Goal: Task Accomplishment & Management: Use online tool/utility

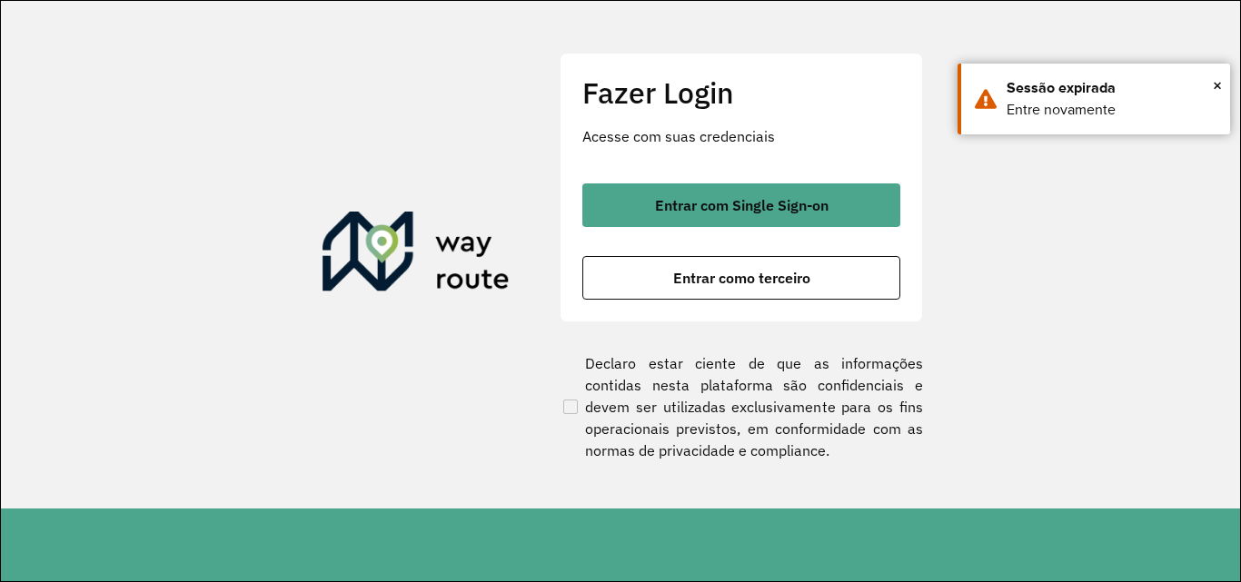
click at [691, 276] on span "Entrar como terceiro" at bounding box center [741, 278] width 137 height 15
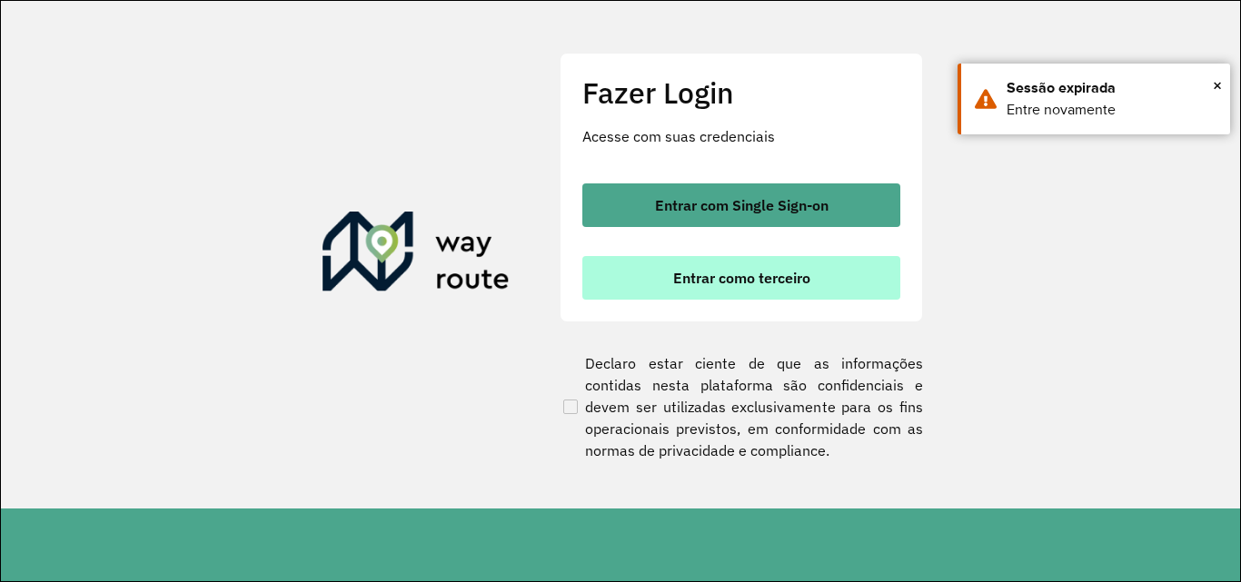
click at [711, 283] on span "Entrar como terceiro" at bounding box center [741, 278] width 137 height 15
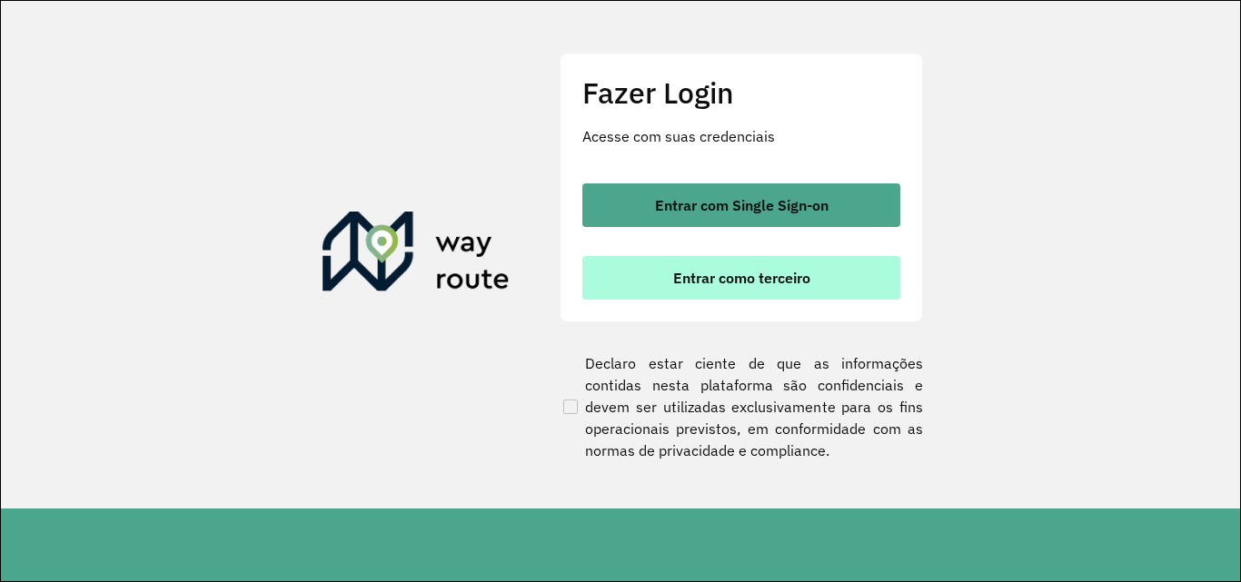
click at [814, 274] on button "Entrar como terceiro" at bounding box center [741, 278] width 318 height 44
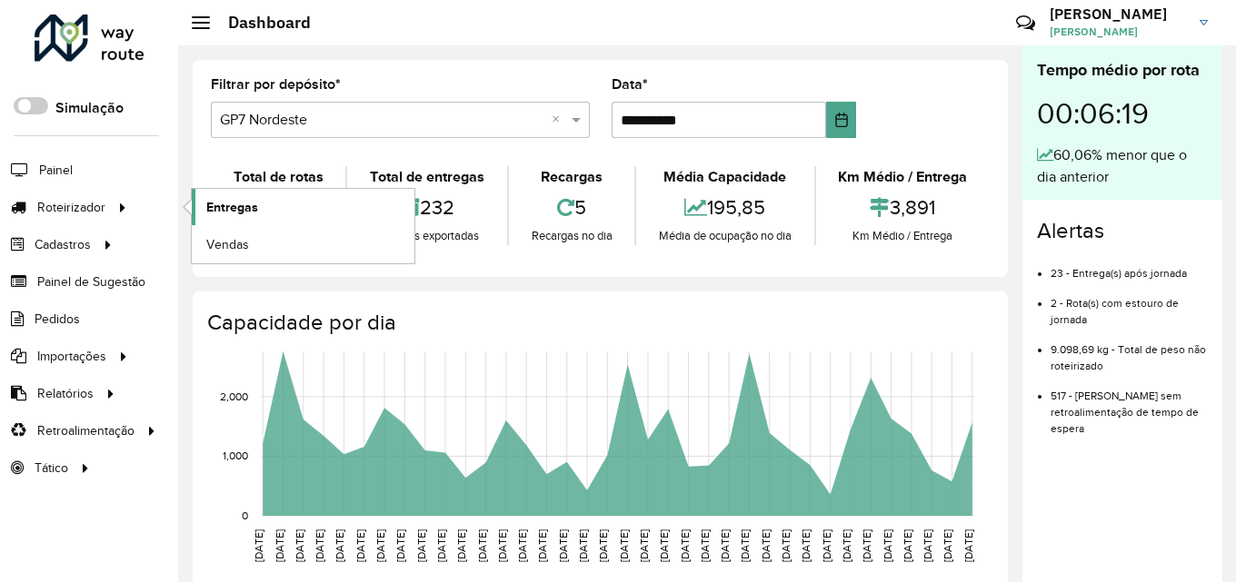
click at [249, 202] on span "Entregas" at bounding box center [232, 207] width 52 height 19
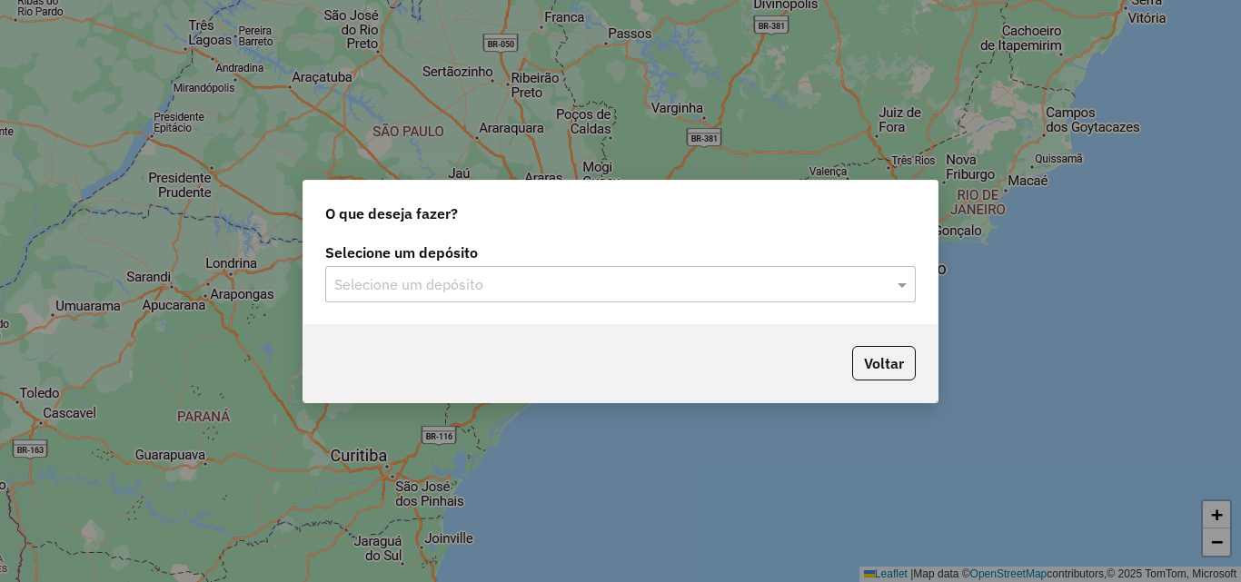
click at [532, 282] on input "text" at bounding box center [602, 285] width 536 height 22
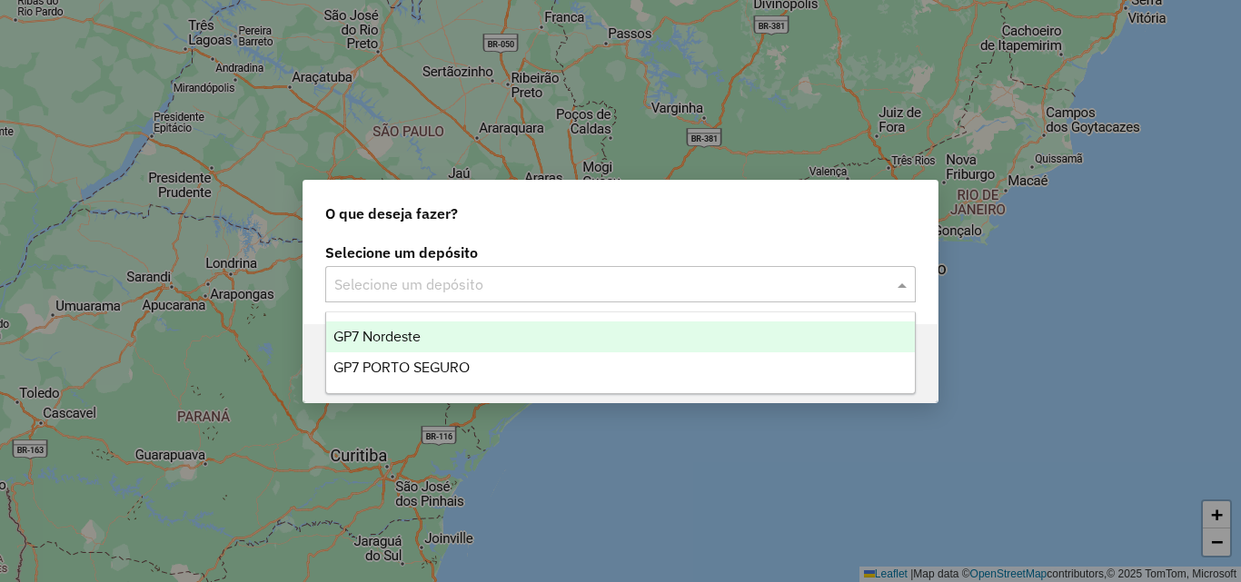
click at [421, 332] on span "GP7 Nordeste" at bounding box center [376, 336] width 87 height 15
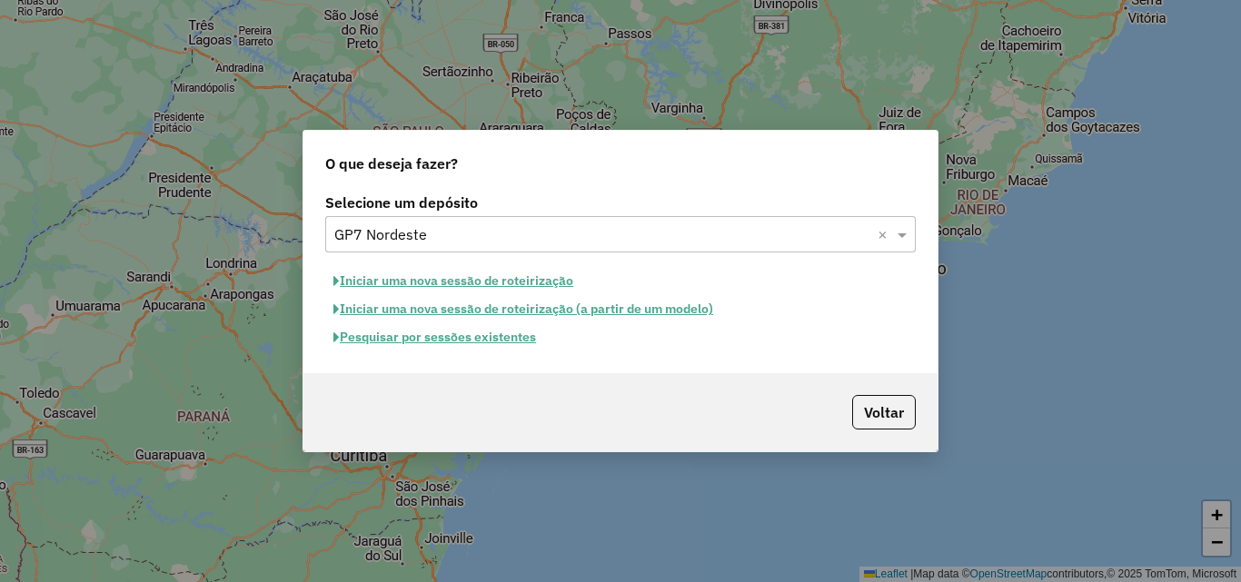
click at [503, 341] on button "Pesquisar por sessões existentes" at bounding box center [434, 337] width 219 height 28
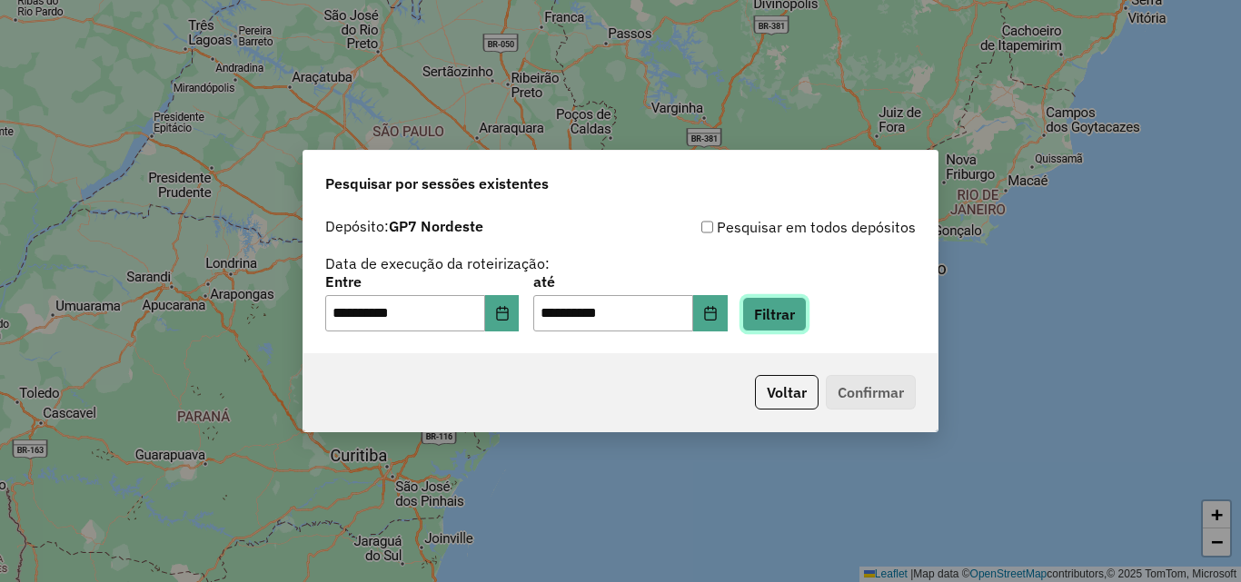
click at [796, 308] on button "Filtrar" at bounding box center [774, 314] width 65 height 35
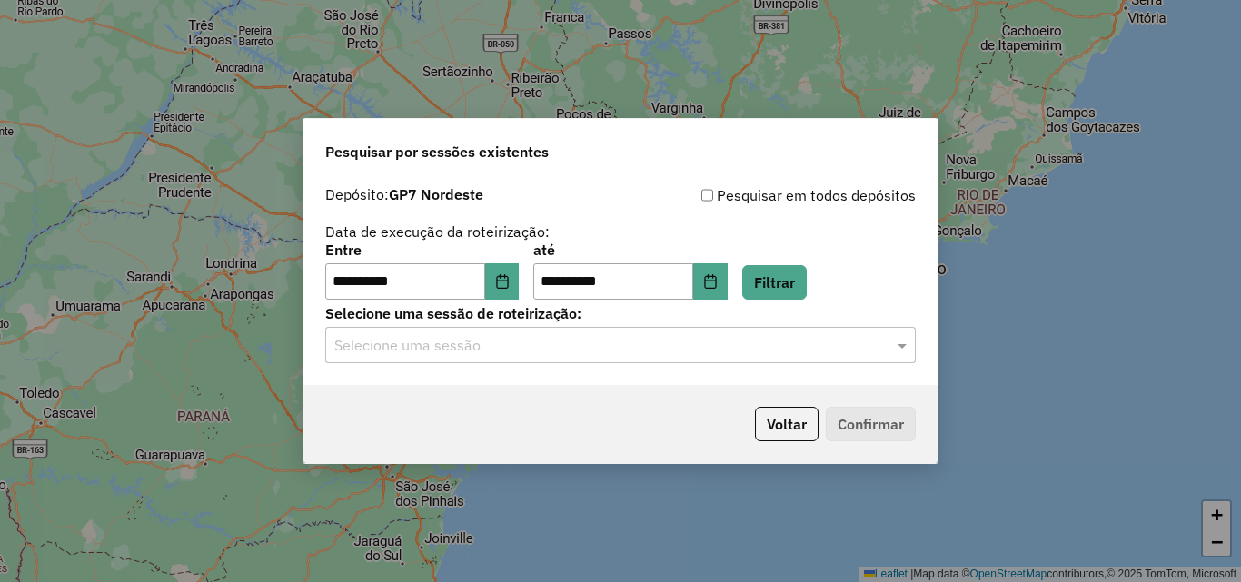
click at [569, 347] on input "text" at bounding box center [602, 346] width 536 height 22
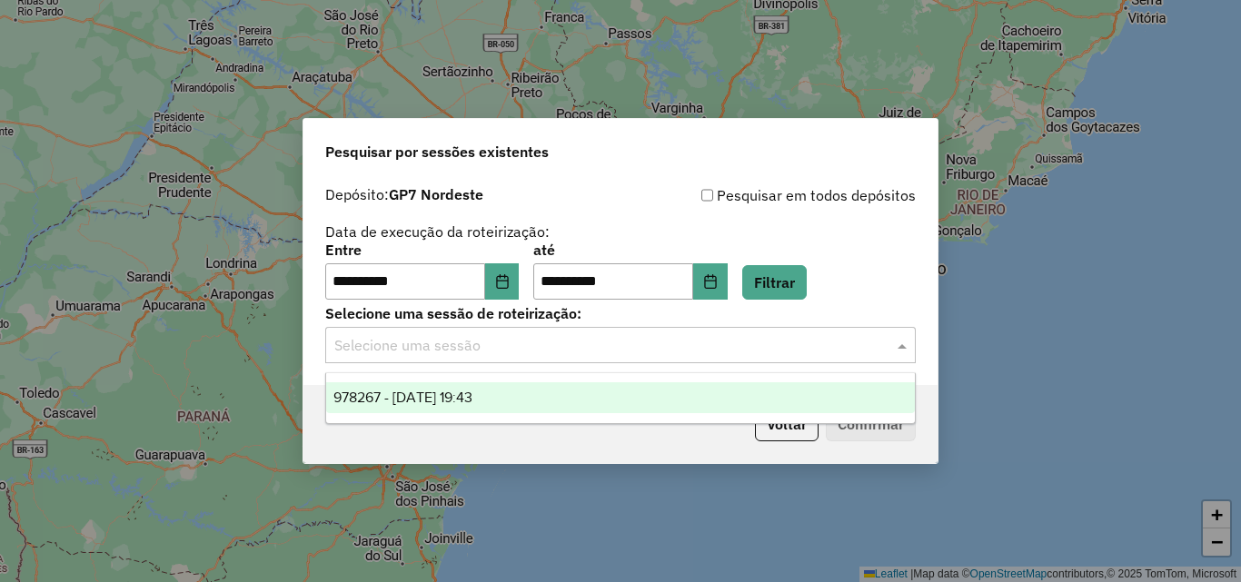
click at [493, 387] on div "978267 - 12/08/2025 19:43" at bounding box center [620, 398] width 589 height 31
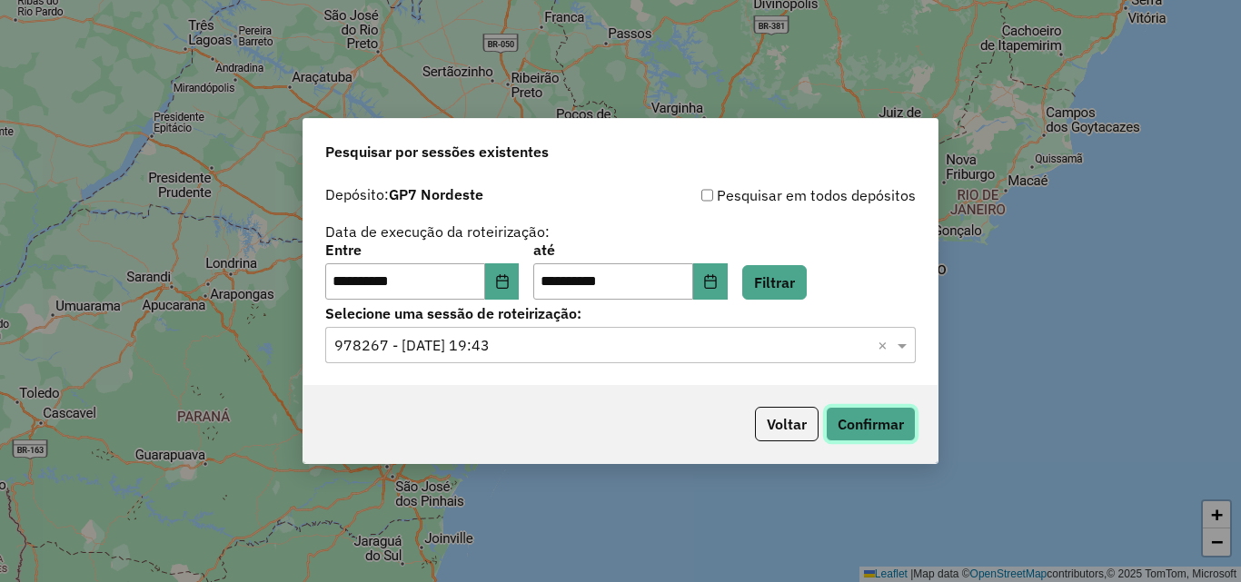
click at [894, 417] on button "Confirmar" at bounding box center [871, 424] width 90 height 35
click at [817, 403] on div "Voltar Confirmar" at bounding box center [620, 424] width 634 height 78
click at [806, 413] on button "Voltar" at bounding box center [787, 424] width 64 height 35
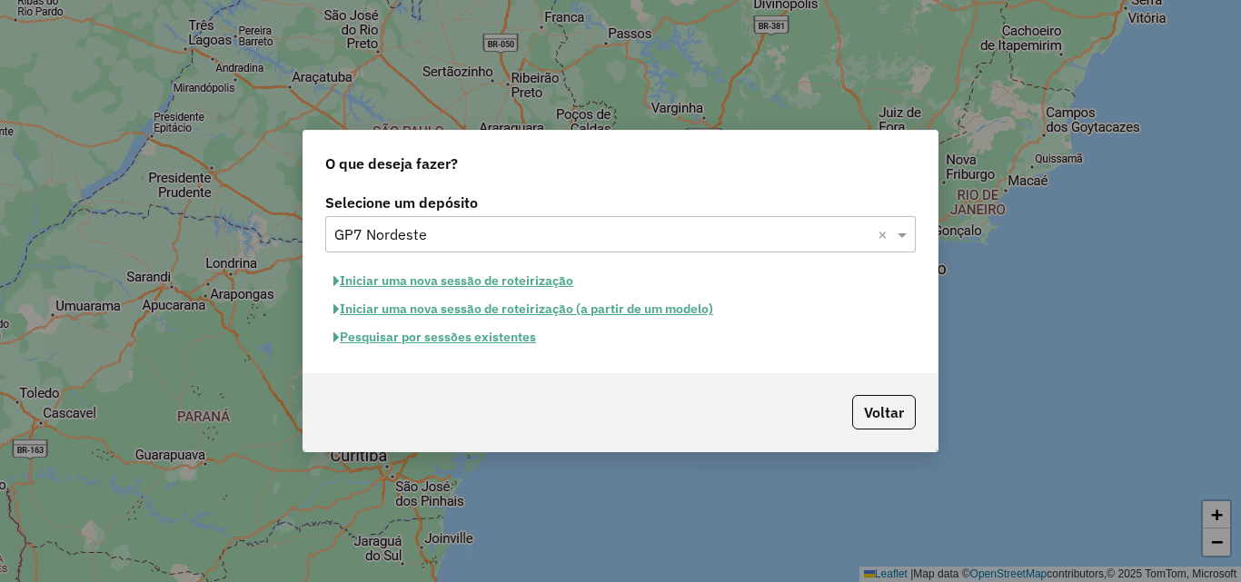
click at [549, 246] on div "Selecione um depósito × GP7 Nordeste ×" at bounding box center [620, 234] width 591 height 36
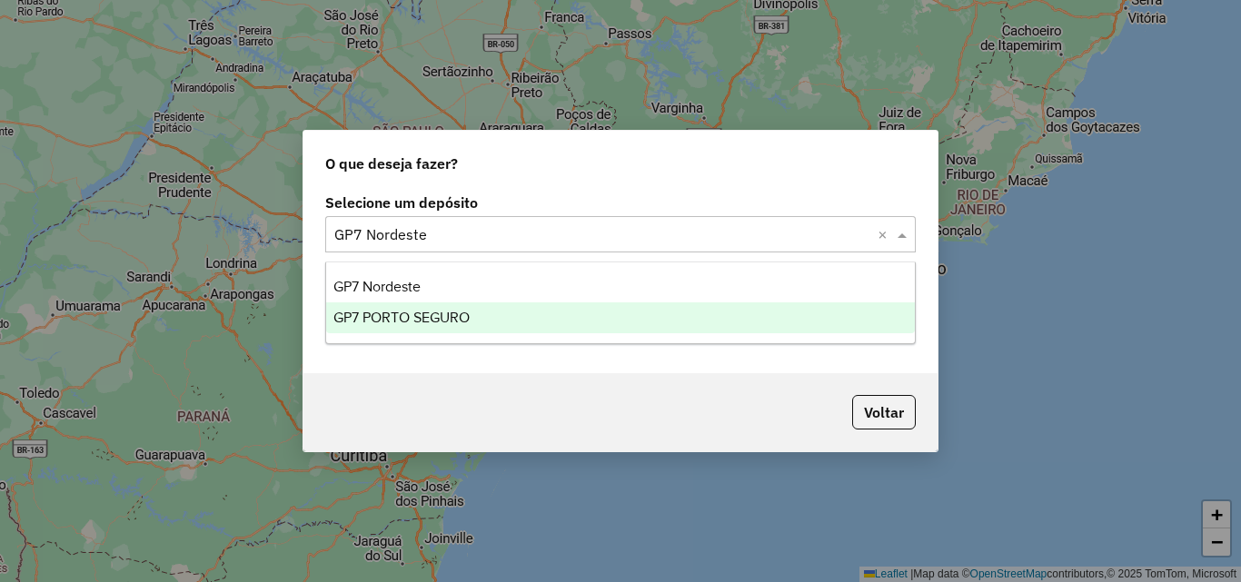
click at [501, 316] on div "GP7 PORTO SEGURO" at bounding box center [620, 318] width 589 height 31
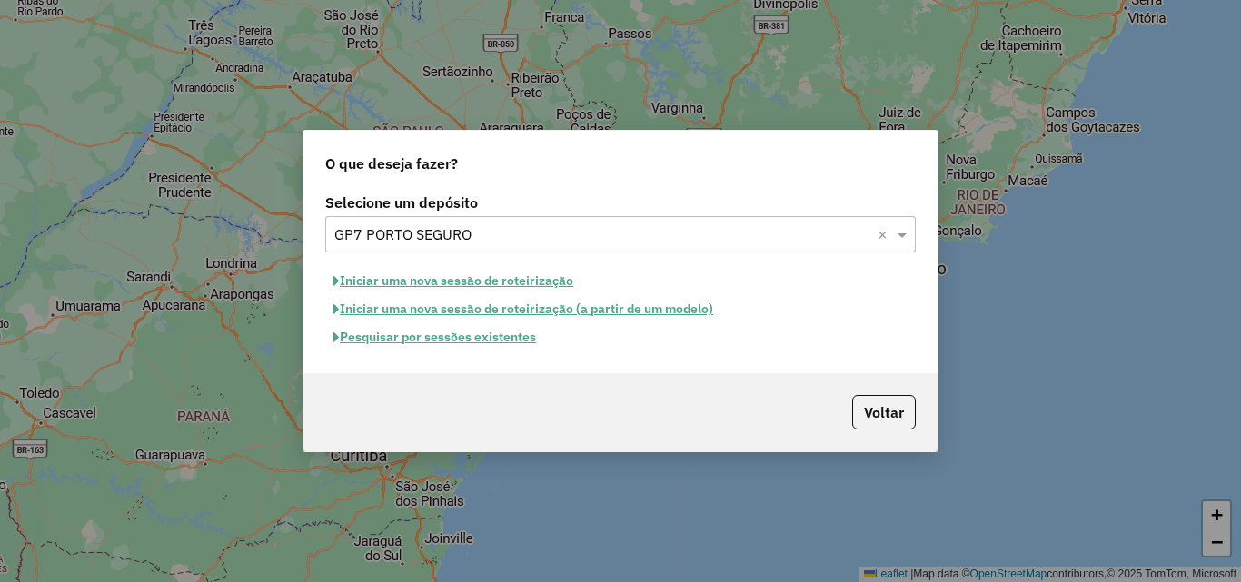
click at [460, 327] on button "Pesquisar por sessões existentes" at bounding box center [434, 337] width 219 height 28
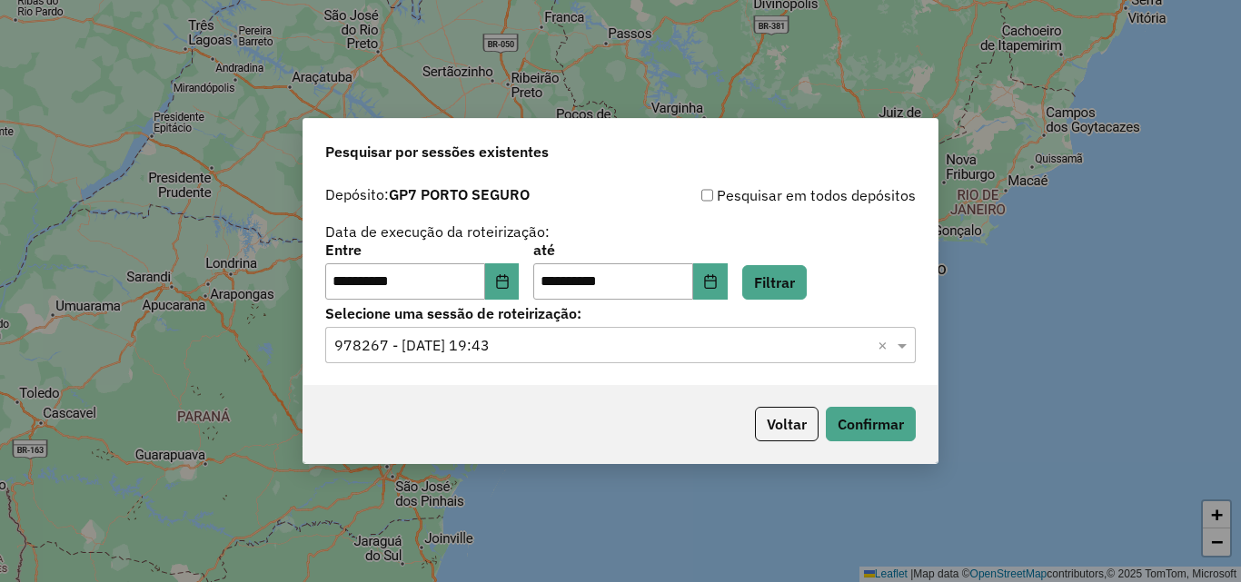
click at [673, 346] on input "text" at bounding box center [602, 346] width 536 height 22
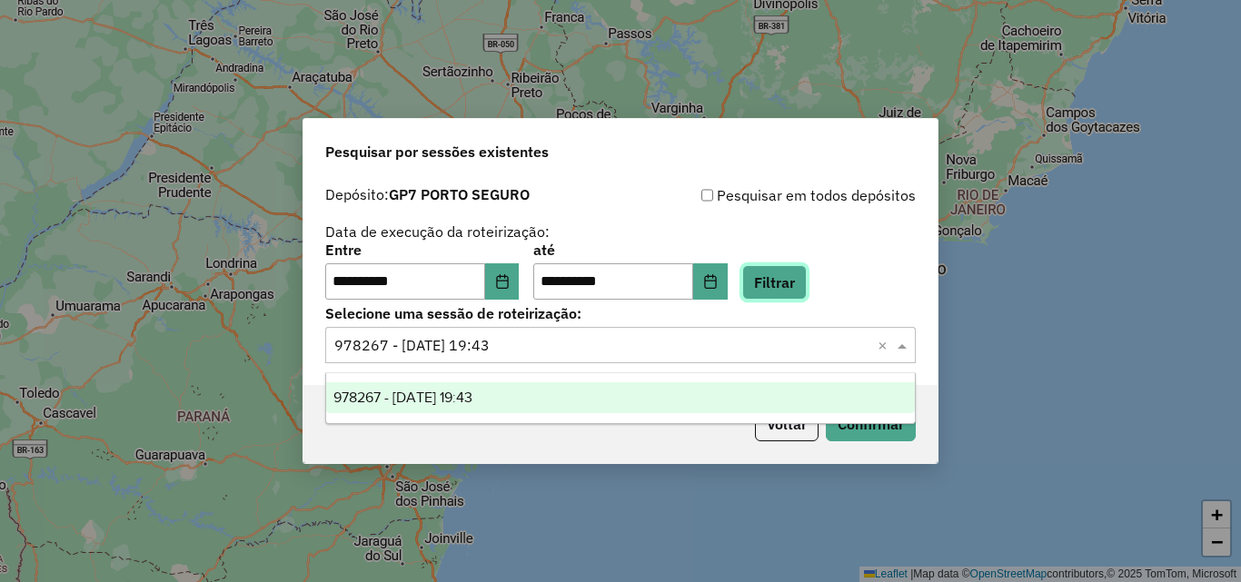
click at [807, 280] on button "Filtrar" at bounding box center [774, 282] width 65 height 35
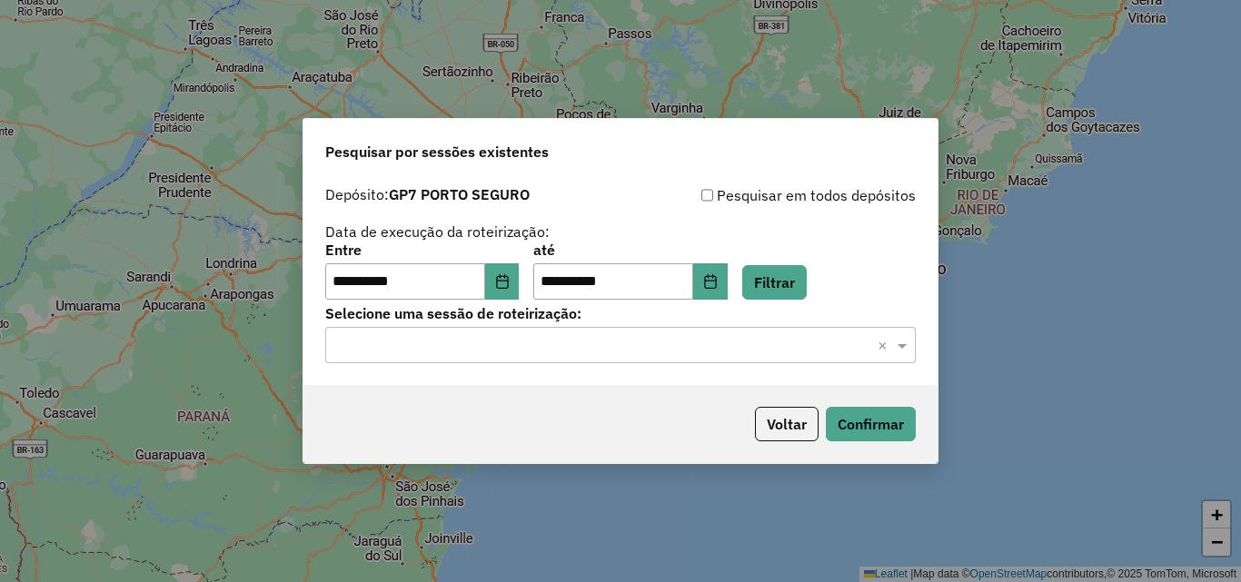
click at [517, 346] on input "text" at bounding box center [602, 346] width 536 height 22
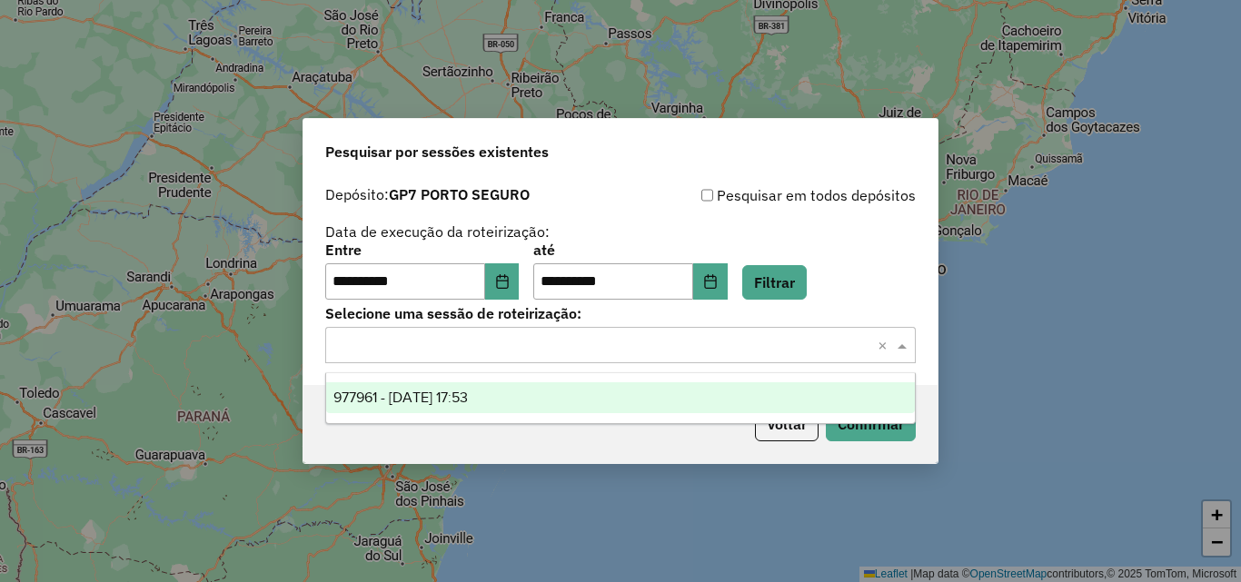
click at [526, 394] on div "977961 - 12/08/2025 17:53" at bounding box center [620, 398] width 589 height 31
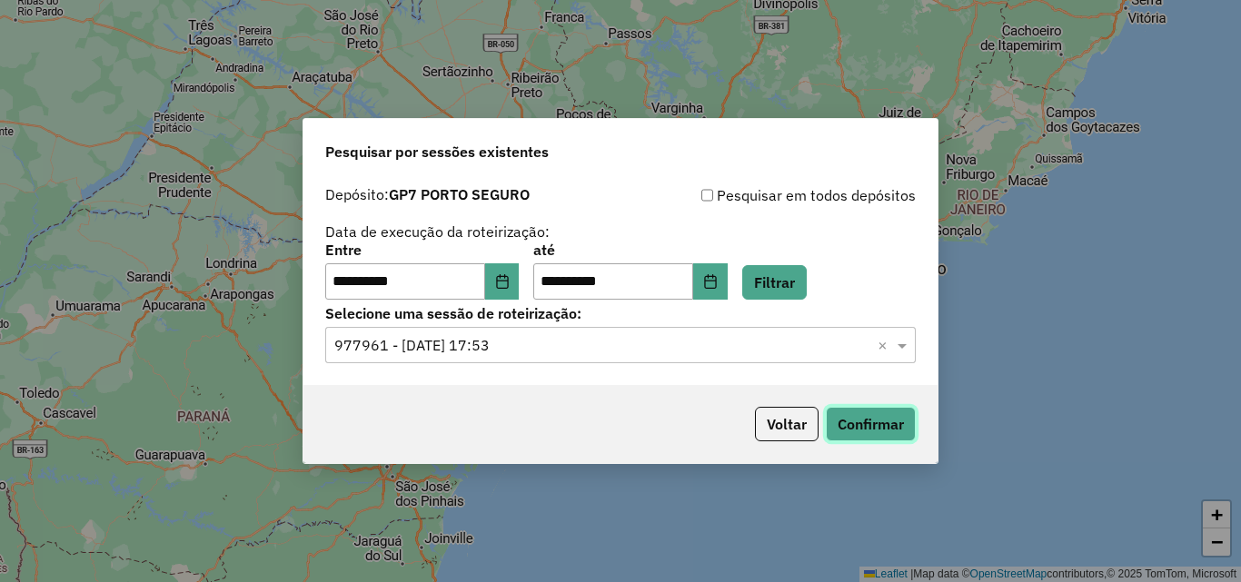
click at [856, 429] on button "Confirmar" at bounding box center [871, 424] width 90 height 35
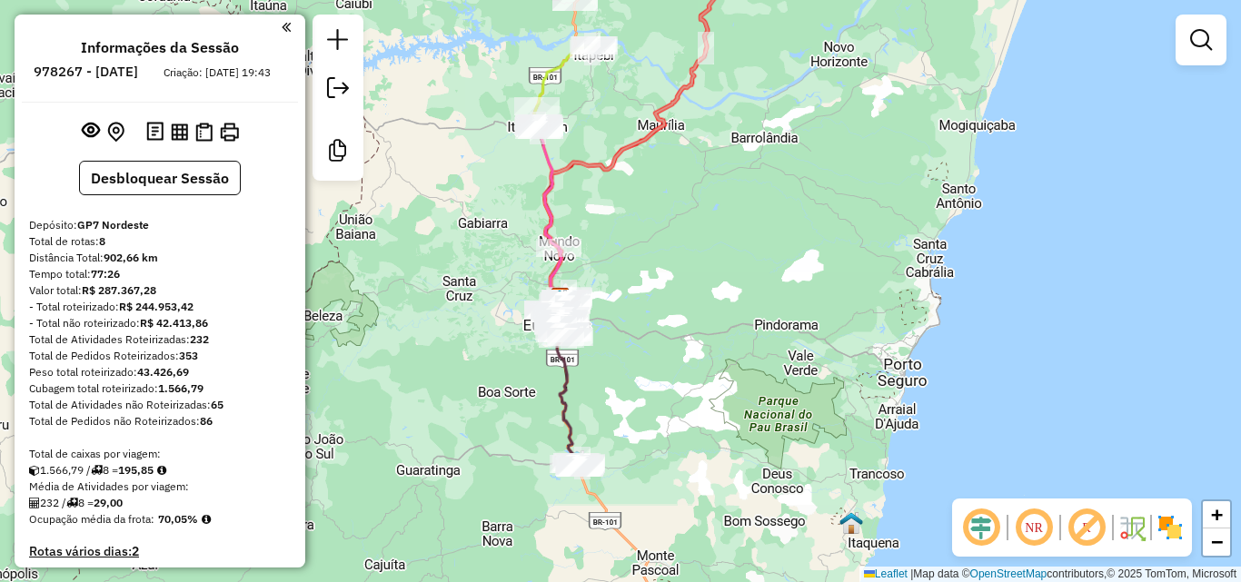
drag, startPoint x: 814, startPoint y: 258, endPoint x: 622, endPoint y: 290, distance: 194.3
click at [622, 290] on div "Janela de atendimento Grade de atendimento Capacidade Transportadoras Veículos …" at bounding box center [620, 291] width 1241 height 582
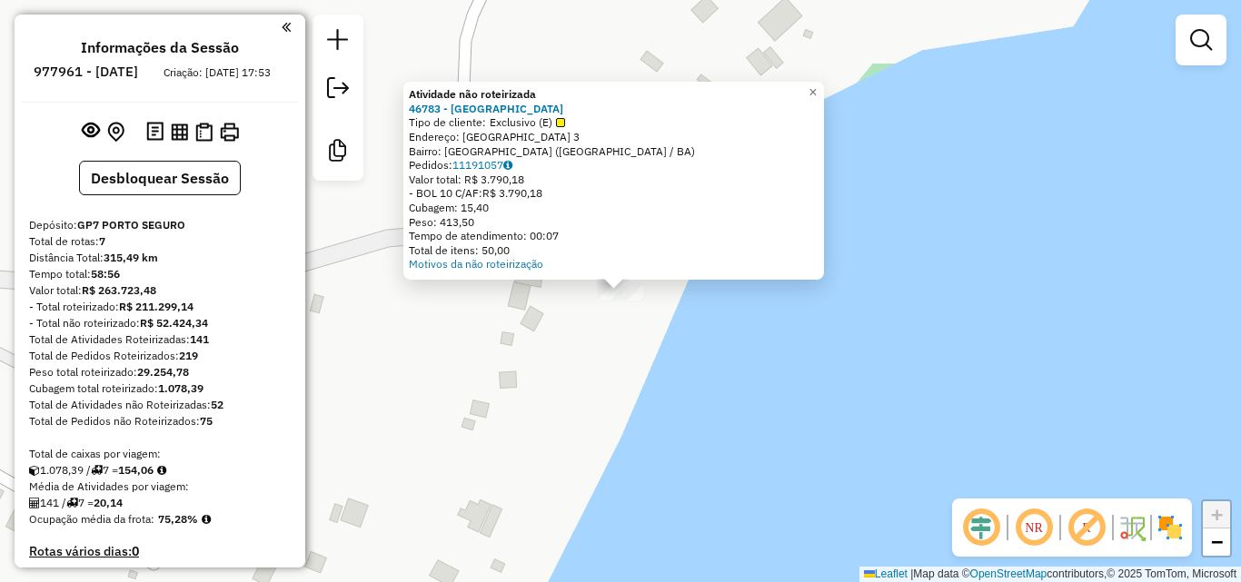
click at [694, 336] on div "Atividade não roteirizada 46783 - [GEOGRAPHIC_DATA] Bar Tipo de cliente: Exclus…" at bounding box center [620, 291] width 1241 height 582
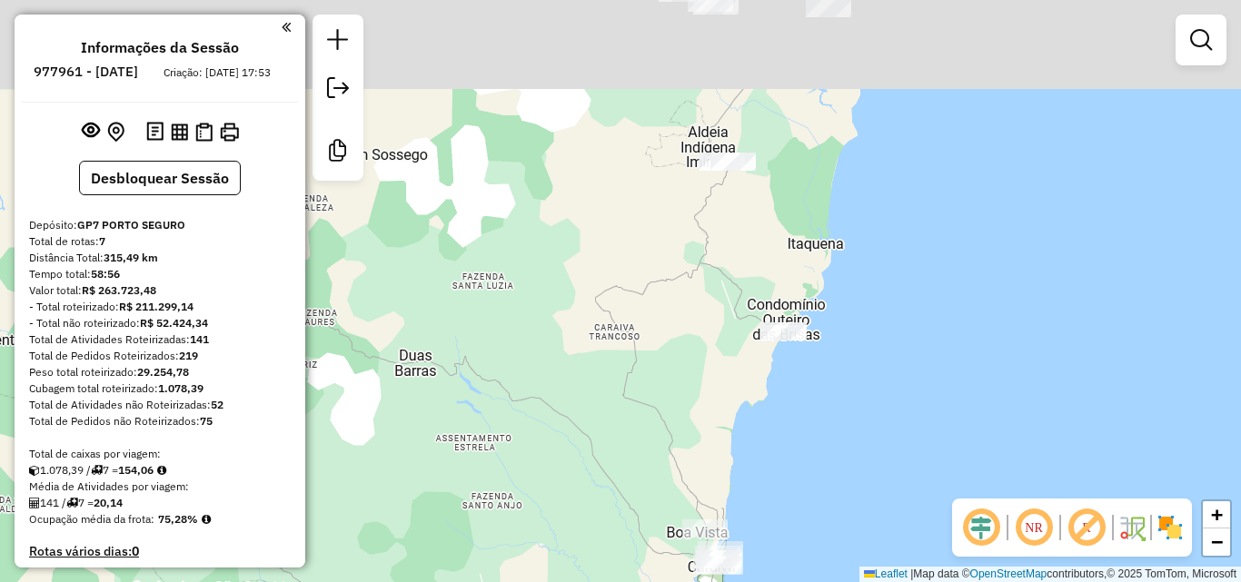
drag, startPoint x: 764, startPoint y: 179, endPoint x: 755, endPoint y: 327, distance: 148.4
click at [759, 333] on div "Janela de atendimento Grade de atendimento Capacidade Transportadoras Veículos …" at bounding box center [620, 291] width 1241 height 582
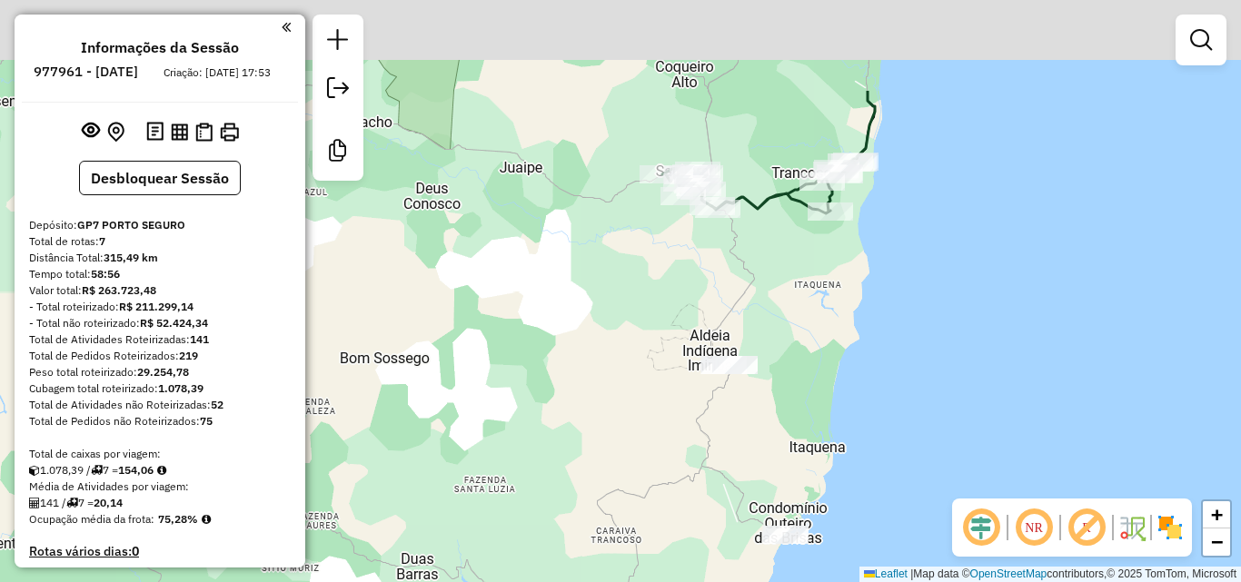
drag, startPoint x: 808, startPoint y: 248, endPoint x: 789, endPoint y: 423, distance: 175.5
click at [783, 445] on div "Janela de atendimento Grade de atendimento Capacidade Transportadoras Veículos …" at bounding box center [620, 291] width 1241 height 582
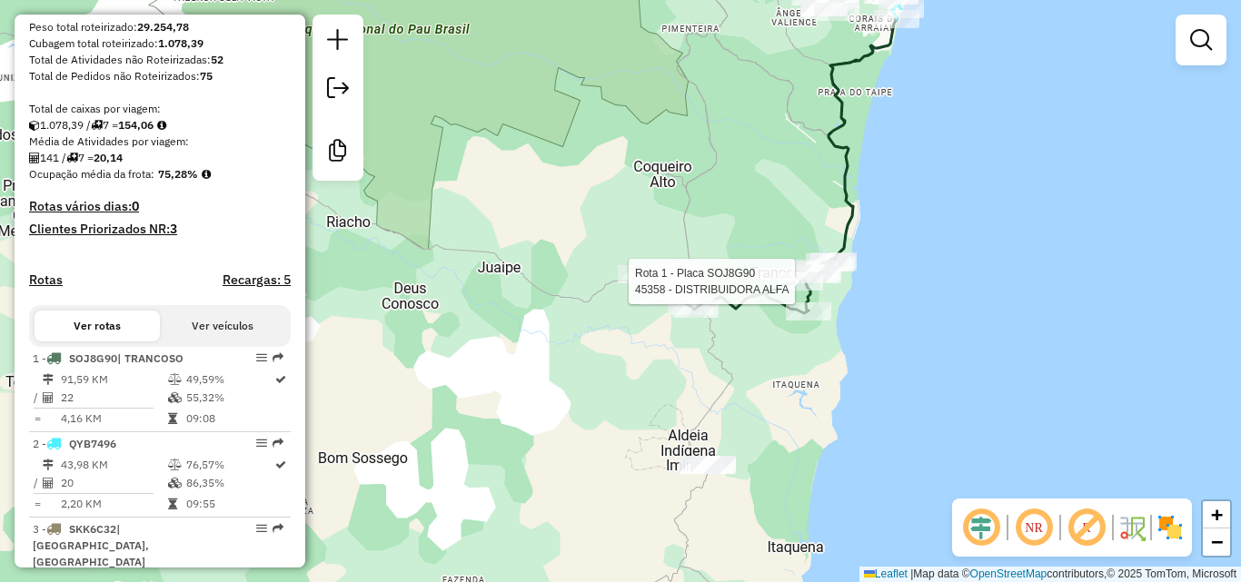
select select "**********"
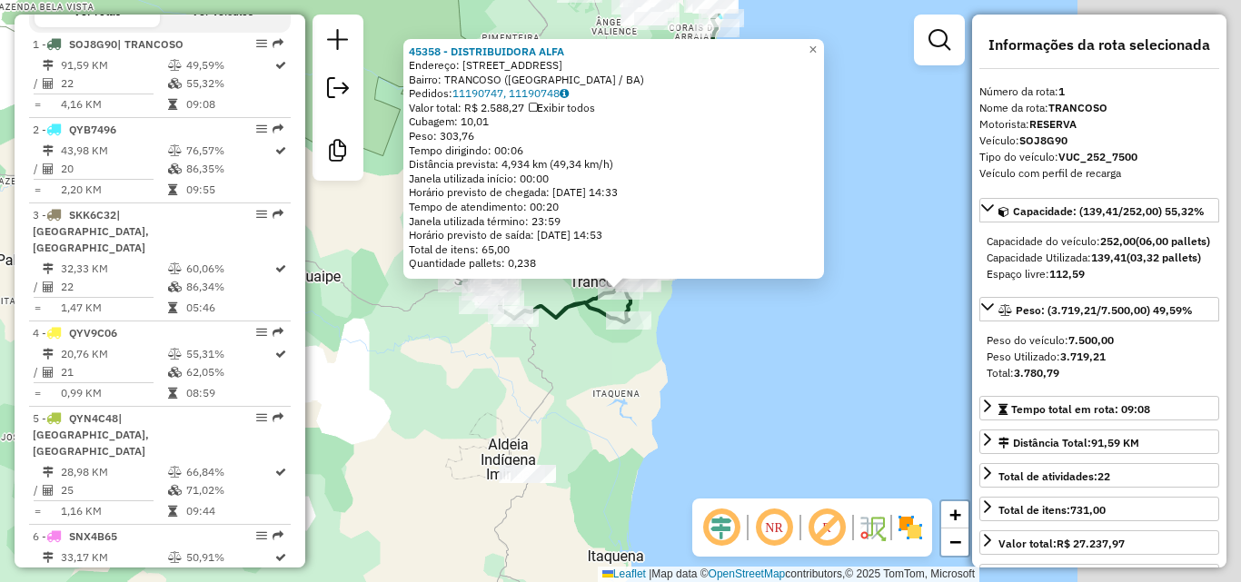
scroll to position [694, 0]
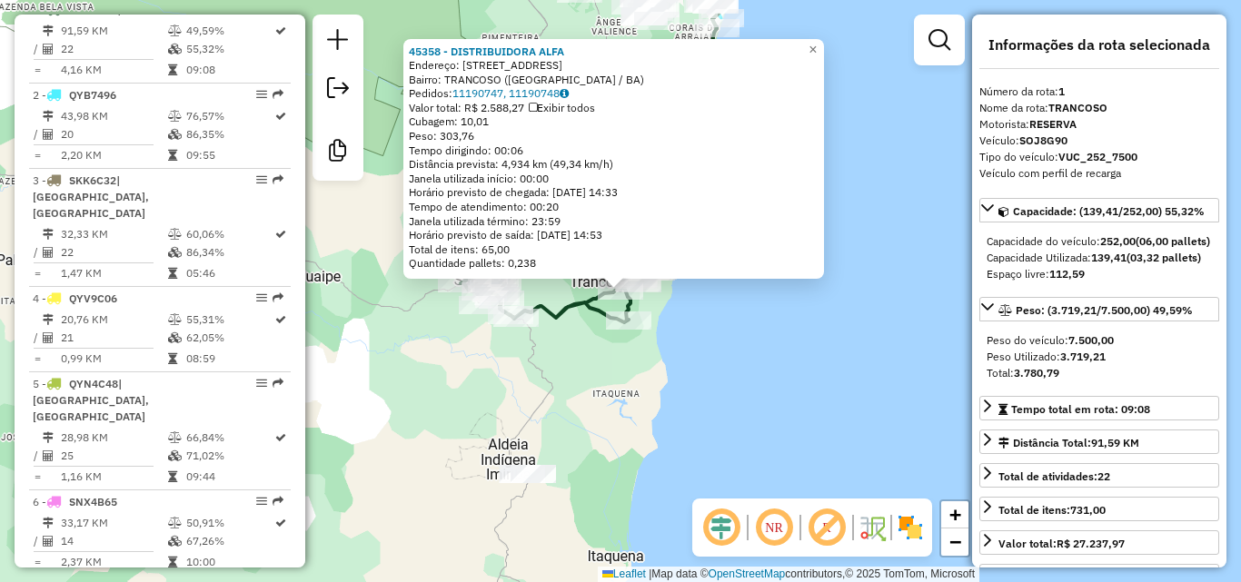
click at [766, 358] on div "45358 - DISTRIBUIDORA ALFA Endereço: RUA ALFA 47 Bairro: [GEOGRAPHIC_DATA] ([GE…" at bounding box center [620, 291] width 1241 height 582
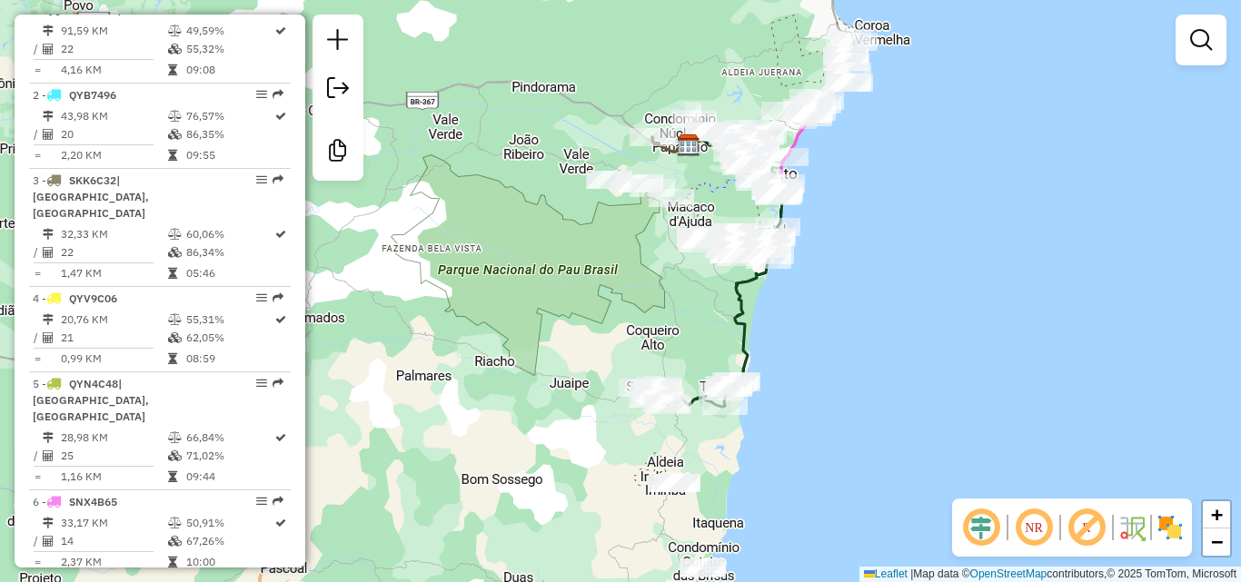
drag, startPoint x: 840, startPoint y: 325, endPoint x: 851, endPoint y: 437, distance: 112.4
click at [852, 442] on div "Janela de atendimento Grade de atendimento Capacidade Transportadoras Veículos …" at bounding box center [620, 291] width 1241 height 582
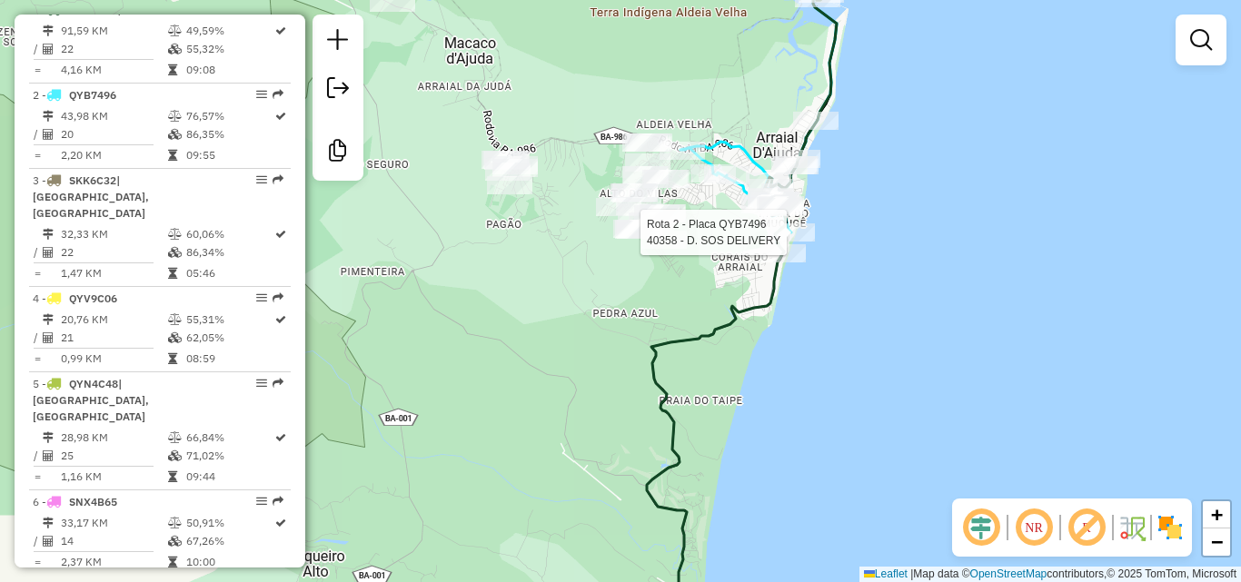
click at [770, 221] on icon at bounding box center [742, 291] width 190 height 699
select select "**********"
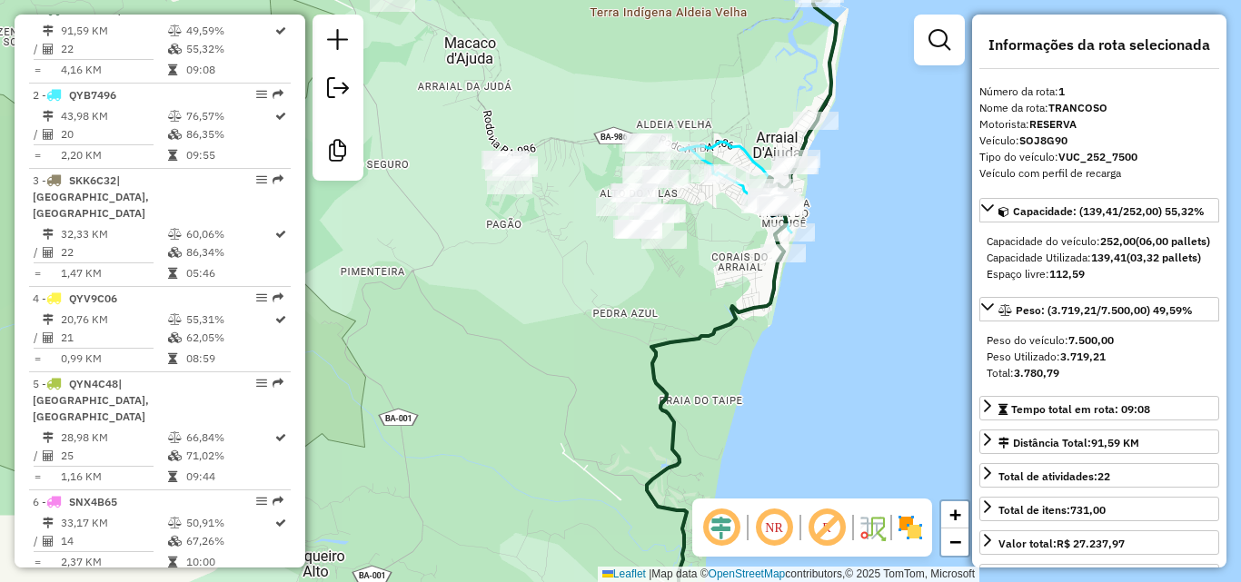
click at [772, 363] on div "Janela de atendimento Grade de atendimento Capacidade Transportadoras Veículos …" at bounding box center [620, 291] width 1241 height 582
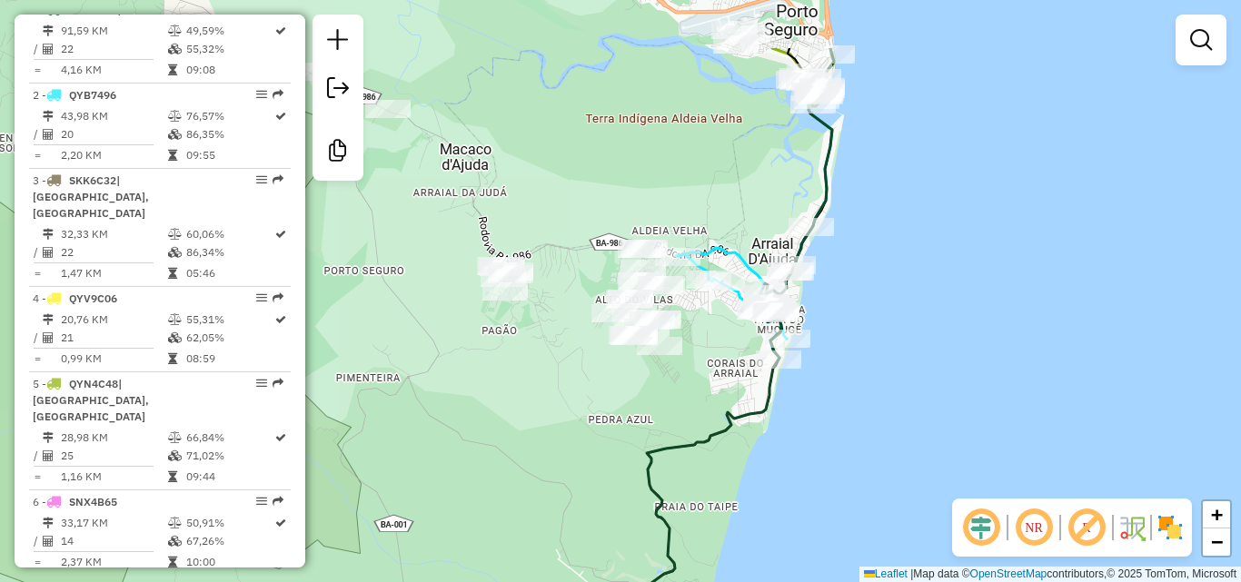
drag, startPoint x: 835, startPoint y: 138, endPoint x: 780, endPoint y: 466, distance: 332.7
click at [780, 466] on div "Janela de atendimento Grade de atendimento Capacidade Transportadoras Veículos …" at bounding box center [620, 291] width 1241 height 582
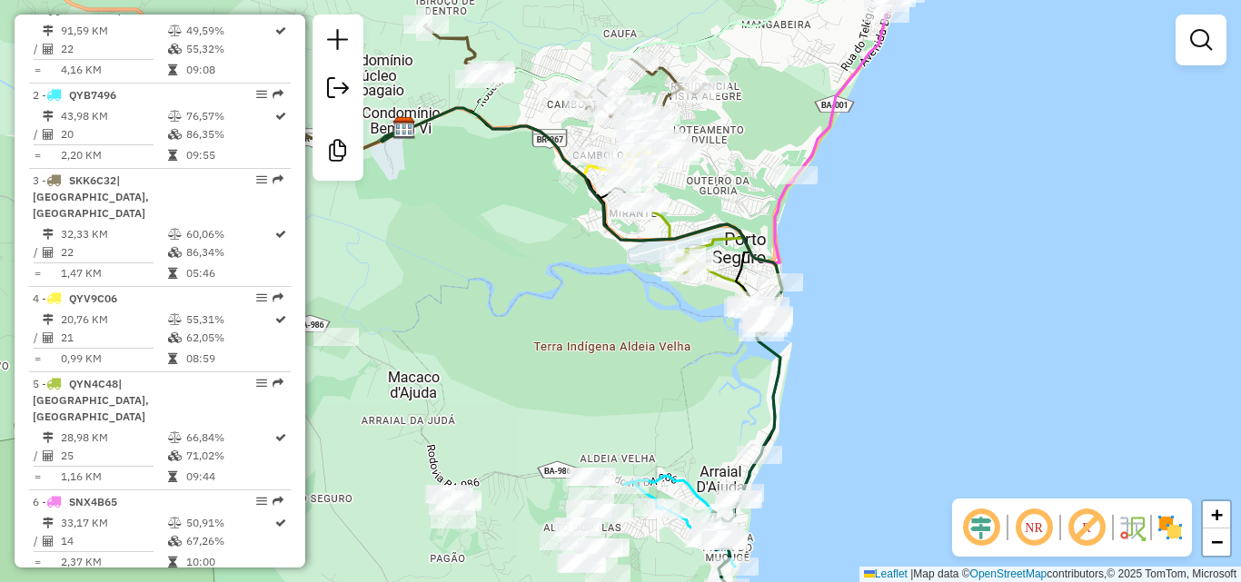
drag, startPoint x: 720, startPoint y: 404, endPoint x: 722, endPoint y: 315, distance: 89.1
click at [724, 321] on div "Janela de atendimento Grade de atendimento Capacidade Transportadoras Veículos …" at bounding box center [620, 291] width 1241 height 582
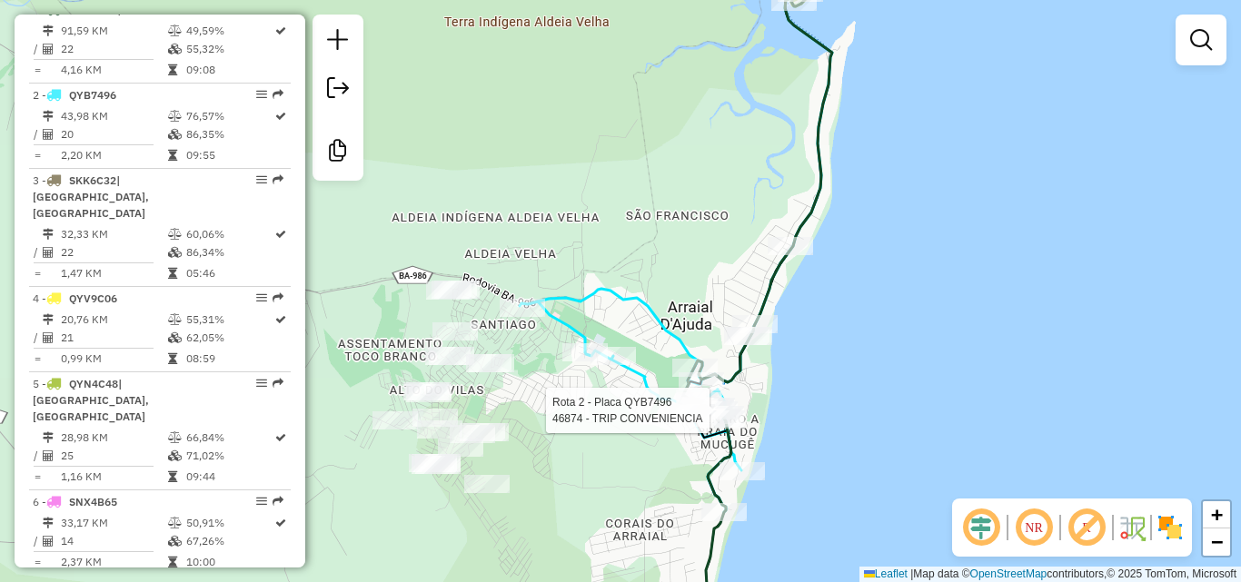
select select "**********"
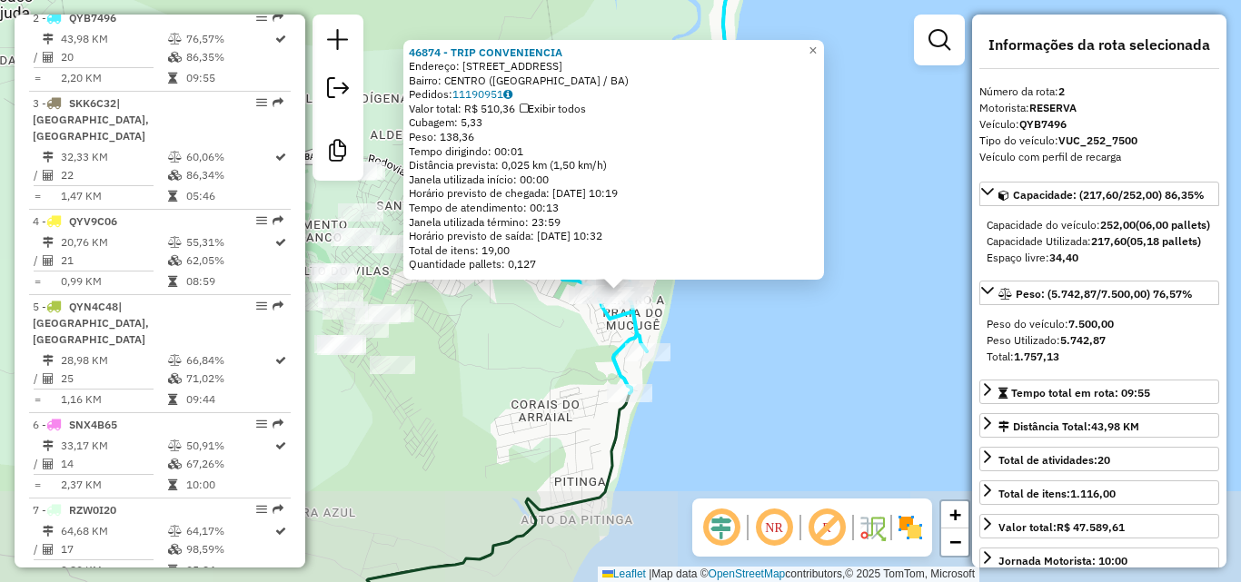
scroll to position [780, 0]
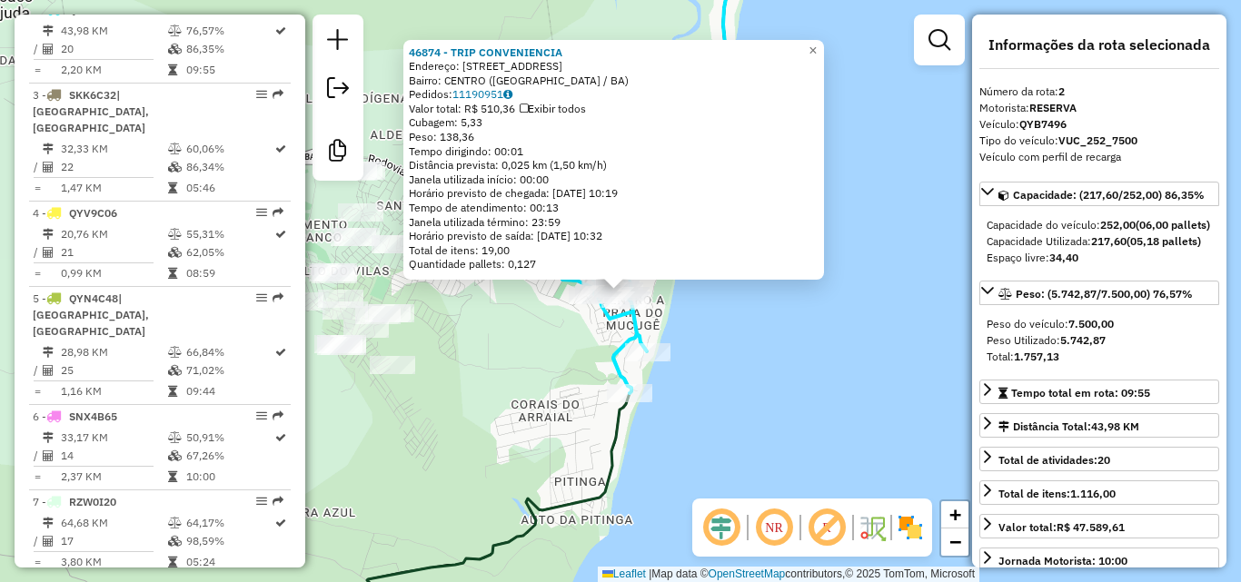
click at [736, 393] on div "46874 - TRIP CONVENIENCIA Endereço: [STREET_ADDRESS] Bairro: [GEOGRAPHIC_DATA] …" at bounding box center [620, 291] width 1241 height 582
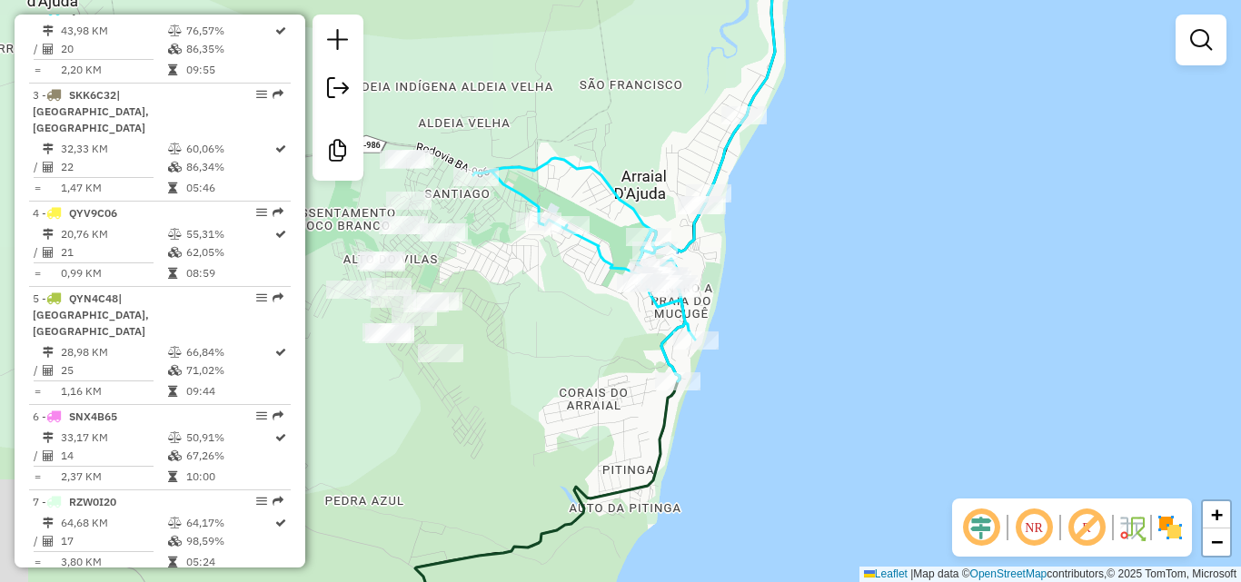
drag, startPoint x: 554, startPoint y: 394, endPoint x: 768, endPoint y: 353, distance: 217.6
click at [756, 356] on div "Janela de atendimento Grade de atendimento Capacidade Transportadoras Veículos …" at bounding box center [620, 291] width 1241 height 582
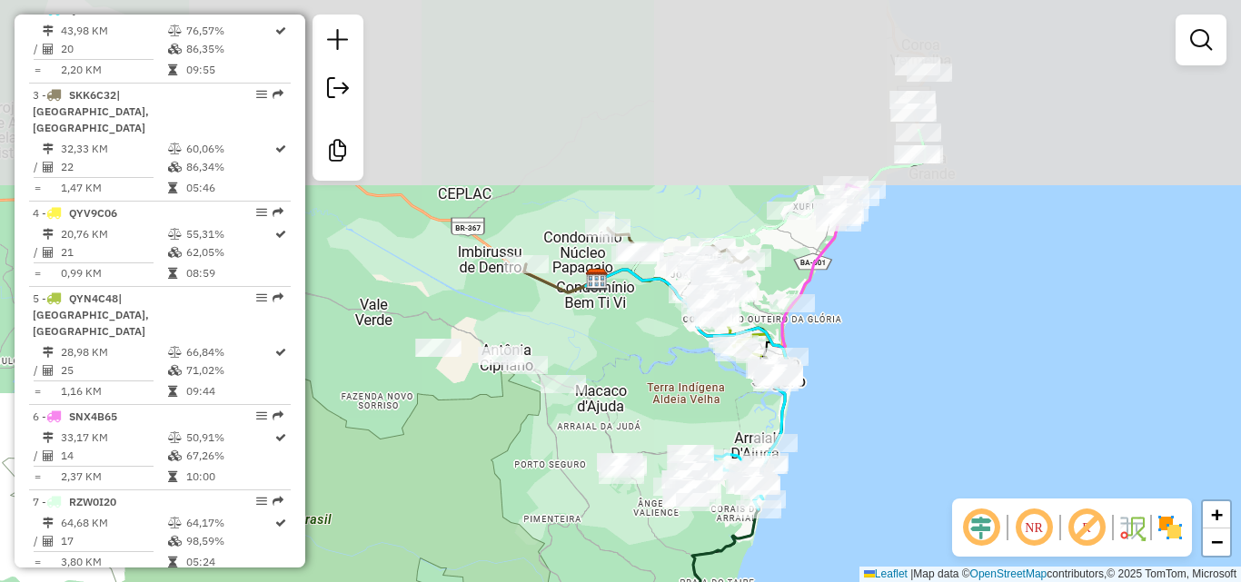
drag, startPoint x: 979, startPoint y: 146, endPoint x: 905, endPoint y: 349, distance: 215.6
click at [915, 338] on div "Janela de atendimento Grade de atendimento Capacidade Transportadoras Veículos …" at bounding box center [620, 291] width 1241 height 582
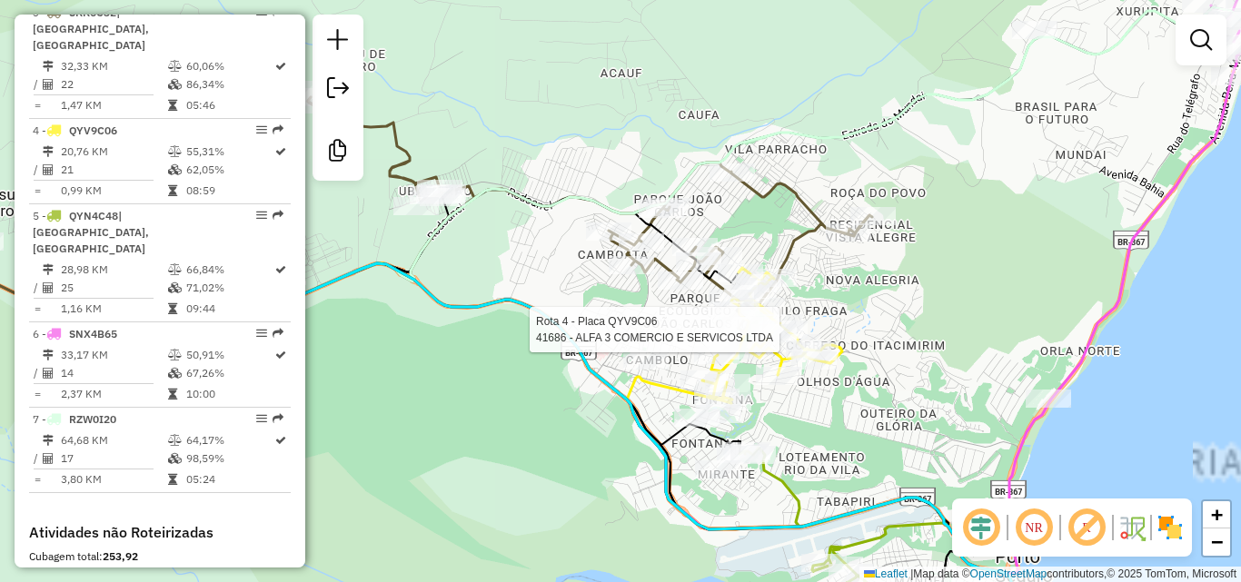
select select "**********"
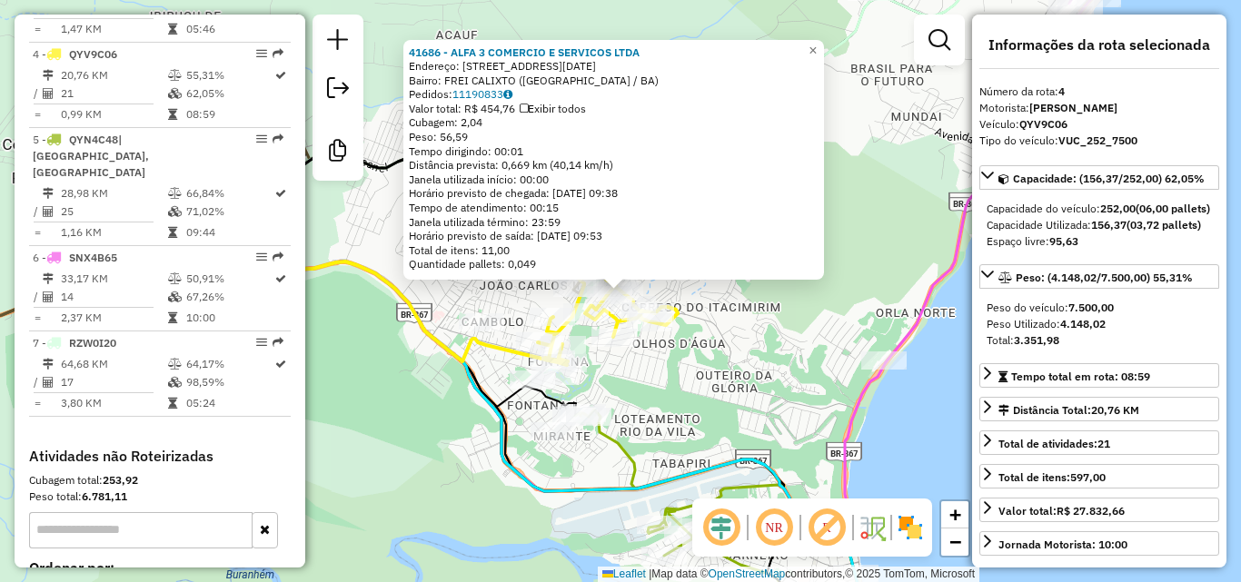
scroll to position [967, 0]
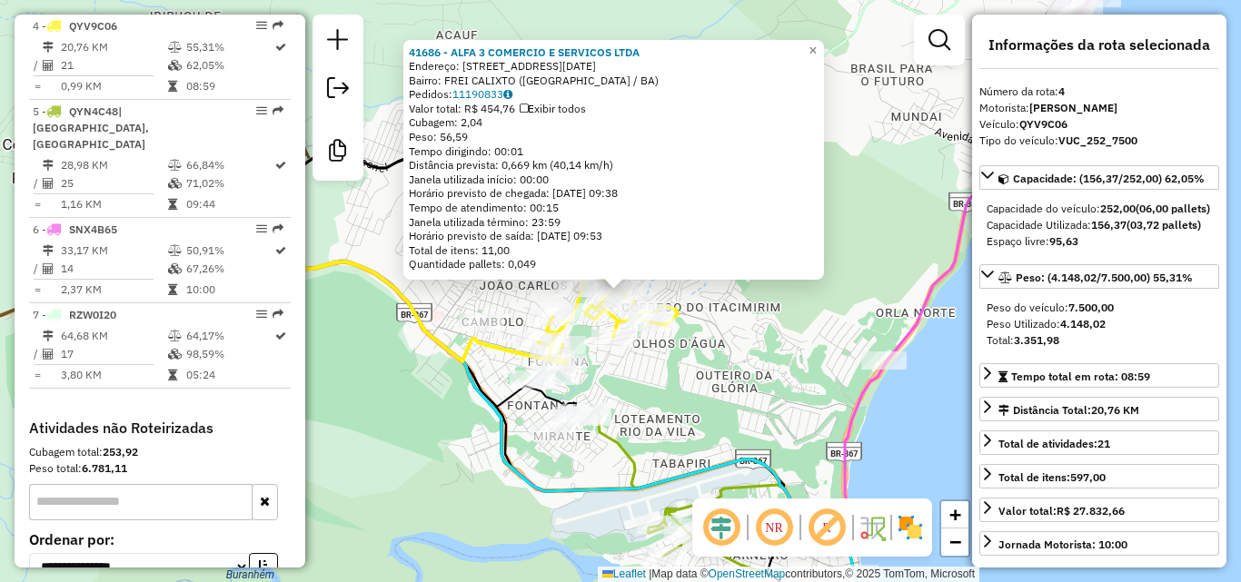
click at [809, 367] on div "41686 - ALFA 3 COMERCIO E SERVICOS LTDA Endereço: R [DATE] Bairro: FREI CALIXTO…" at bounding box center [620, 291] width 1241 height 582
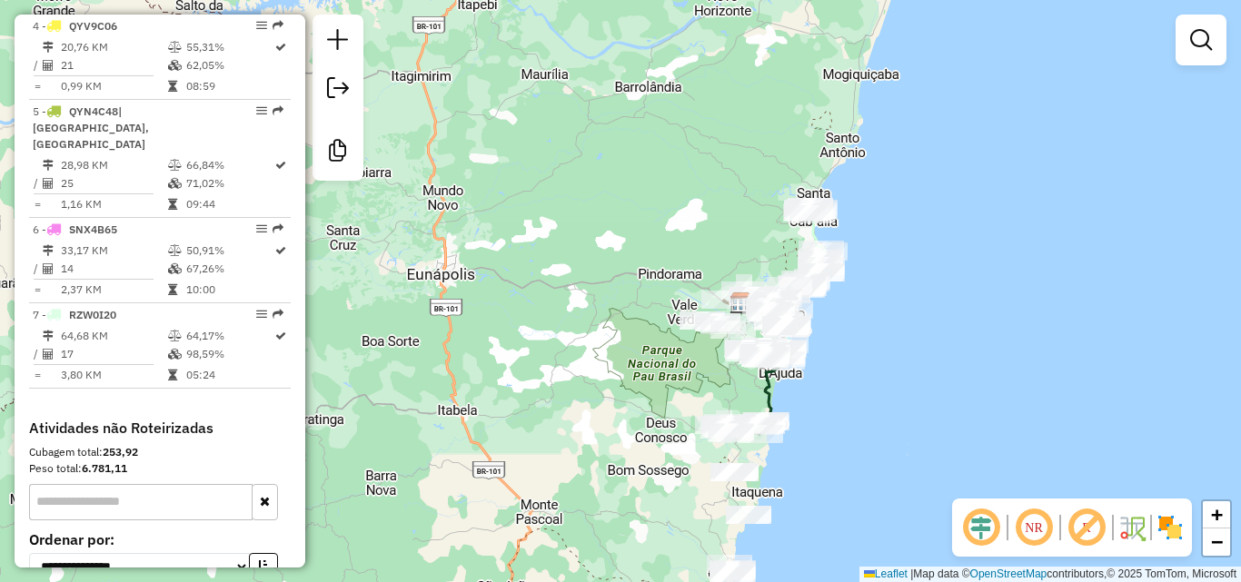
drag, startPoint x: 646, startPoint y: 379, endPoint x: 613, endPoint y: 297, distance: 88.1
click at [613, 300] on div "Rota 1 - Placa SOJ8G90 46916 - CHAMA GAS E CIA Rota 1 - Placa SOJ8G90 46916 - C…" at bounding box center [620, 291] width 1241 height 582
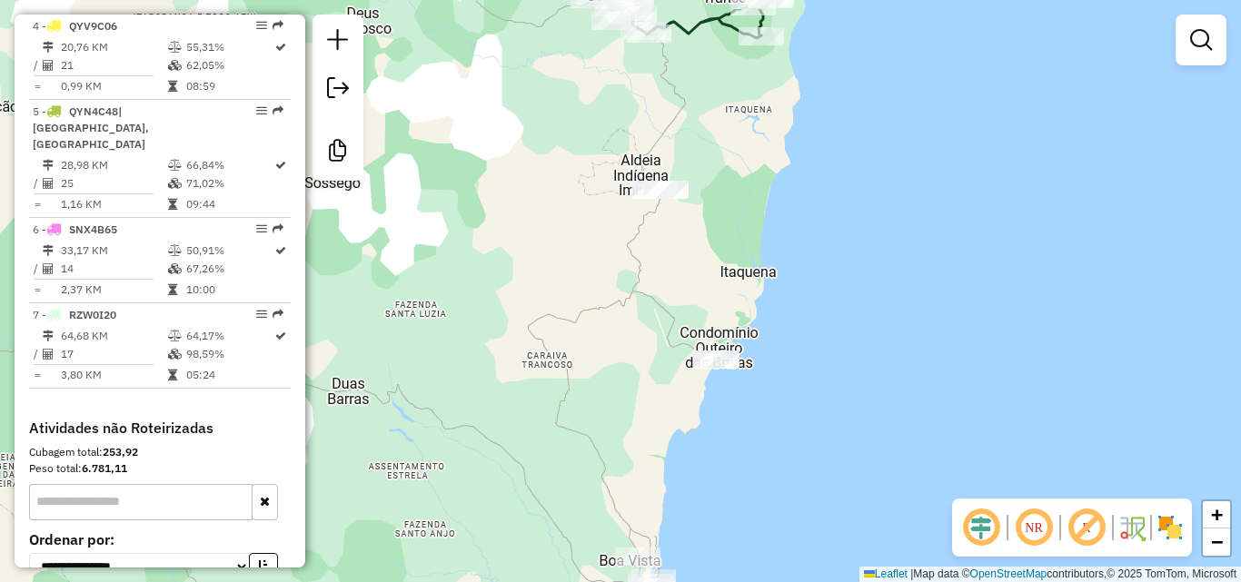
drag, startPoint x: 771, startPoint y: 269, endPoint x: 752, endPoint y: 369, distance: 101.6
click at [753, 368] on div "Janela de atendimento Grade de atendimento Capacidade Transportadoras Veículos …" at bounding box center [620, 291] width 1241 height 582
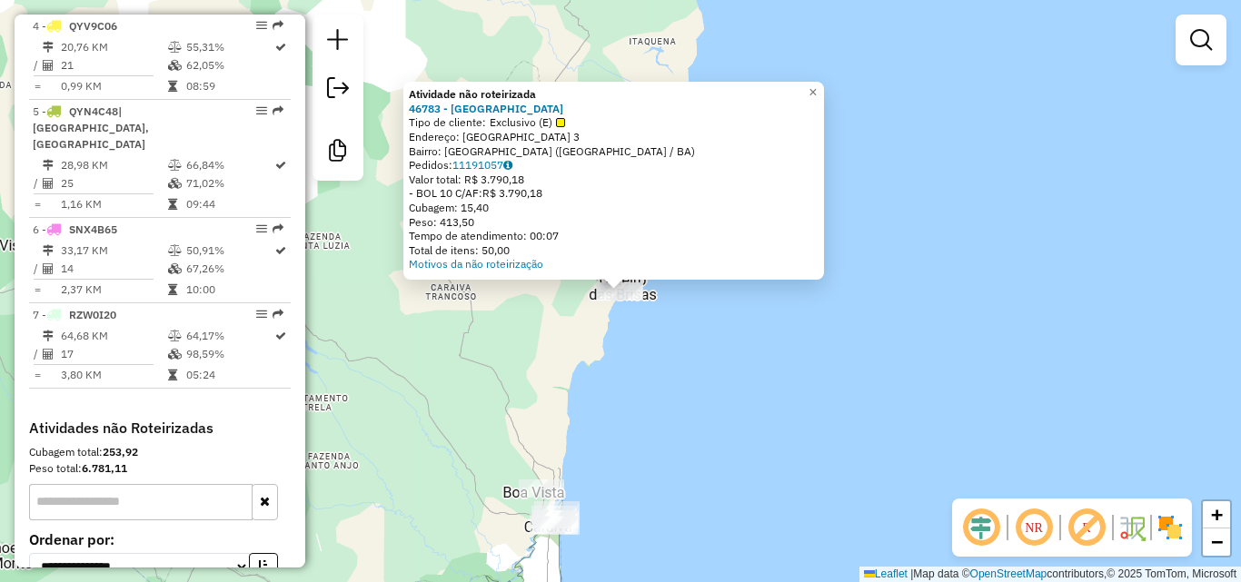
click at [635, 363] on div "Atividade não roteirizada 46783 - [GEOGRAPHIC_DATA] Bar Tipo de cliente: Exclus…" at bounding box center [620, 291] width 1241 height 582
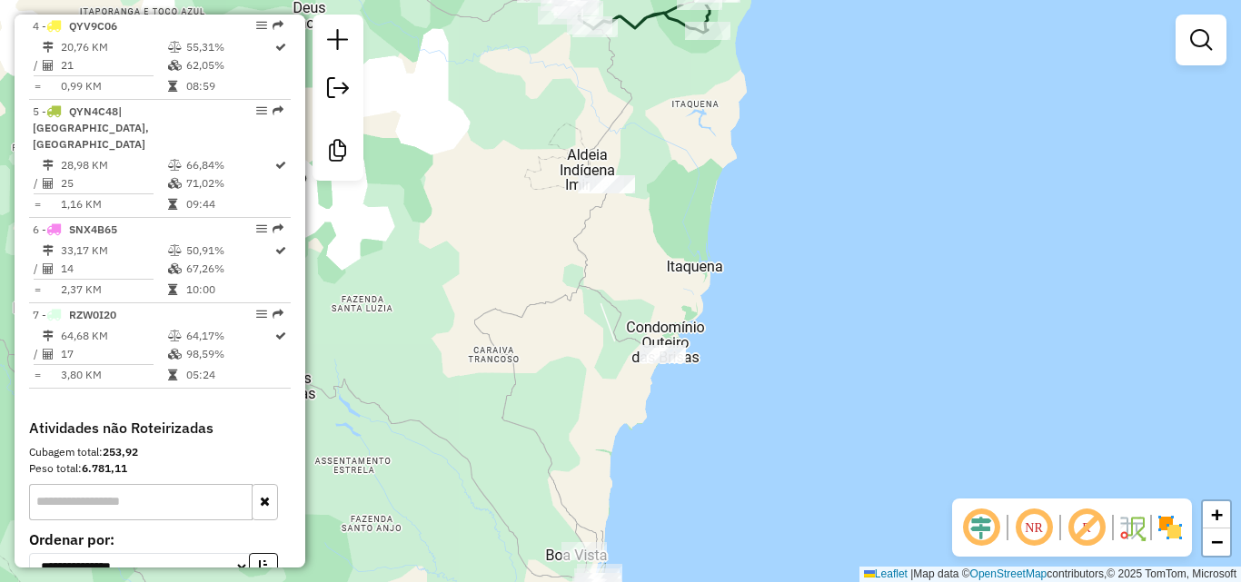
drag, startPoint x: 599, startPoint y: 172, endPoint x: 627, endPoint y: 220, distance: 55.8
click at [627, 220] on div "Janela de atendimento Grade de atendimento Capacidade Transportadoras Veículos …" at bounding box center [620, 291] width 1241 height 582
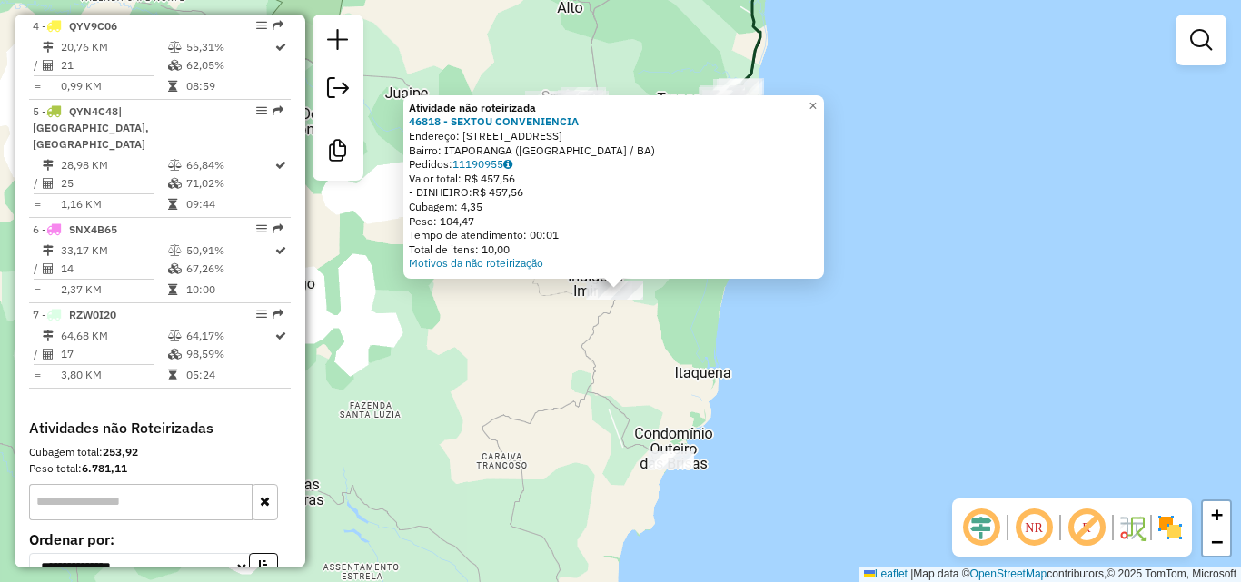
click at [734, 380] on div "Atividade não roteirizada 46818 - SEXTOU CONVENIENCIA Endereço: RUA PRINCIPAL 5…" at bounding box center [620, 291] width 1241 height 582
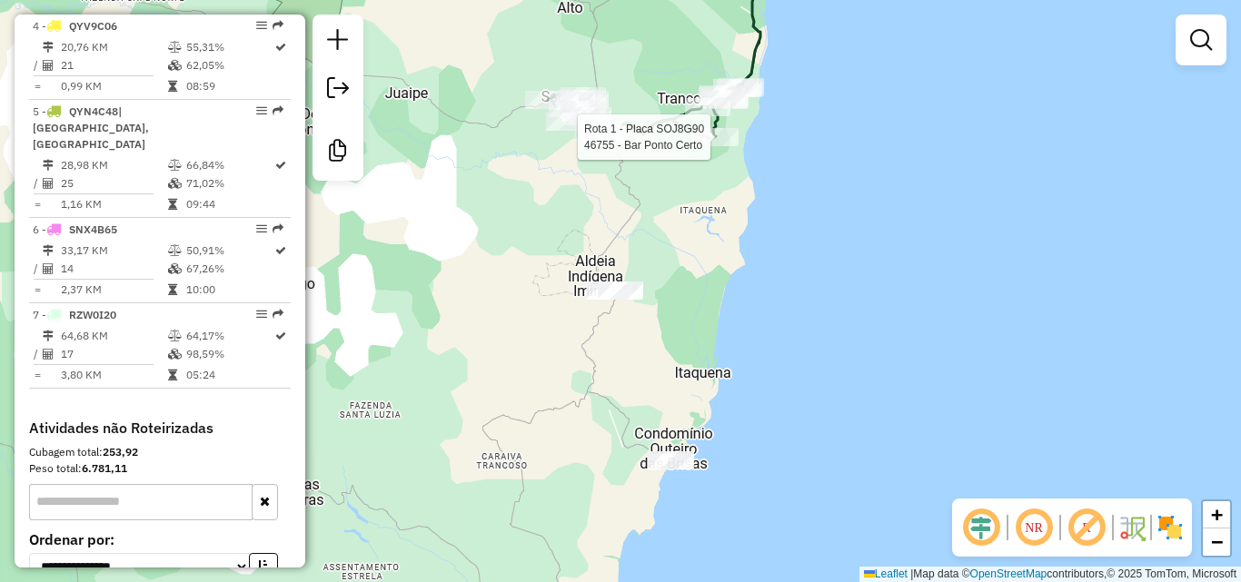
click at [712, 146] on div at bounding box center [715, 137] width 45 height 18
select select "**********"
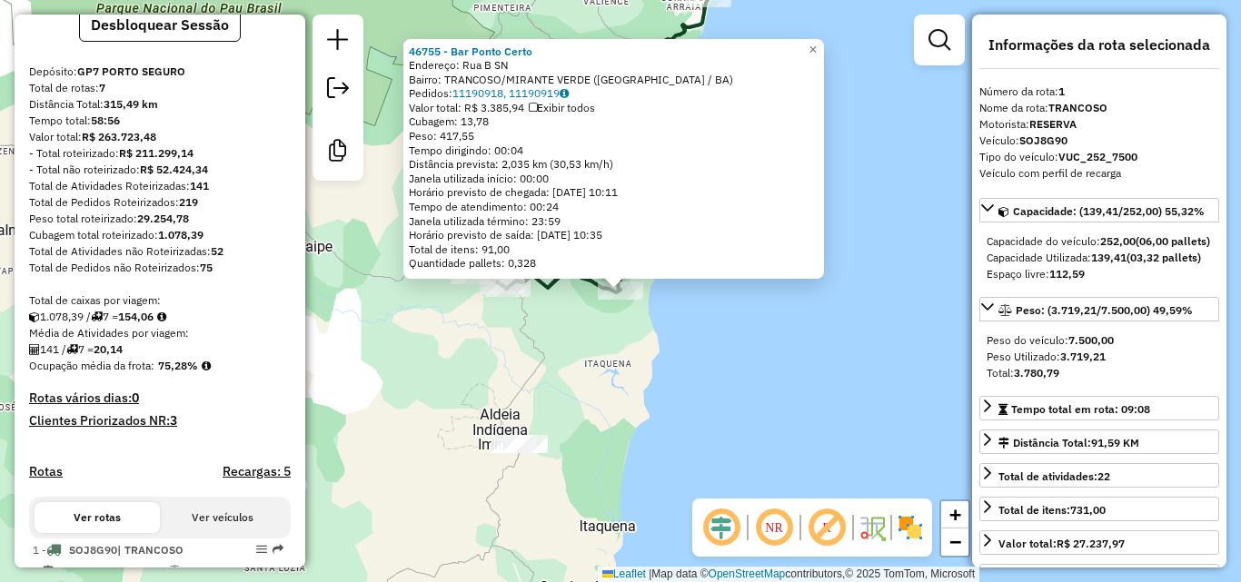
scroll to position [0, 0]
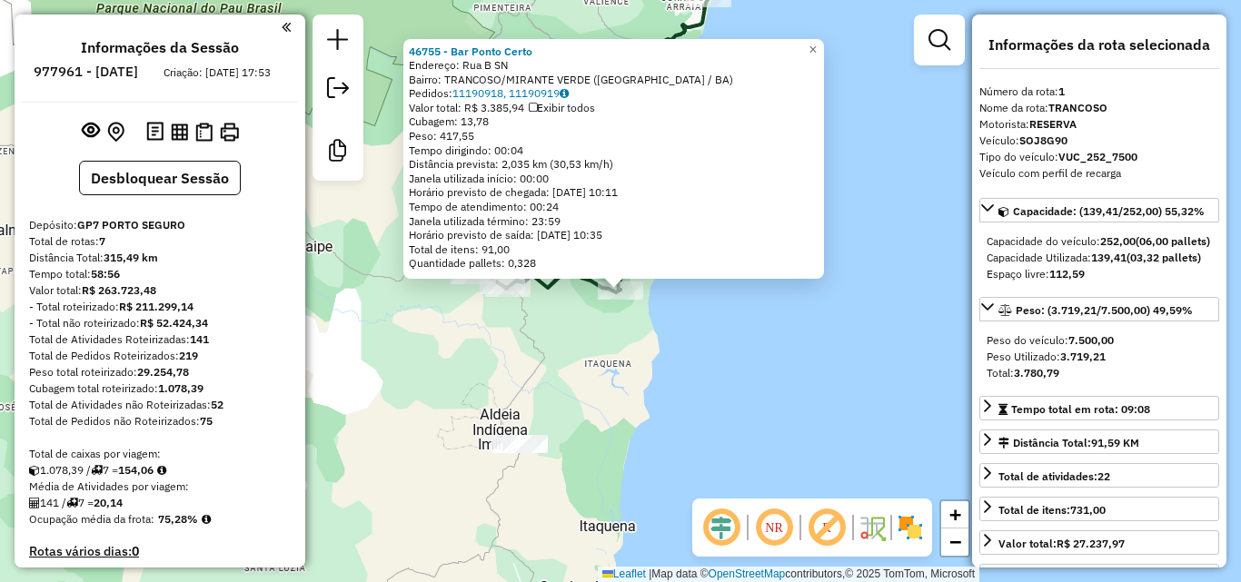
click at [613, 349] on div "46755 - Bar Ponto Certo Endereço: [GEOGRAPHIC_DATA]: [GEOGRAPHIC_DATA]/[GEOGRAP…" at bounding box center [620, 291] width 1241 height 582
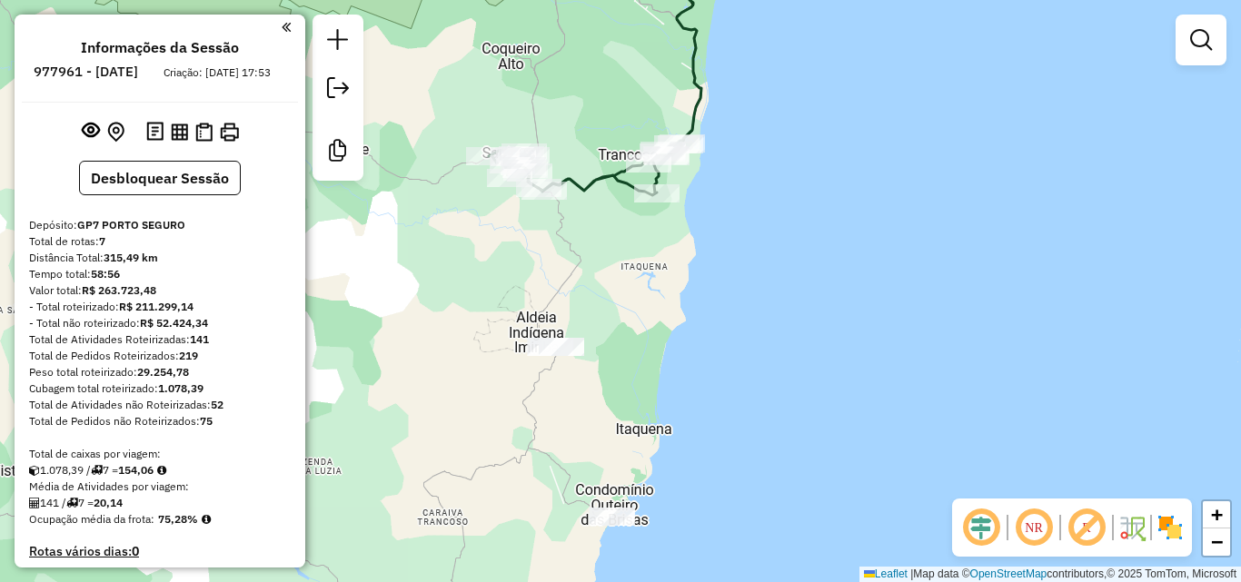
drag, startPoint x: 608, startPoint y: 401, endPoint x: 656, endPoint y: 284, distance: 125.9
click at [648, 297] on div "Janela de atendimento Grade de atendimento Capacidade Transportadoras Veículos …" at bounding box center [620, 291] width 1241 height 582
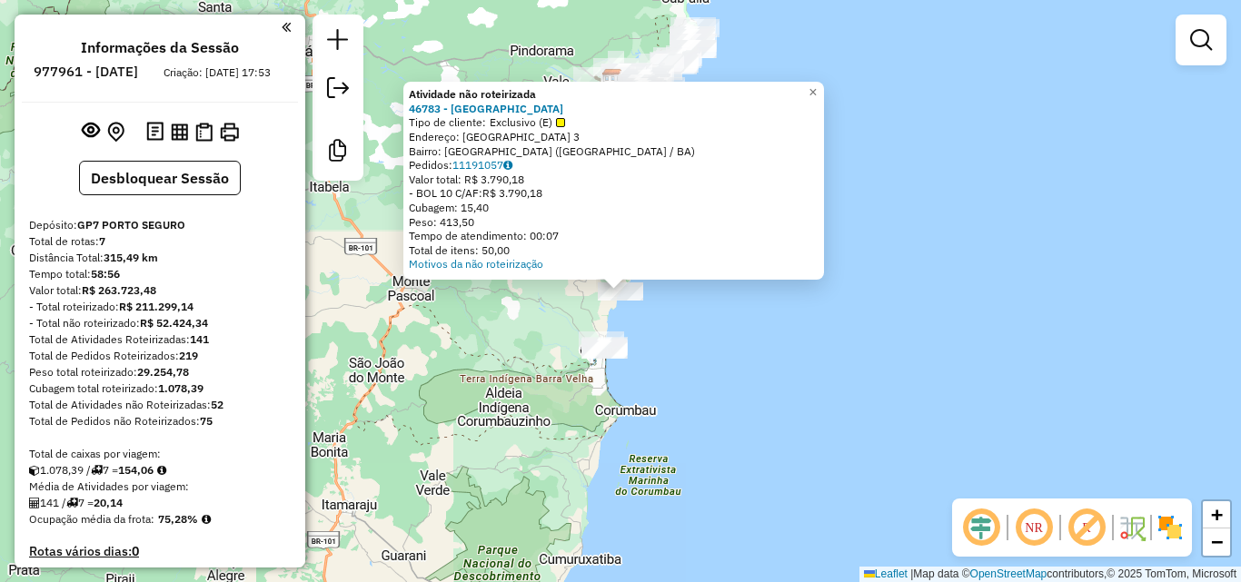
click at [650, 308] on div "Atividade não roteirizada 46783 - [GEOGRAPHIC_DATA] Bar Tipo de cliente: Exclus…" at bounding box center [620, 291] width 1241 height 582
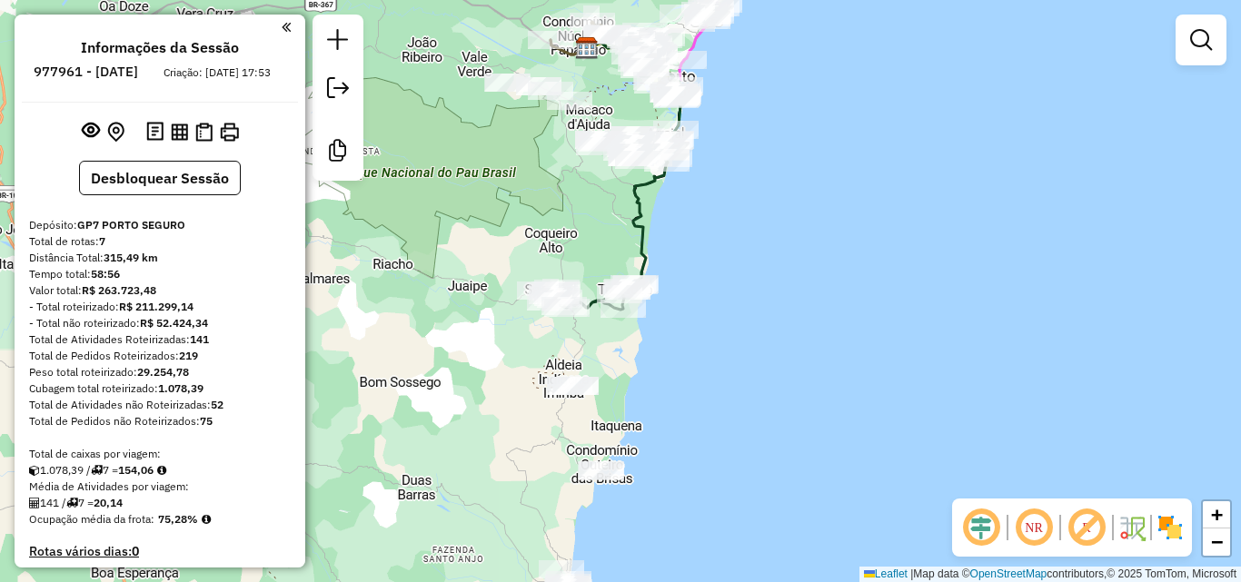
drag, startPoint x: 780, startPoint y: 78, endPoint x: 798, endPoint y: 146, distance: 70.5
click at [797, 144] on div "Janela de atendimento Grade de atendimento Capacidade Transportadoras Veículos …" at bounding box center [620, 291] width 1241 height 582
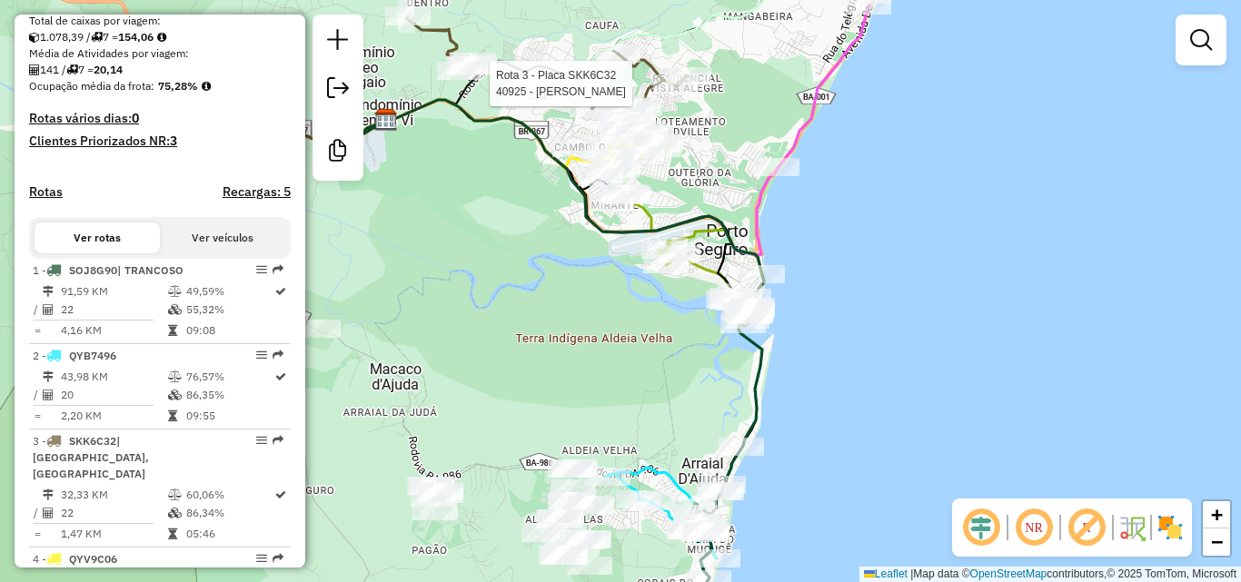
select select "**********"
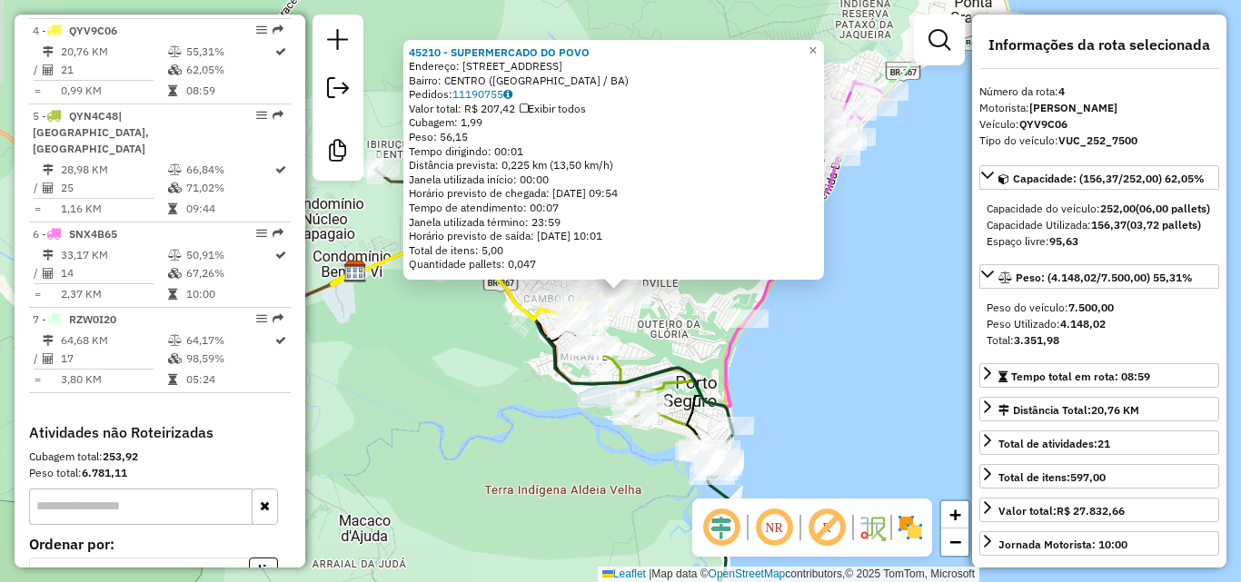
scroll to position [967, 0]
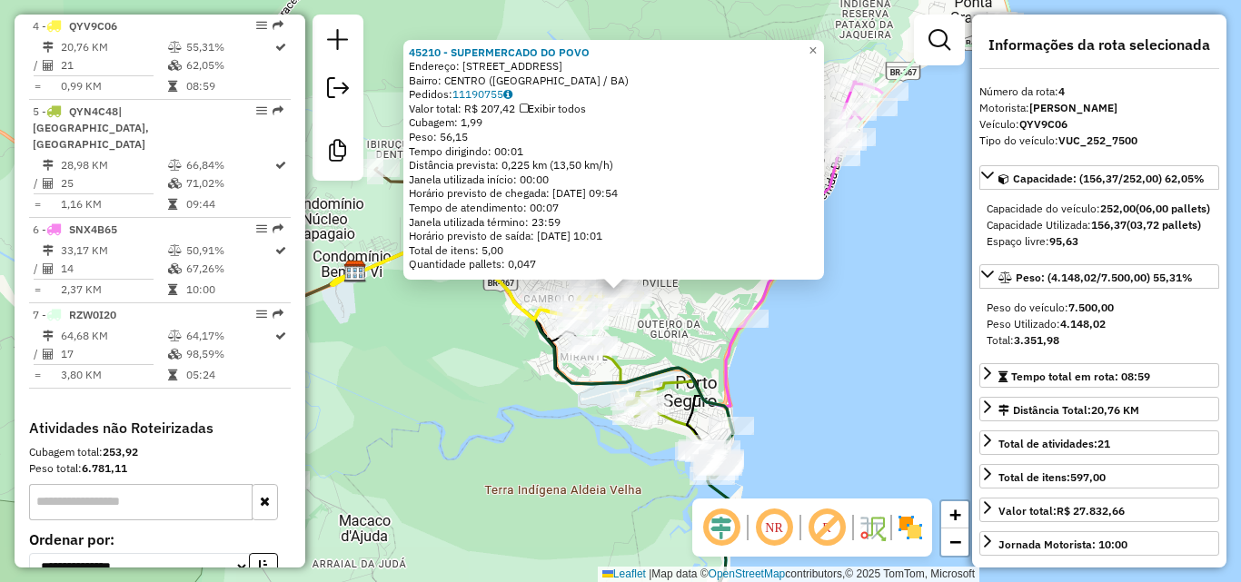
click at [480, 365] on div "45210 - SUPERMERCADO DO POVO Endereço: [STREET_ADDRESS]) [GEOGRAPHIC_DATA]: 111…" at bounding box center [620, 291] width 1241 height 582
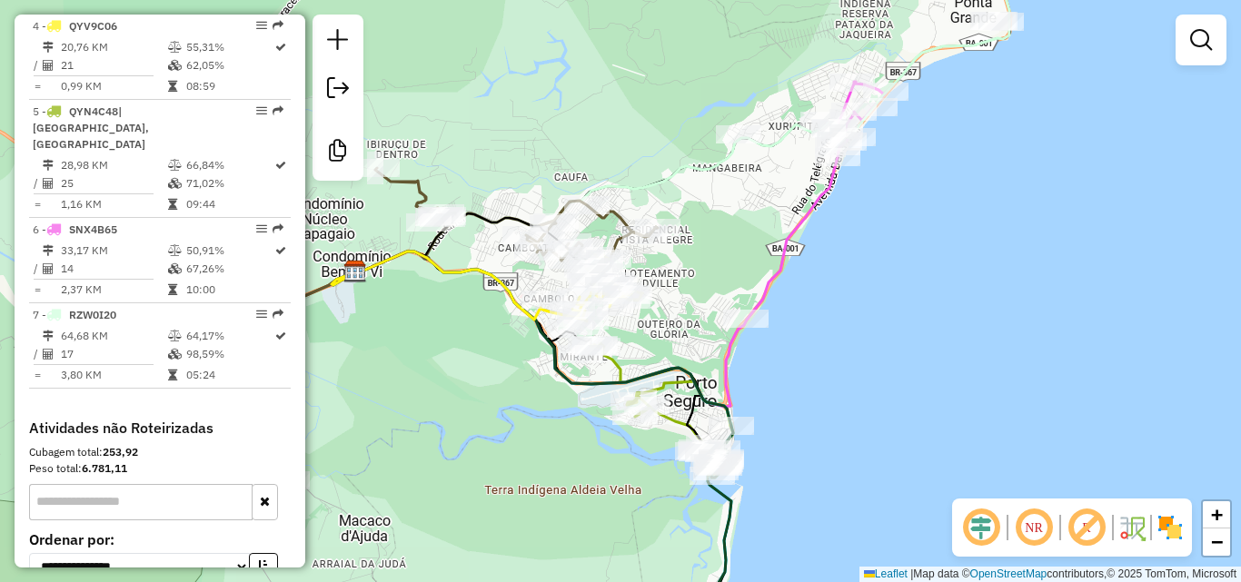
click at [725, 414] on icon at bounding box center [533, 446] width 402 height 389
select select "**********"
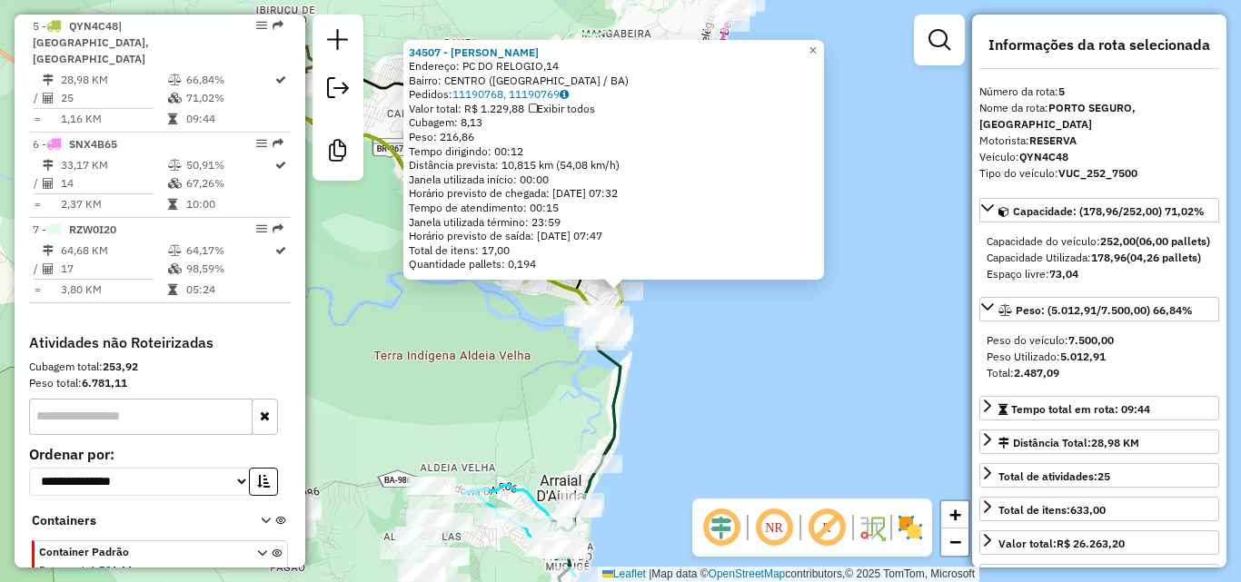
scroll to position [1052, 0]
click at [755, 344] on div "34507 - [PERSON_NAME] Endereço: PC DO RELOGIO,14 Bairro: [GEOGRAPHIC_DATA] ([GE…" at bounding box center [620, 291] width 1241 height 582
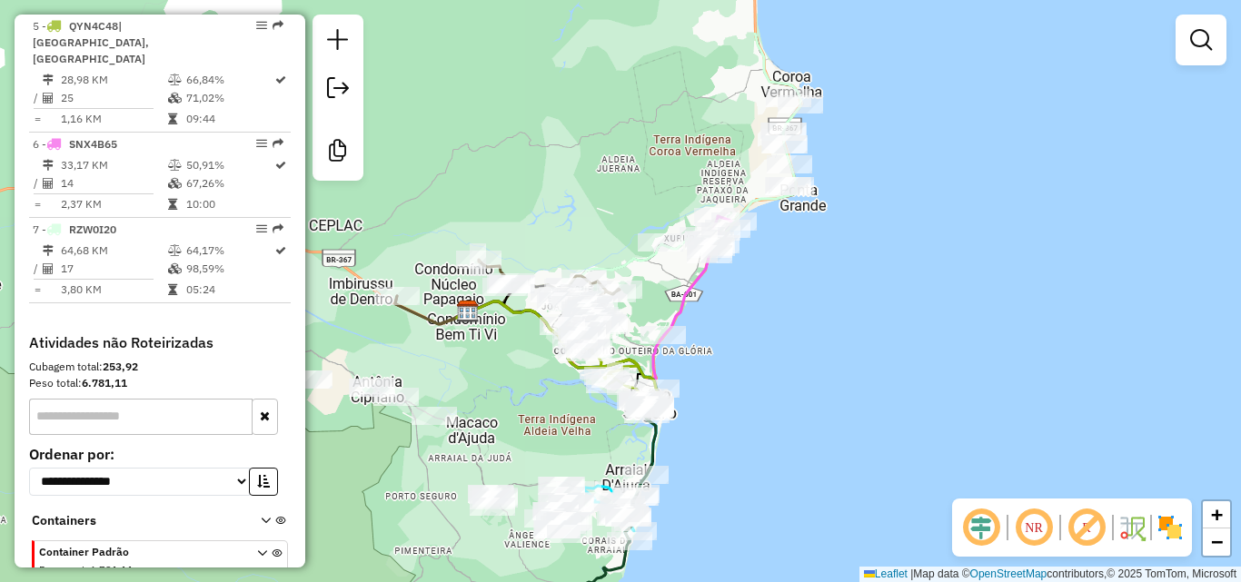
drag, startPoint x: 778, startPoint y: 212, endPoint x: 778, endPoint y: 311, distance: 99.0
click at [775, 310] on div "Janela de atendimento Grade de atendimento Capacidade Transportadoras Veículos …" at bounding box center [620, 291] width 1241 height 582
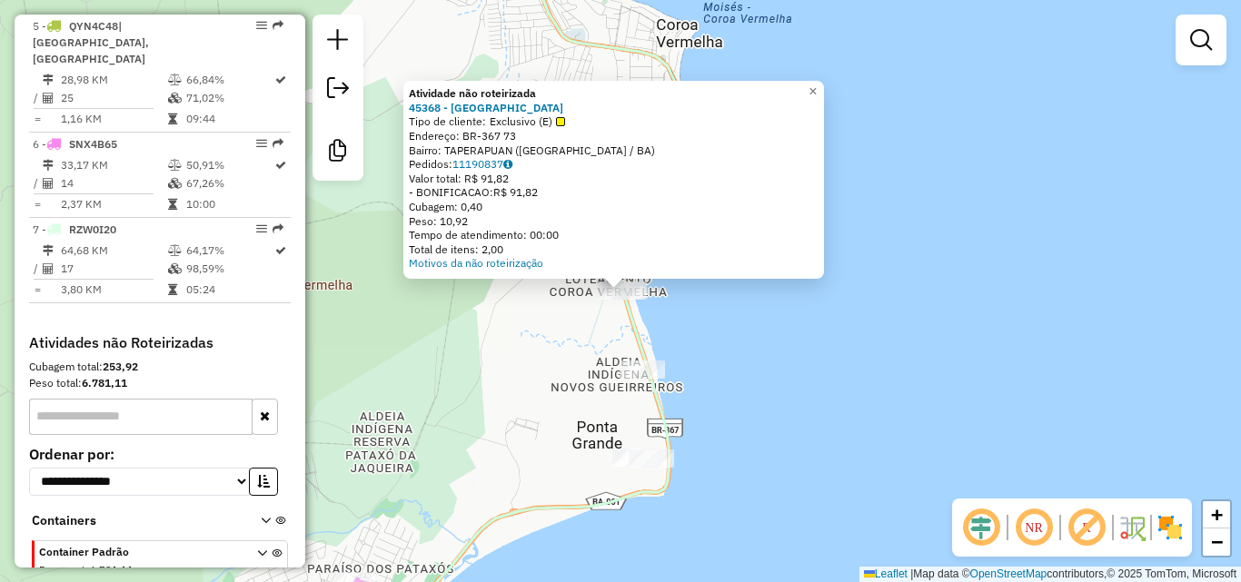
click at [731, 333] on div "Atividade não roteirizada 45368 - PARAISO BEACH Tipo de cliente: Exclusivo (E) …" at bounding box center [620, 291] width 1241 height 582
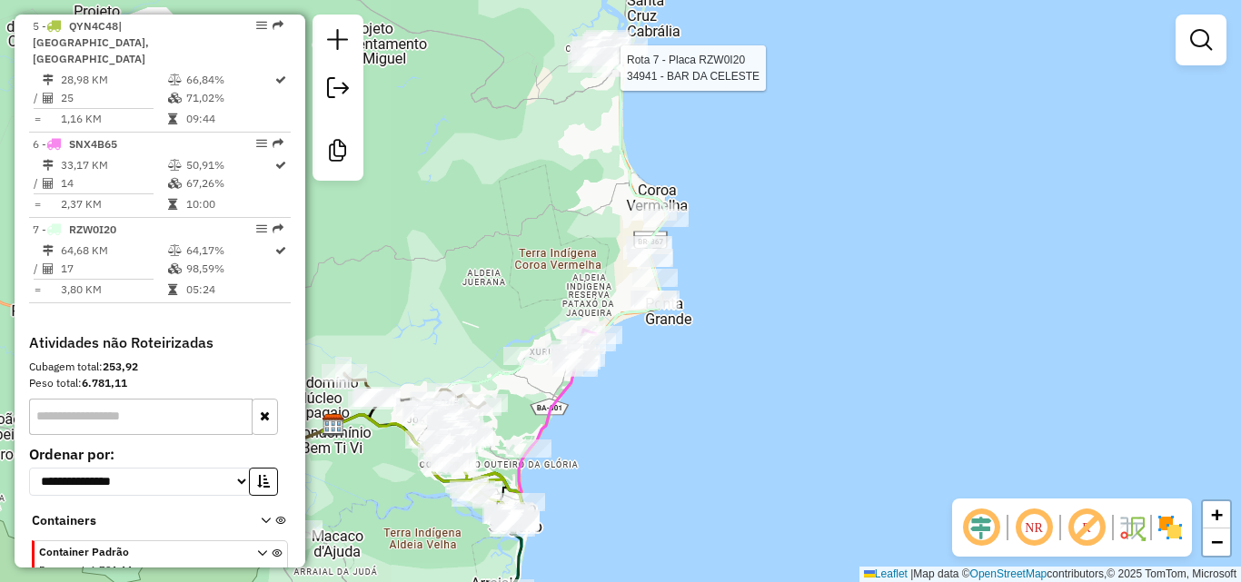
select select "**********"
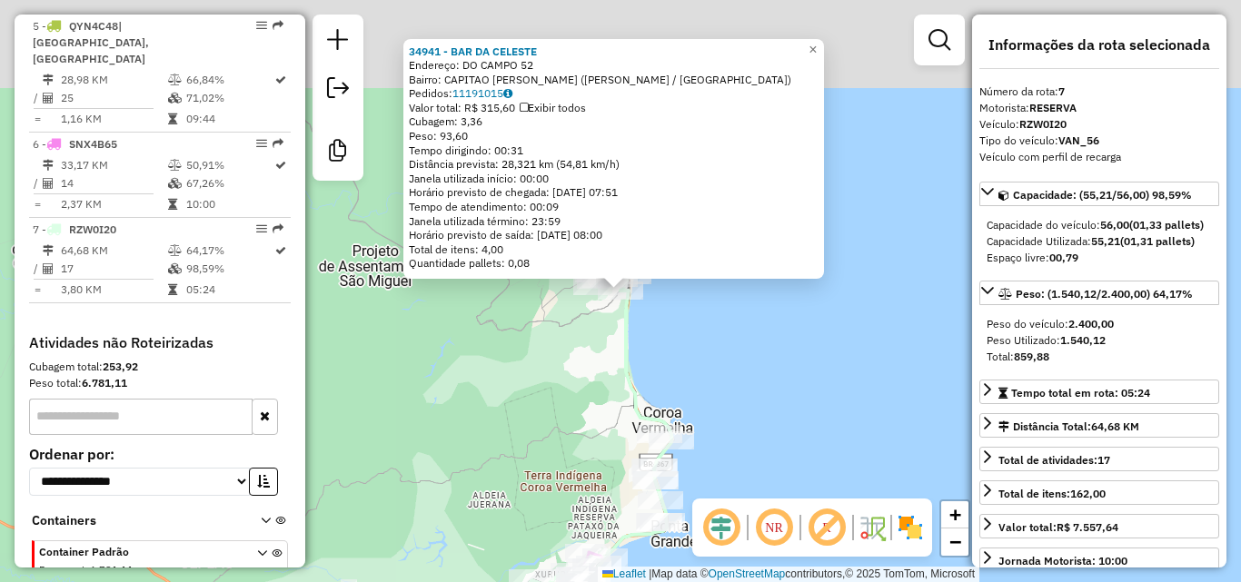
scroll to position [1088, 0]
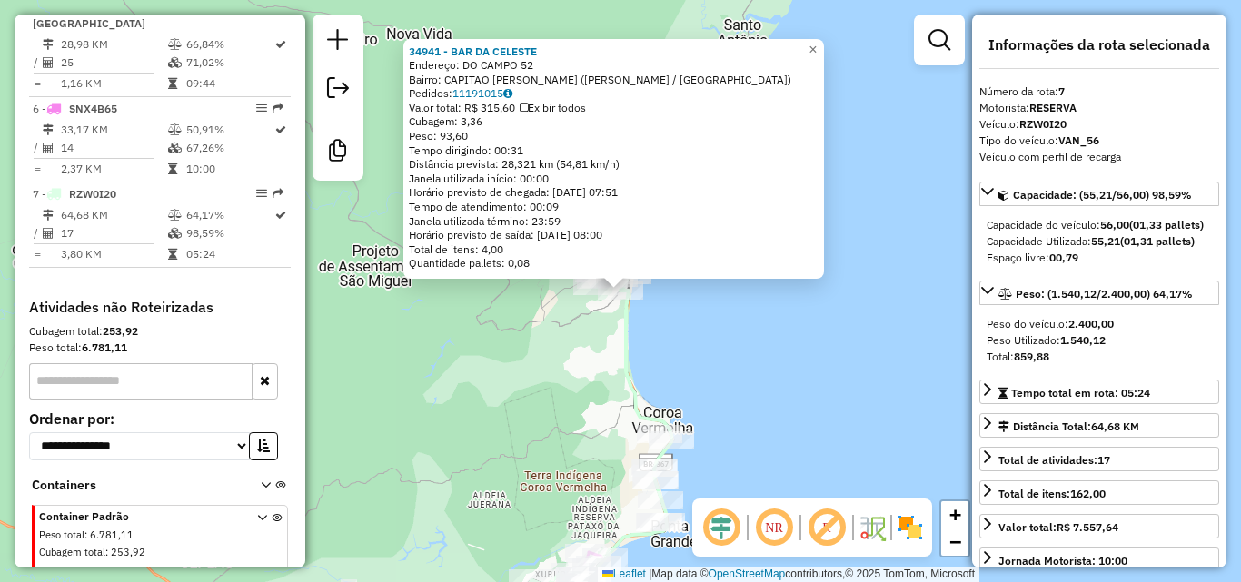
click at [578, 427] on div "34941 - BAR DA [PERSON_NAME]: DO CAMPO 52 Bairro: CAPITAO [PERSON_NAME] ([GEOGR…" at bounding box center [620, 291] width 1241 height 582
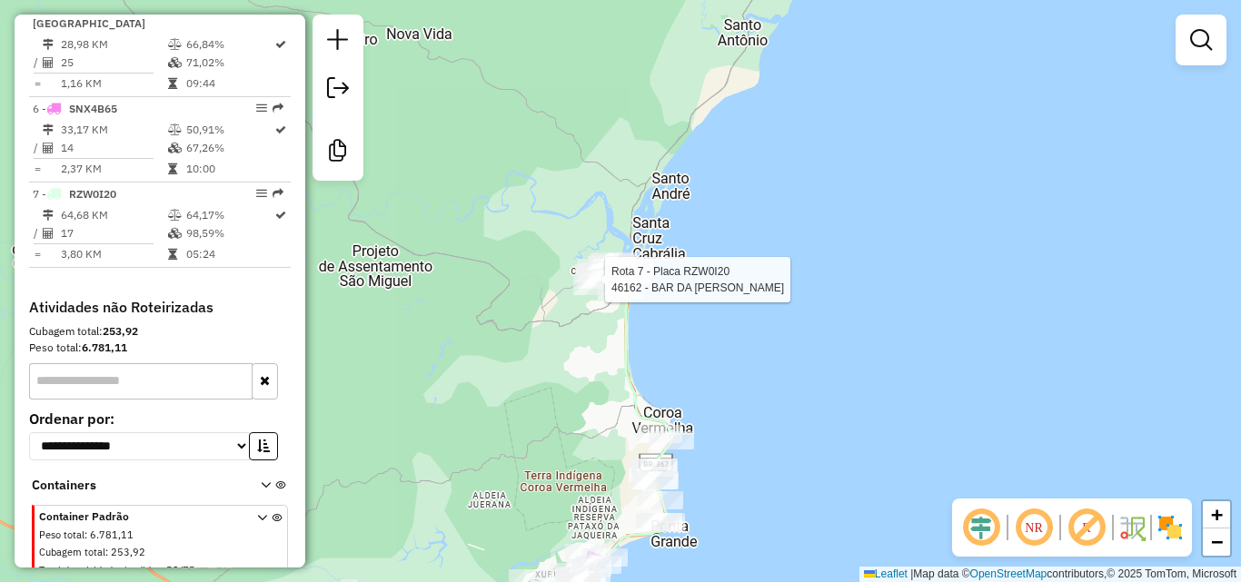
select select "**********"
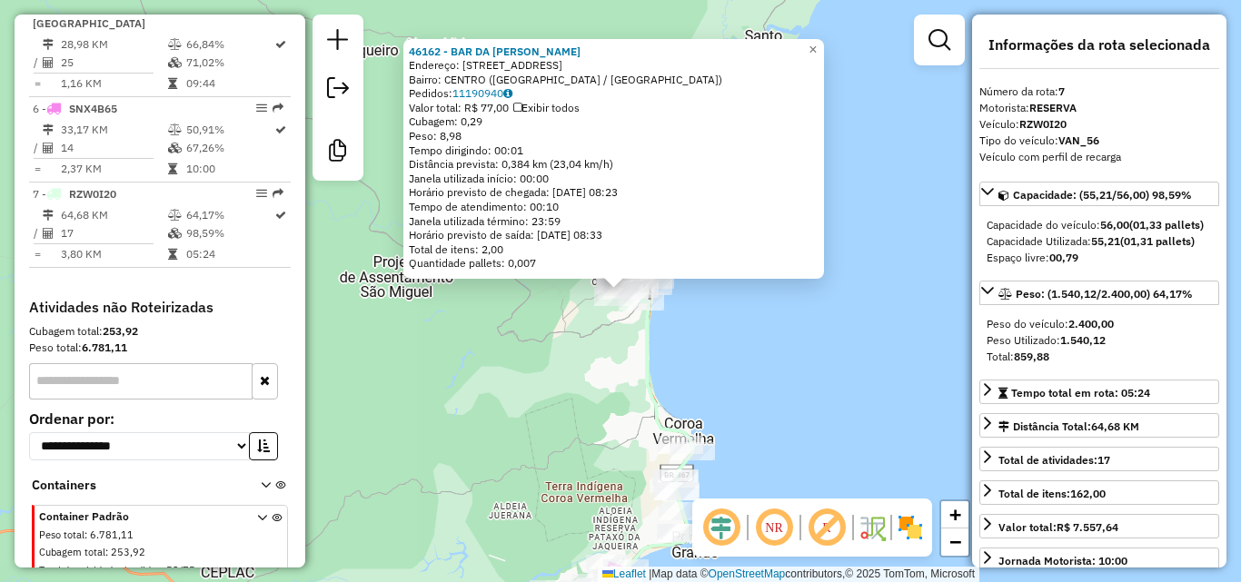
click at [585, 405] on div "46162 - BAR DA [PERSON_NAME]: [STREET_ADDRESS] Bairro: [GEOGRAPHIC_DATA] ([GEOG…" at bounding box center [620, 291] width 1241 height 582
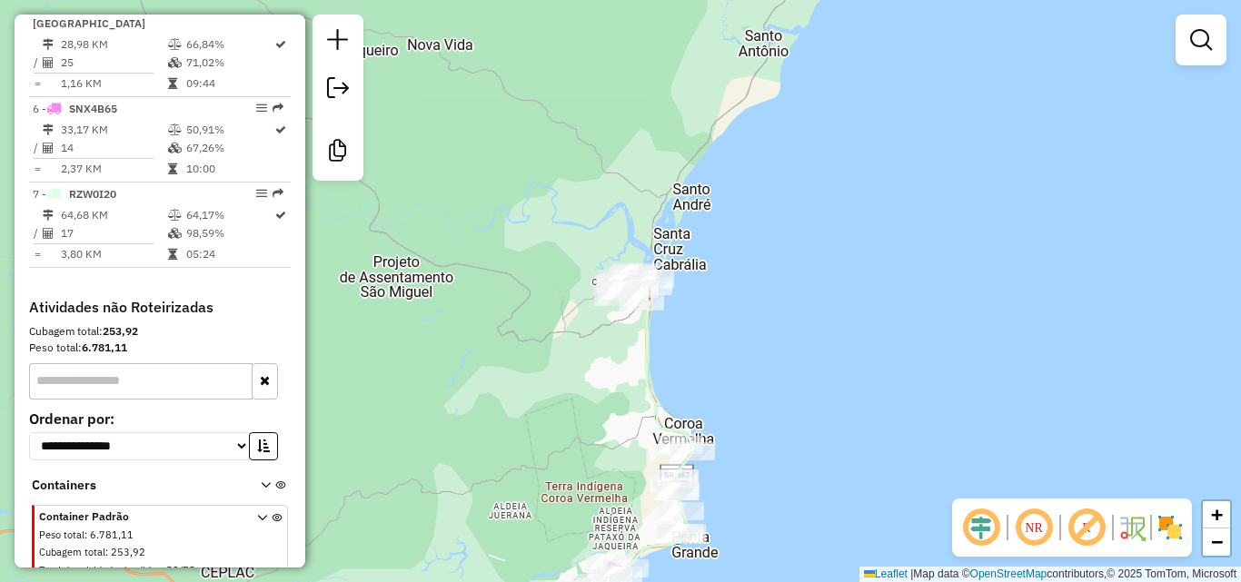
drag, startPoint x: 558, startPoint y: 443, endPoint x: 634, endPoint y: 273, distance: 186.3
click at [625, 304] on div "Janela de atendimento Grade de atendimento Capacidade Transportadoras Veículos …" at bounding box center [620, 291] width 1241 height 582
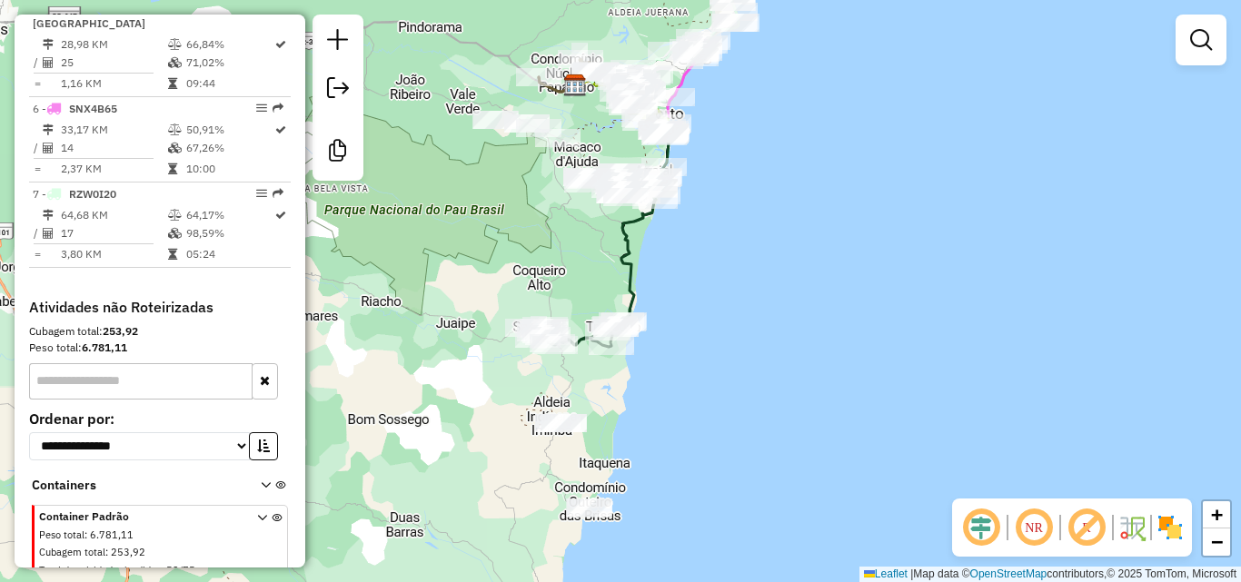
drag, startPoint x: 631, startPoint y: 432, endPoint x: 689, endPoint y: 238, distance: 202.1
click at [669, 264] on div "Janela de atendimento Grade de atendimento Capacidade Transportadoras Veículos …" at bounding box center [620, 291] width 1241 height 582
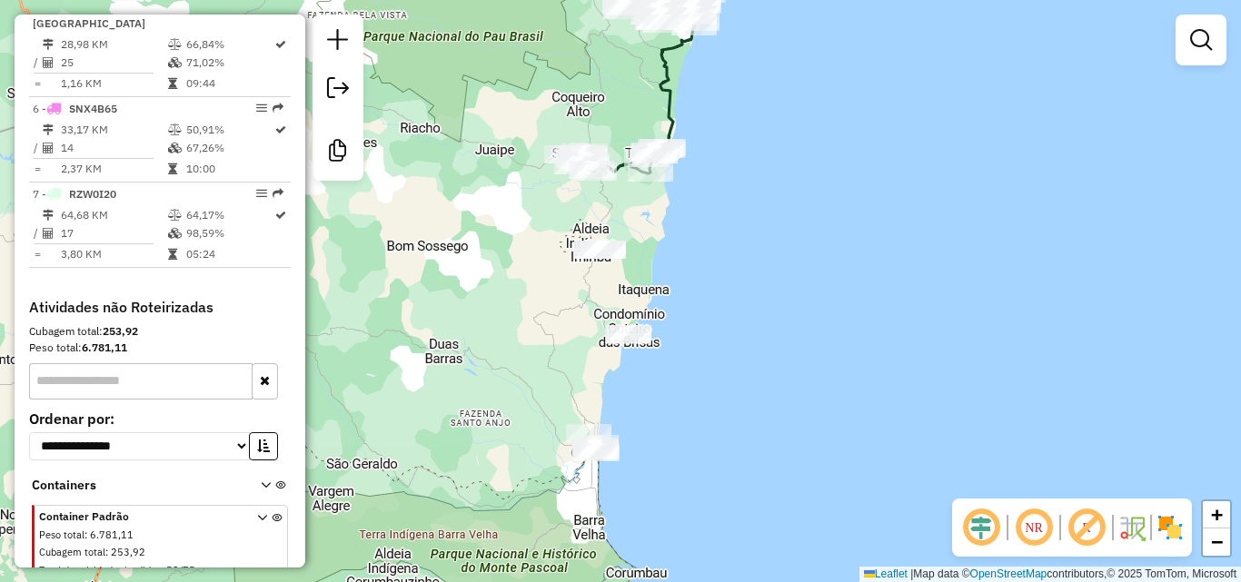
click at [575, 332] on div "Janela de atendimento Grade de atendimento Capacidade Transportadoras Veículos …" at bounding box center [620, 291] width 1241 height 582
drag, startPoint x: 559, startPoint y: 323, endPoint x: 575, endPoint y: 323, distance: 16.4
click at [575, 323] on div "Janela de atendimento Grade de atendimento Capacidade Transportadoras Veículos …" at bounding box center [620, 291] width 1241 height 582
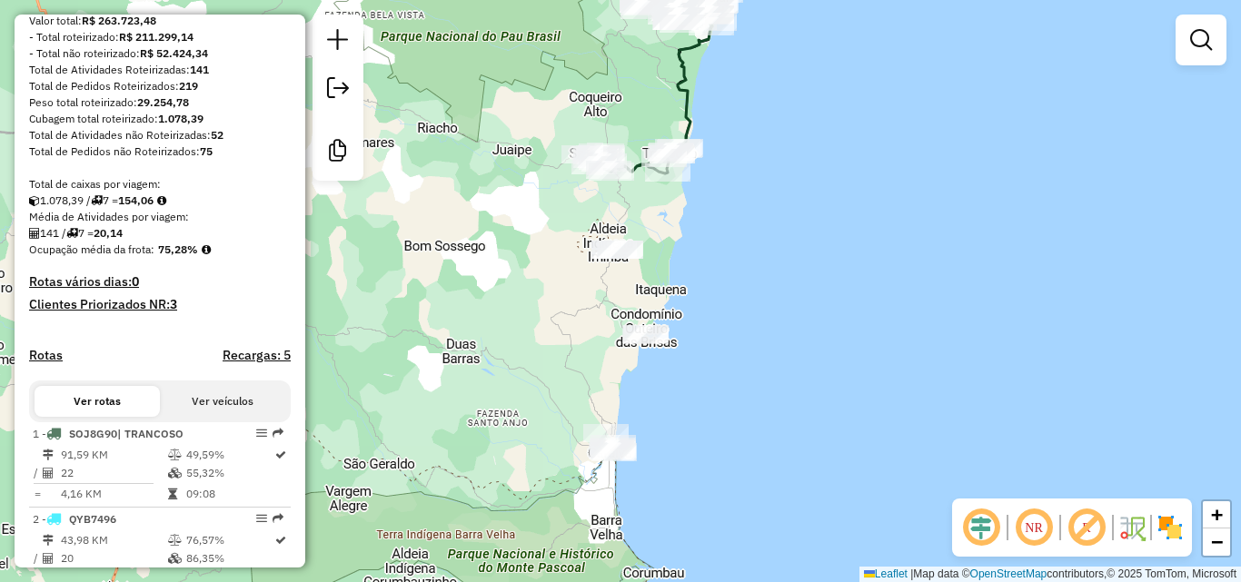
scroll to position [0, 0]
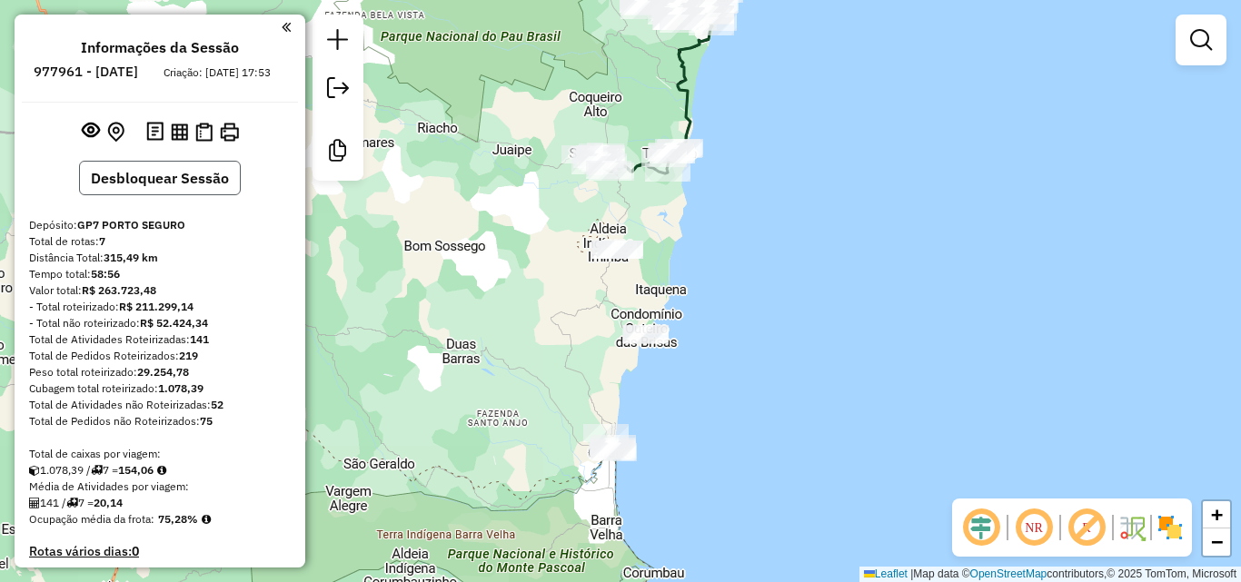
click at [164, 195] on button "Desbloquear Sessão" at bounding box center [160, 178] width 162 height 35
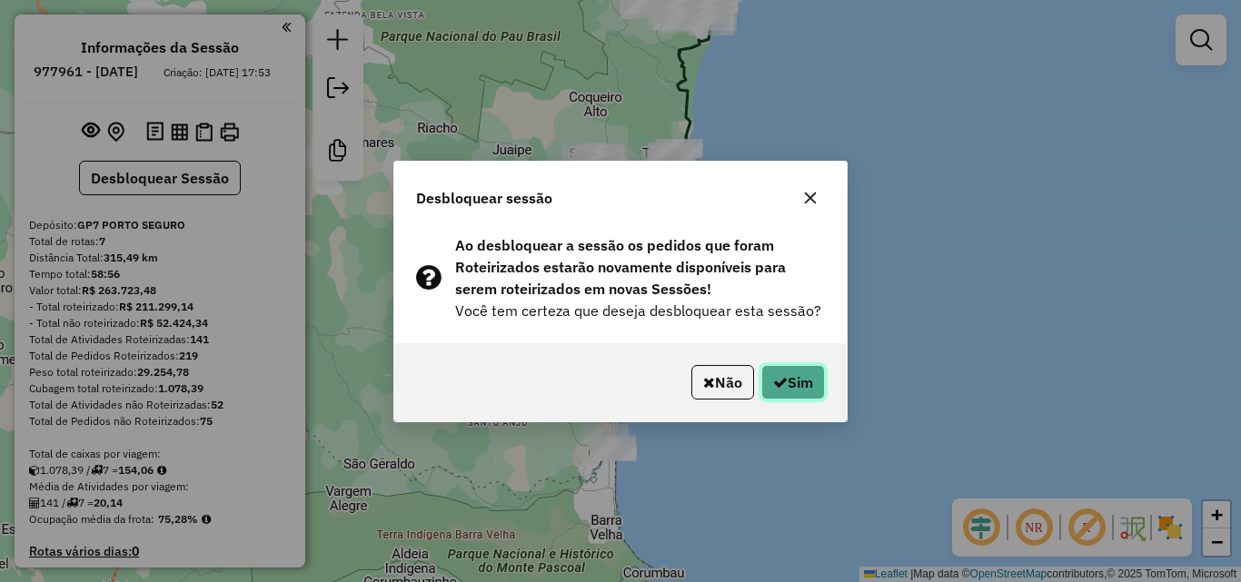
click at [801, 383] on button "Sim" at bounding box center [793, 382] width 64 height 35
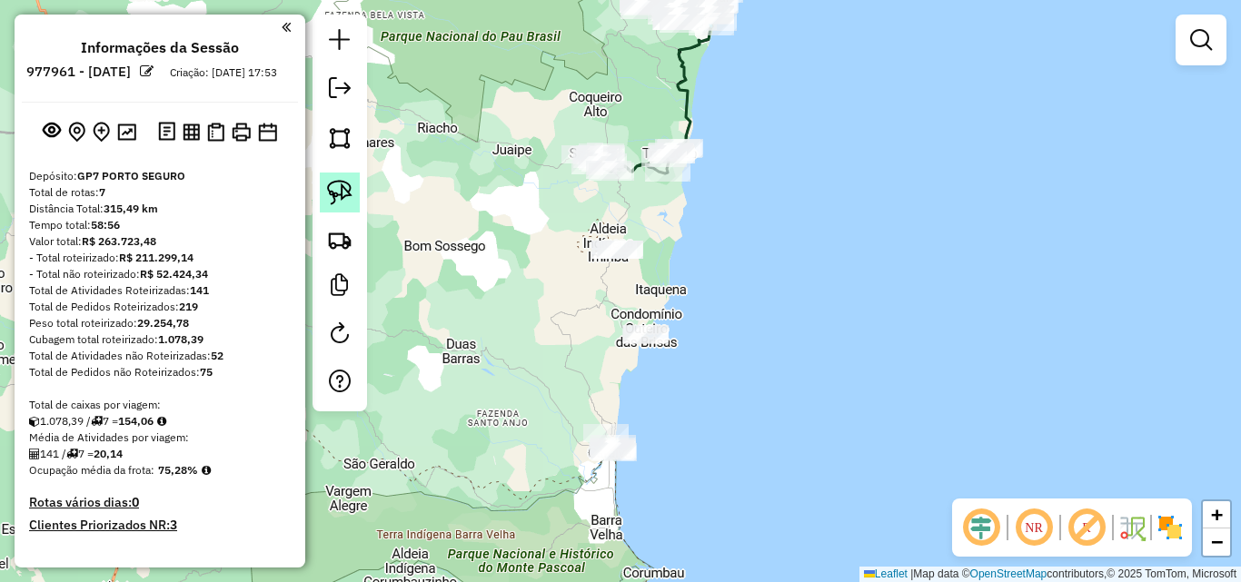
click at [349, 202] on img at bounding box center [339, 192] width 25 height 25
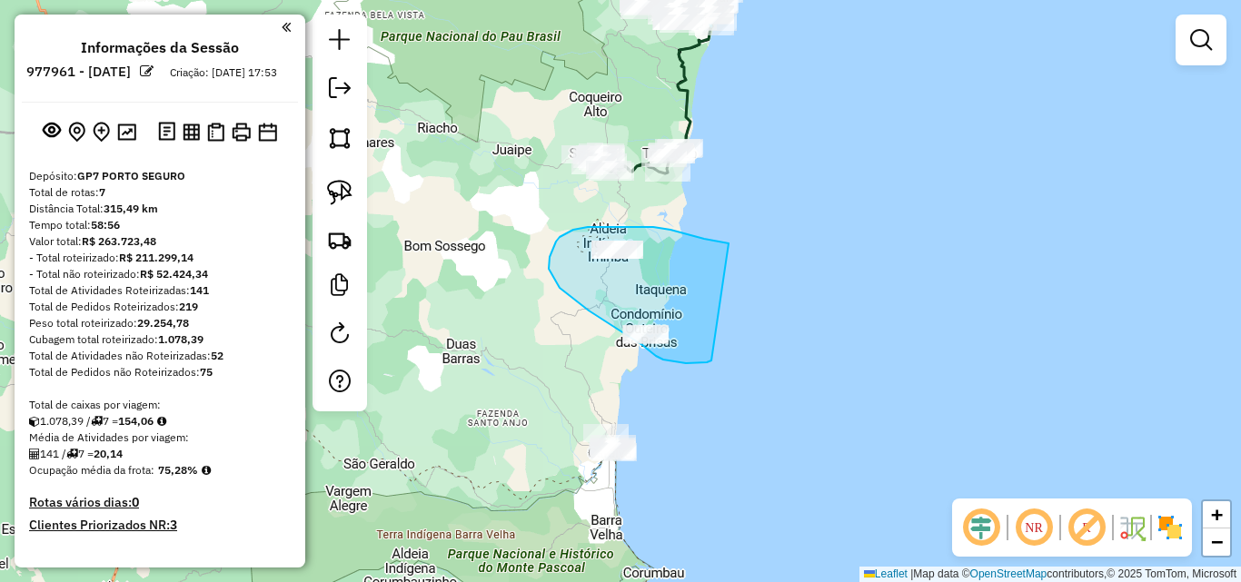
drag, startPoint x: 653, startPoint y: 227, endPoint x: 733, endPoint y: 343, distance: 141.1
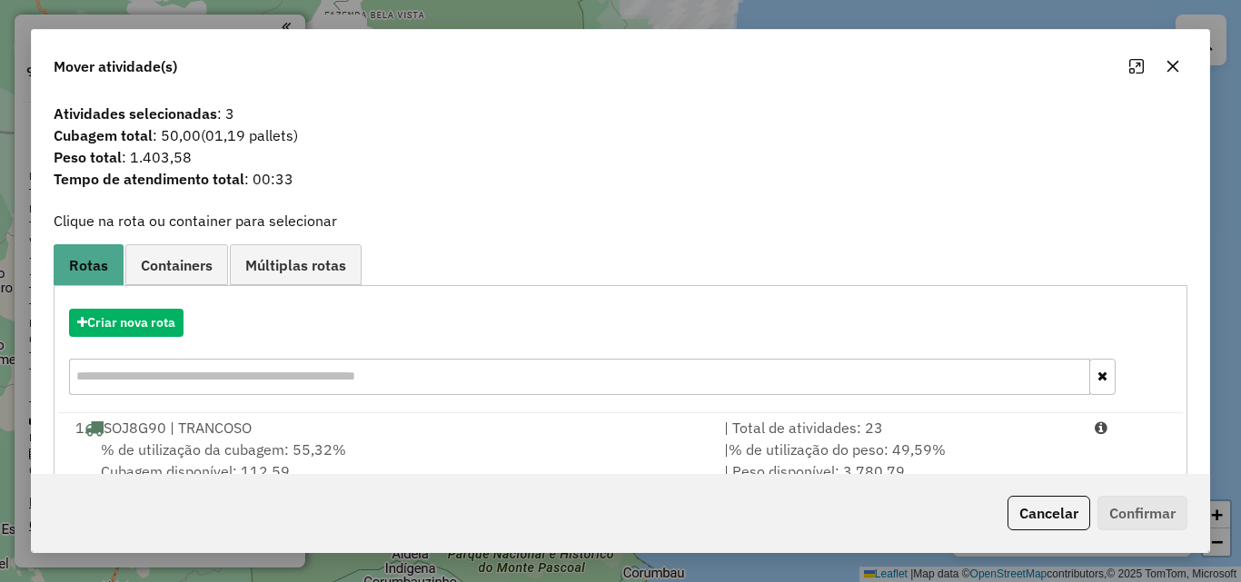
click at [1171, 74] on icon "button" at bounding box center [1173, 66] width 15 height 15
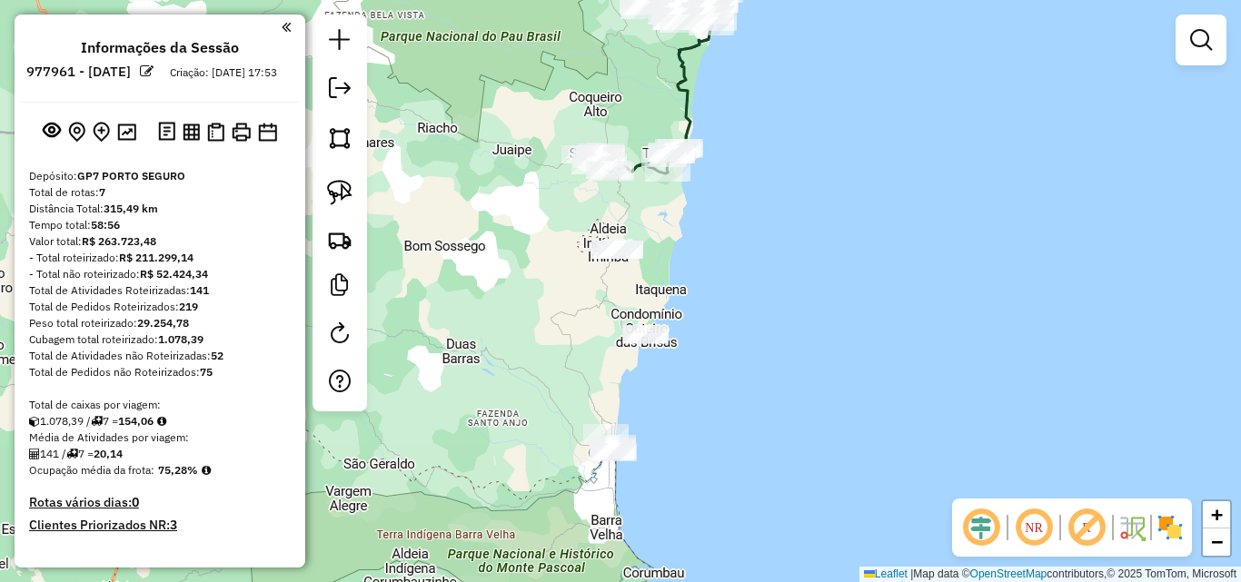
click at [887, 234] on div "Janela de atendimento Grade de atendimento Capacidade Transportadoras Veículos …" at bounding box center [620, 291] width 1241 height 582
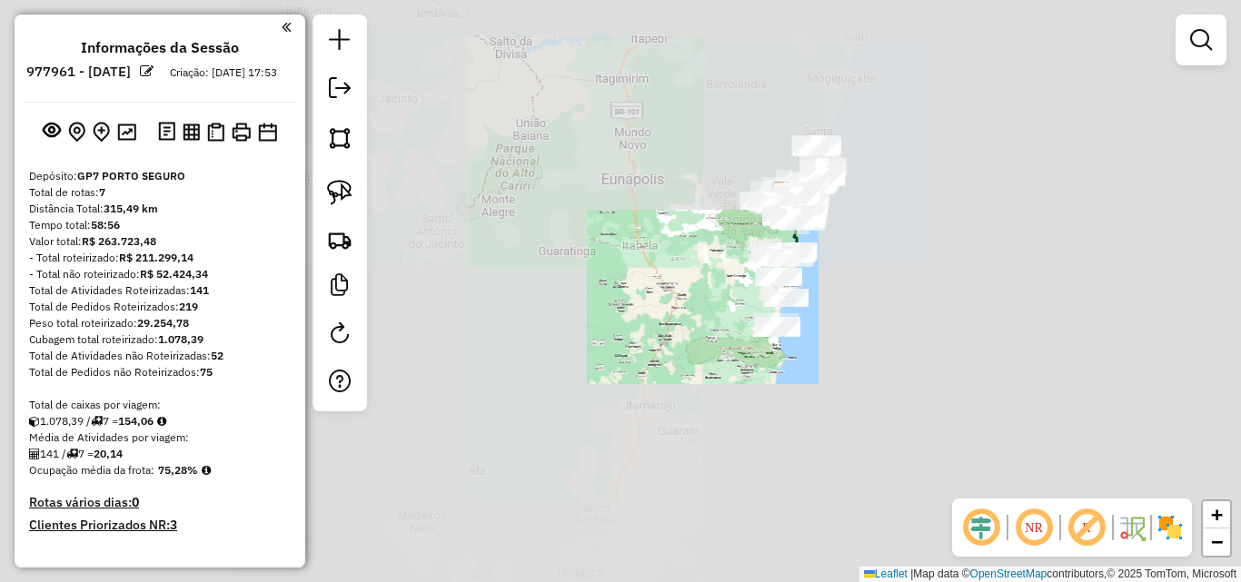
drag, startPoint x: 870, startPoint y: 207, endPoint x: 841, endPoint y: 286, distance: 83.9
click at [878, 297] on div "Janela de atendimento Grade de atendimento Capacidade Transportadoras Veículos …" at bounding box center [620, 291] width 1241 height 582
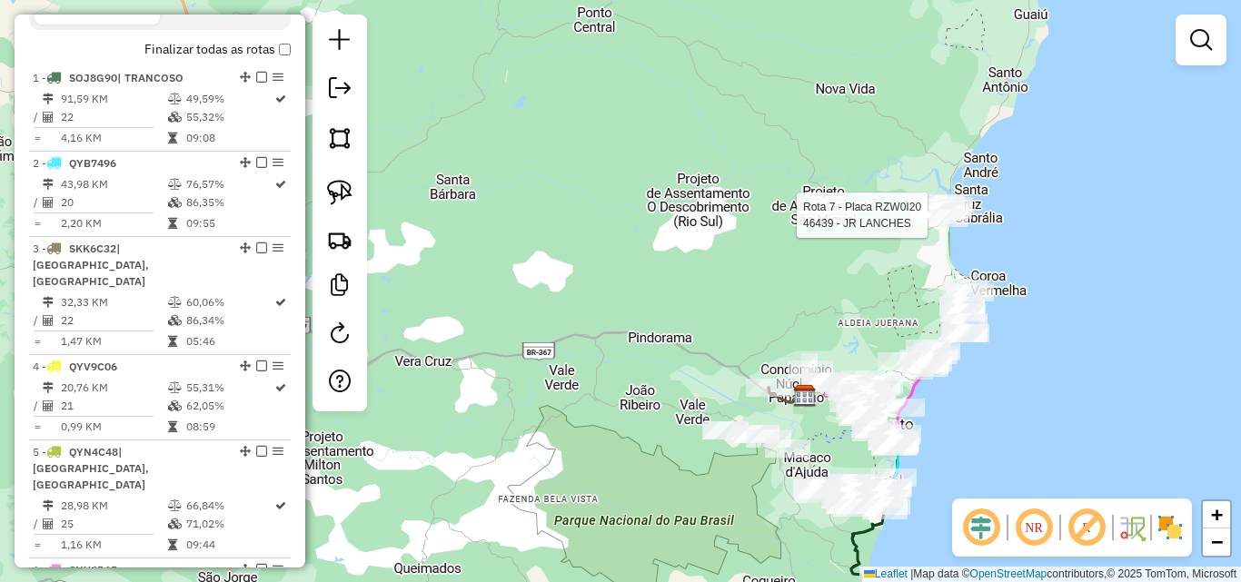
select select "**********"
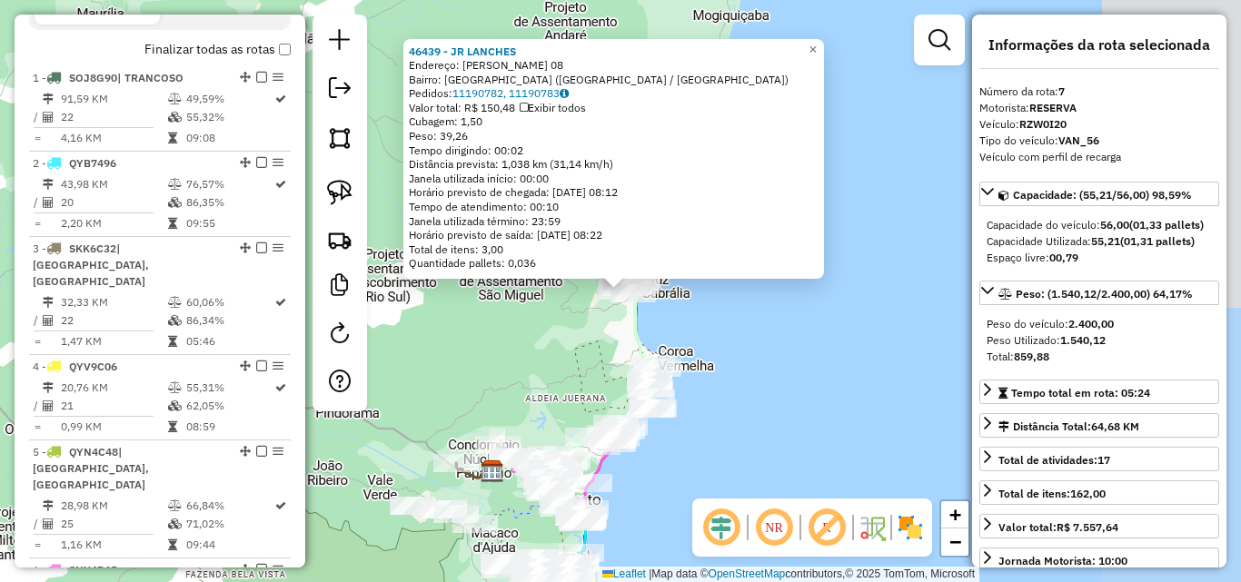
scroll to position [1116, 0]
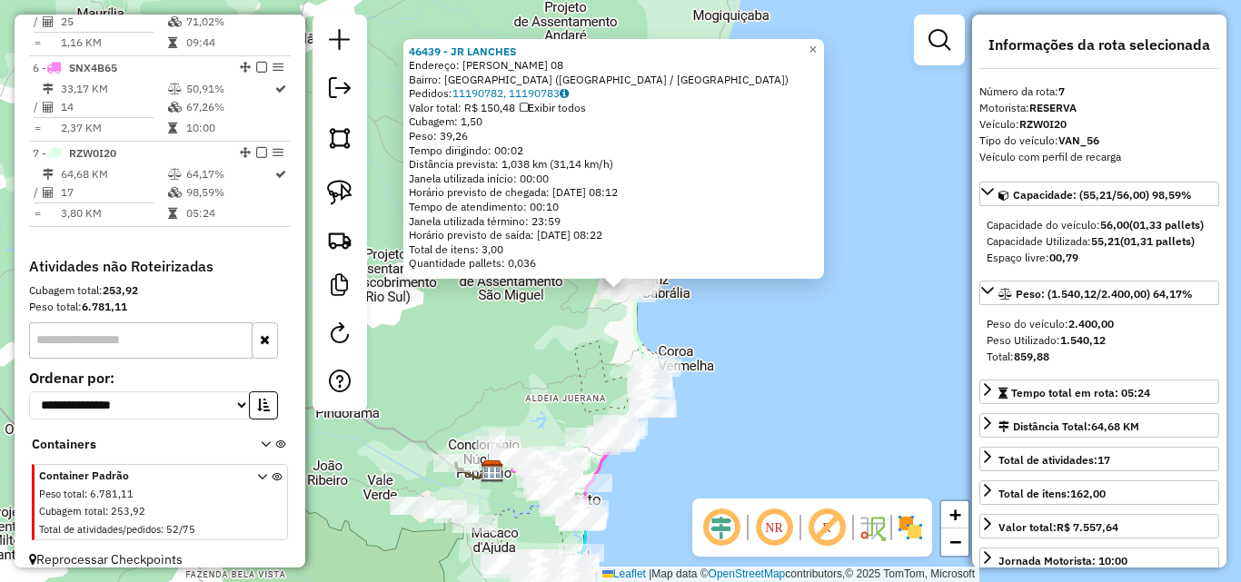
click at [703, 313] on div "46439 - JR LANCHES Endereço: [PERSON_NAME] 08 Bairro: [GEOGRAPHIC_DATA] ([GEOGR…" at bounding box center [620, 291] width 1241 height 582
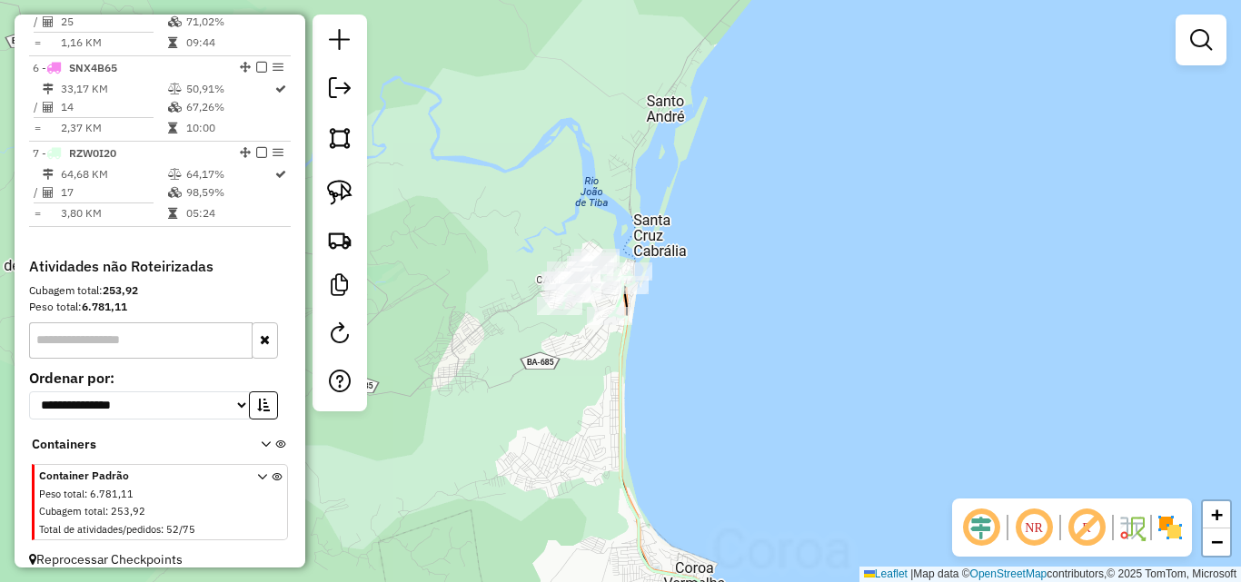
drag, startPoint x: 588, startPoint y: 439, endPoint x: 616, endPoint y: 158, distance: 282.2
click at [590, 296] on div "Janela de atendimento Grade de atendimento Capacidade Transportadoras Veículos …" at bounding box center [620, 291] width 1241 height 582
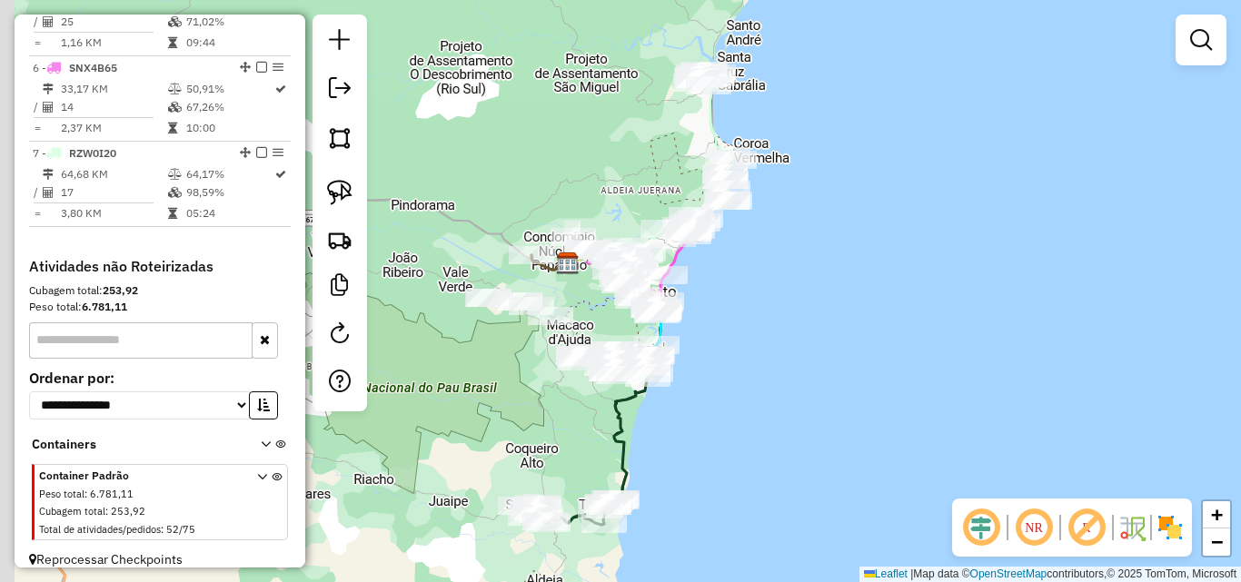
drag, startPoint x: 631, startPoint y: 430, endPoint x: 730, endPoint y: 403, distance: 102.7
click at [703, 423] on div "Janela de atendimento Grade de atendimento Capacidade Transportadoras Veículos …" at bounding box center [620, 291] width 1241 height 582
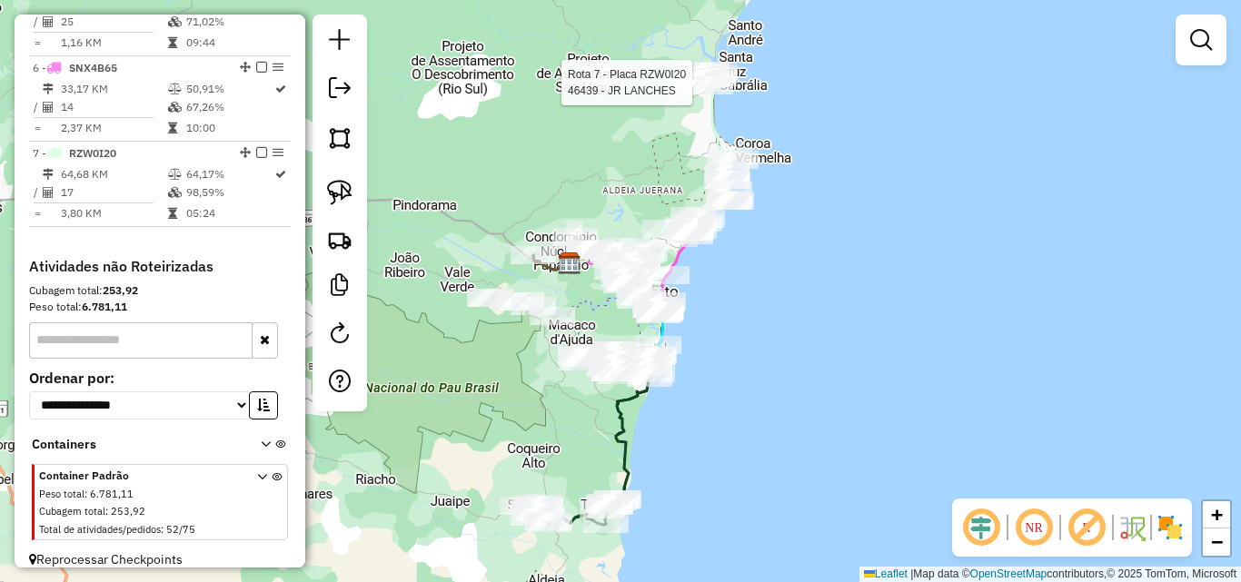
select select "**********"
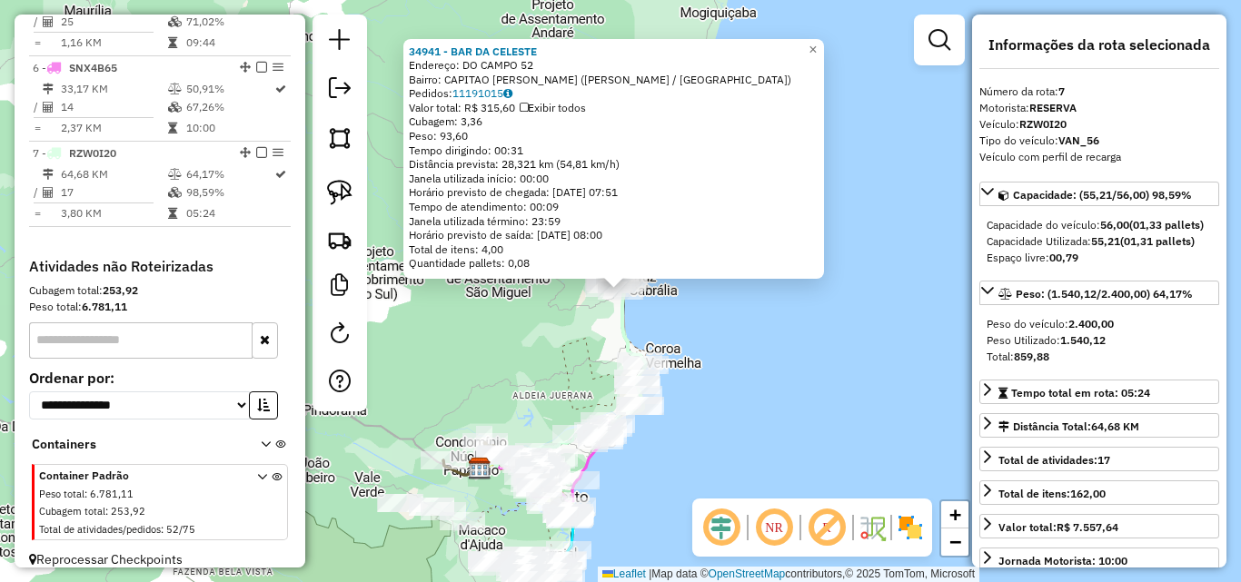
click at [491, 324] on div "34941 - BAR DA [PERSON_NAME]: DO CAMPO 52 Bairro: CAPITAO [PERSON_NAME] ([GEOGR…" at bounding box center [620, 291] width 1241 height 582
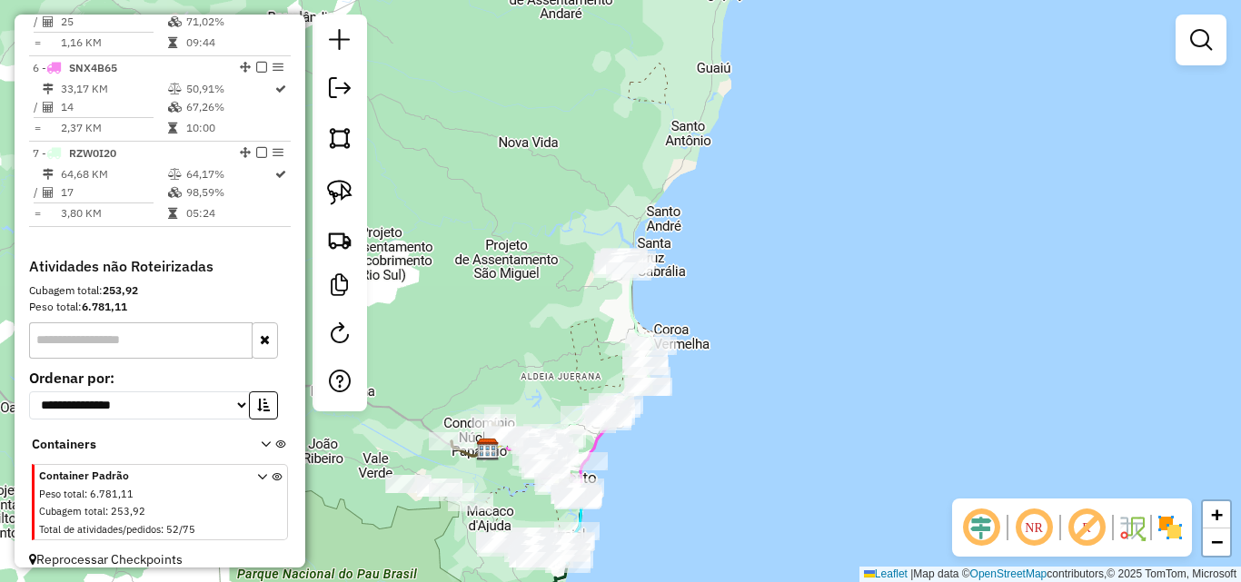
drag, startPoint x: 492, startPoint y: 358, endPoint x: 675, endPoint y: 122, distance: 298.6
click at [655, 160] on div "Janela de atendimento Grade de atendimento Capacidade Transportadoras Veículos …" at bounding box center [620, 291] width 1241 height 582
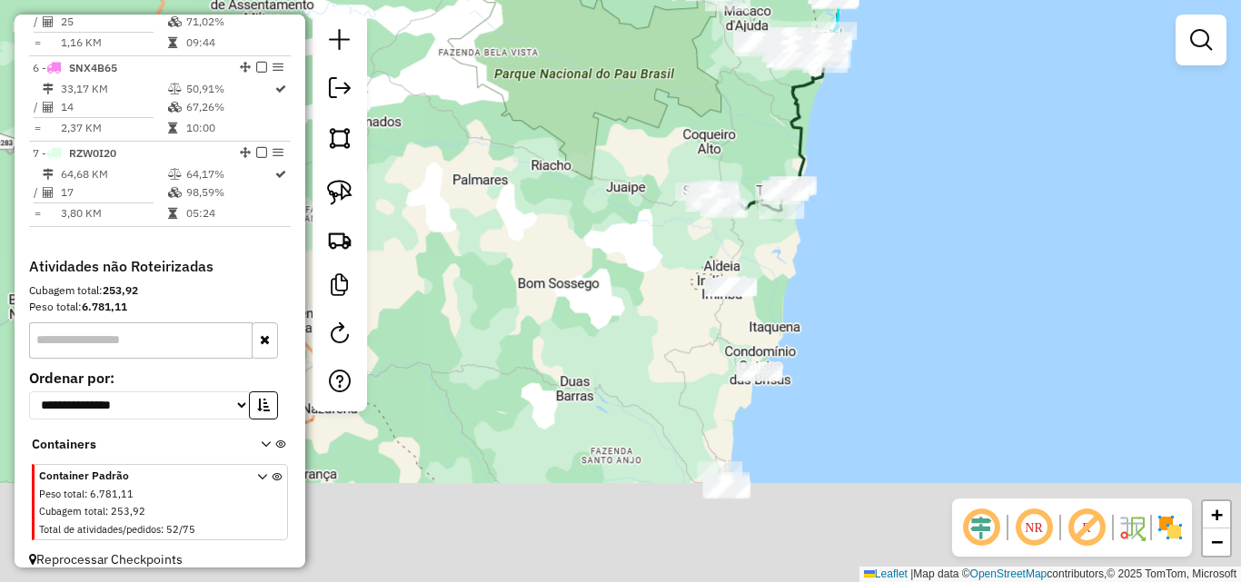
drag, startPoint x: 661, startPoint y: 391, endPoint x: 655, endPoint y: 183, distance: 208.2
click at [655, 183] on div "Janela de atendimento Grade de atendimento Capacidade Transportadoras Veículos …" at bounding box center [620, 291] width 1241 height 582
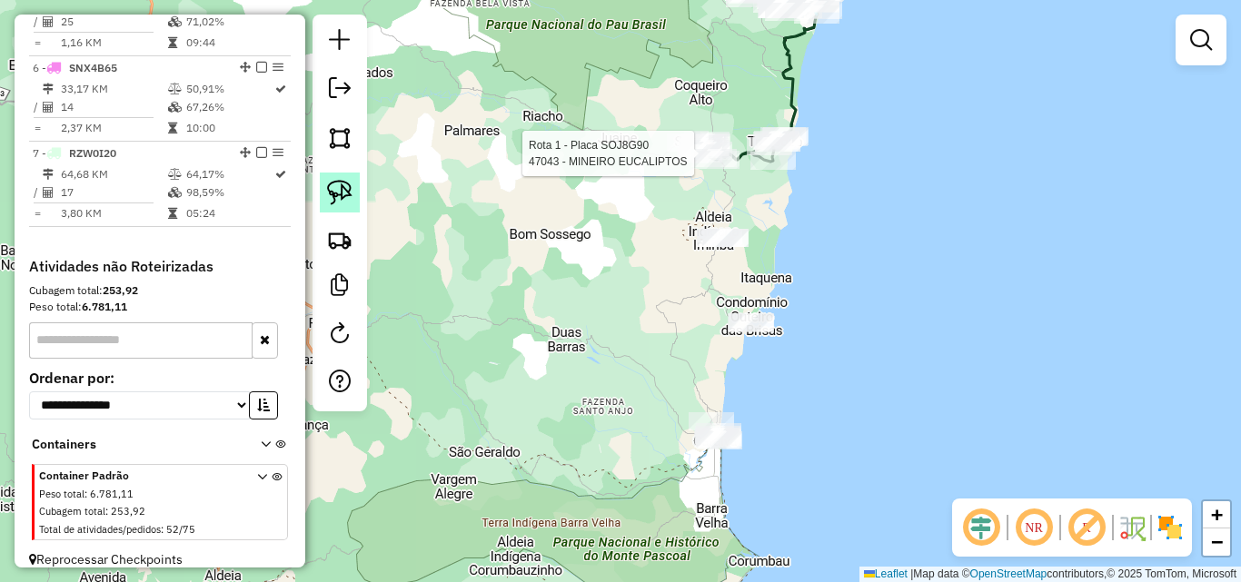
click at [341, 179] on link at bounding box center [340, 193] width 40 height 40
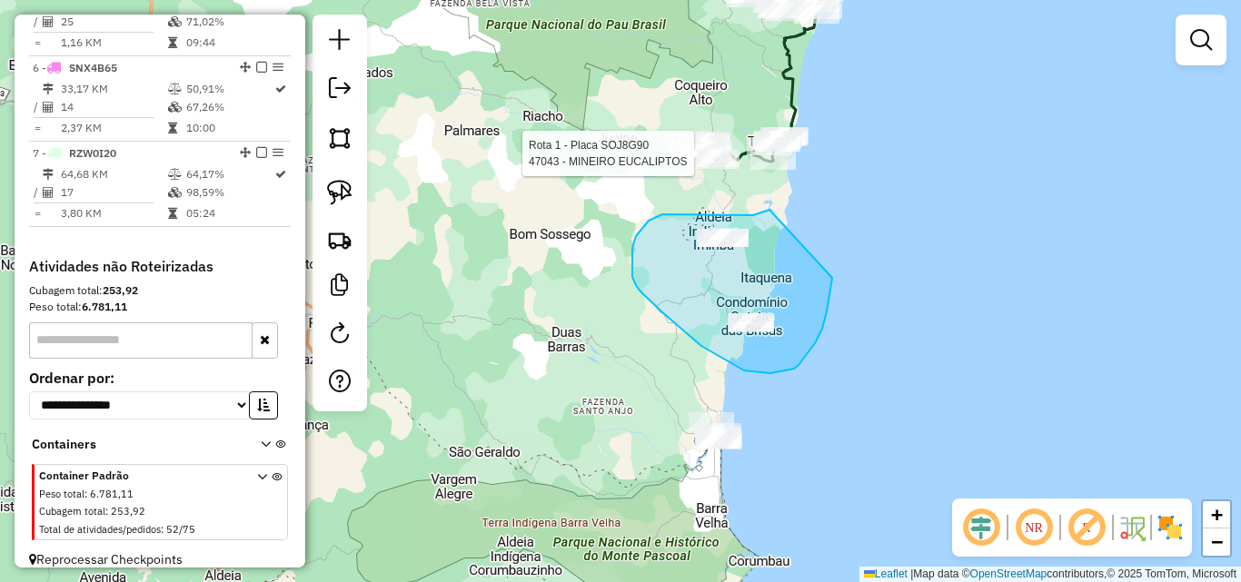
drag, startPoint x: 769, startPoint y: 211, endPoint x: 832, endPoint y: 263, distance: 82.0
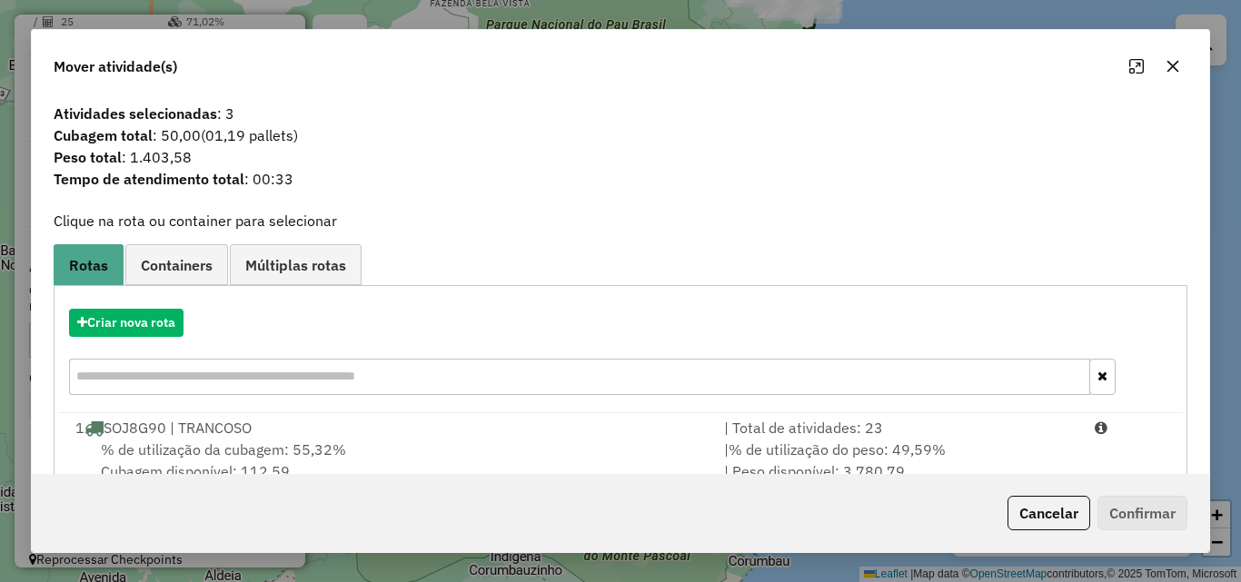
click at [1180, 65] on button "button" at bounding box center [1173, 66] width 29 height 29
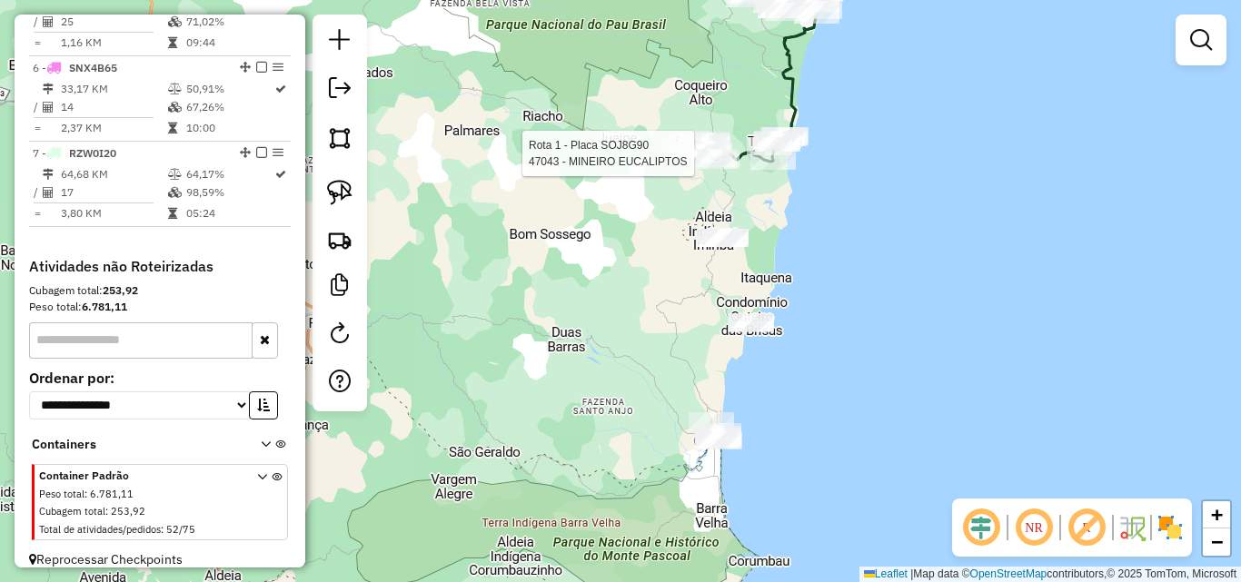
drag, startPoint x: 939, startPoint y: 164, endPoint x: 941, endPoint y: 259, distance: 95.4
click at [943, 259] on div "Rota 1 - Placa SOJ8G90 47043 - MINEIRO EUCALIPTOS Janela de atendimento Grade d…" at bounding box center [620, 291] width 1241 height 582
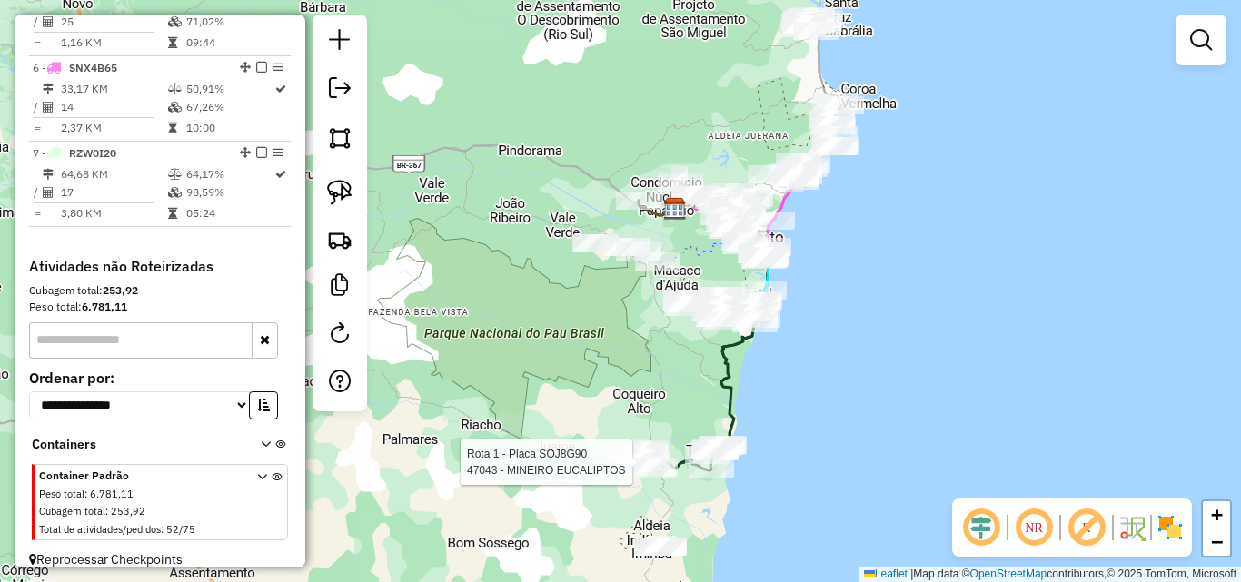
drag, startPoint x: 912, startPoint y: 179, endPoint x: 801, endPoint y: 368, distance: 219.1
click at [807, 363] on div "Rota 1 - Placa SOJ8G90 47043 - MINEIRO EUCALIPTOS Janela de atendimento Grade d…" at bounding box center [620, 291] width 1241 height 582
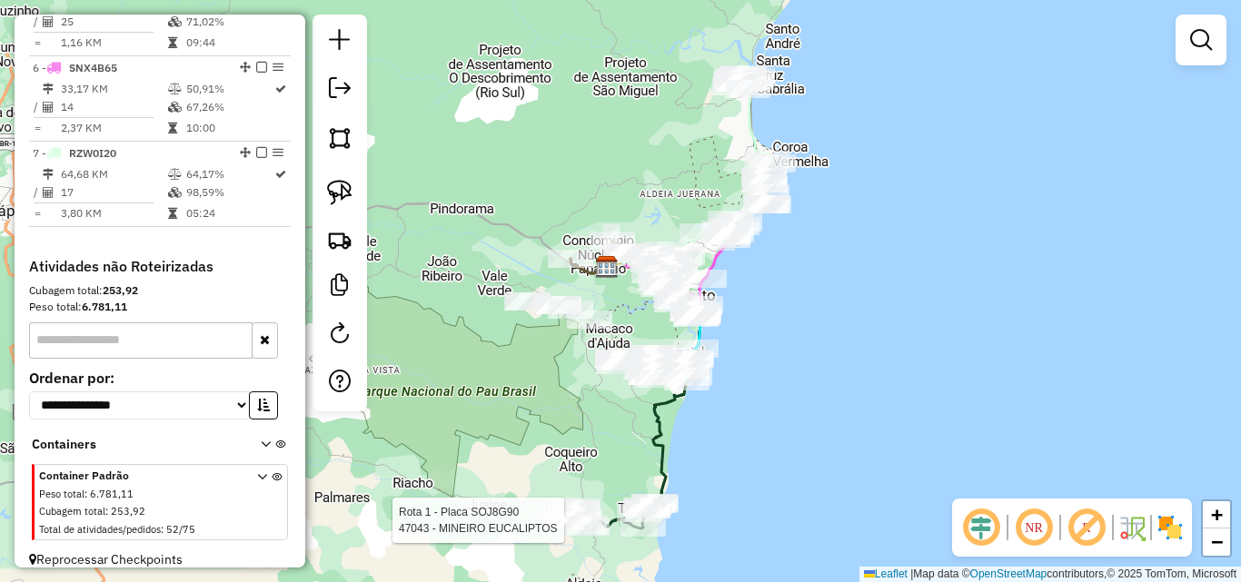
drag, startPoint x: 731, startPoint y: 361, endPoint x: 830, endPoint y: 204, distance: 184.5
click at [820, 232] on div "Rota 1 - Placa SOJ8G90 47043 - MINEIRO EUCALIPTOS Janela de atendimento Grade d…" at bounding box center [620, 291] width 1241 height 582
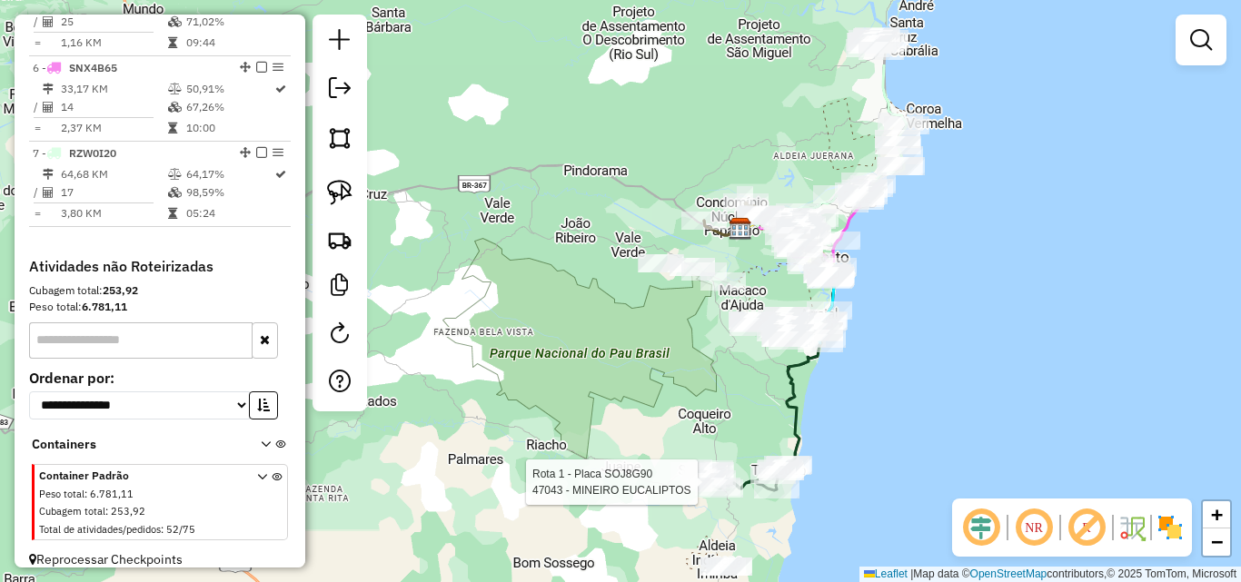
drag, startPoint x: 960, startPoint y: 211, endPoint x: 888, endPoint y: 406, distance: 208.4
click at [888, 406] on div "Rota 1 - Placa SOJ8G90 47043 - MINEIRO EUCALIPTOS Janela de atendimento Grade d…" at bounding box center [620, 291] width 1241 height 582
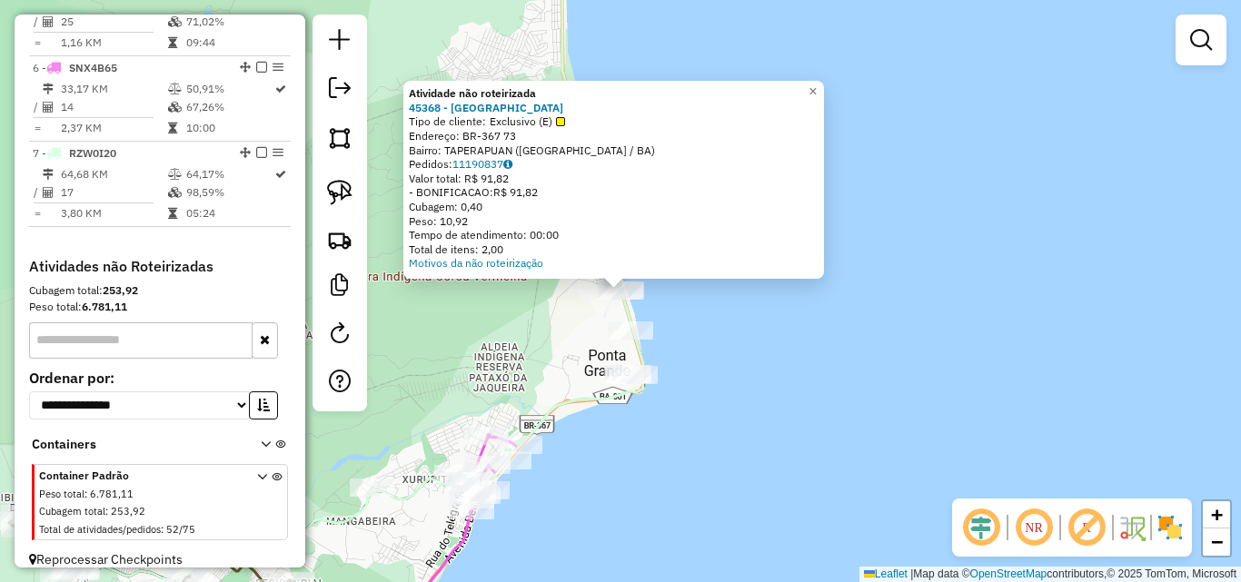
click at [777, 431] on div "Atividade não roteirizada 45368 - PARAISO BEACH Tipo de cliente: Exclusivo (E) …" at bounding box center [620, 291] width 1241 height 582
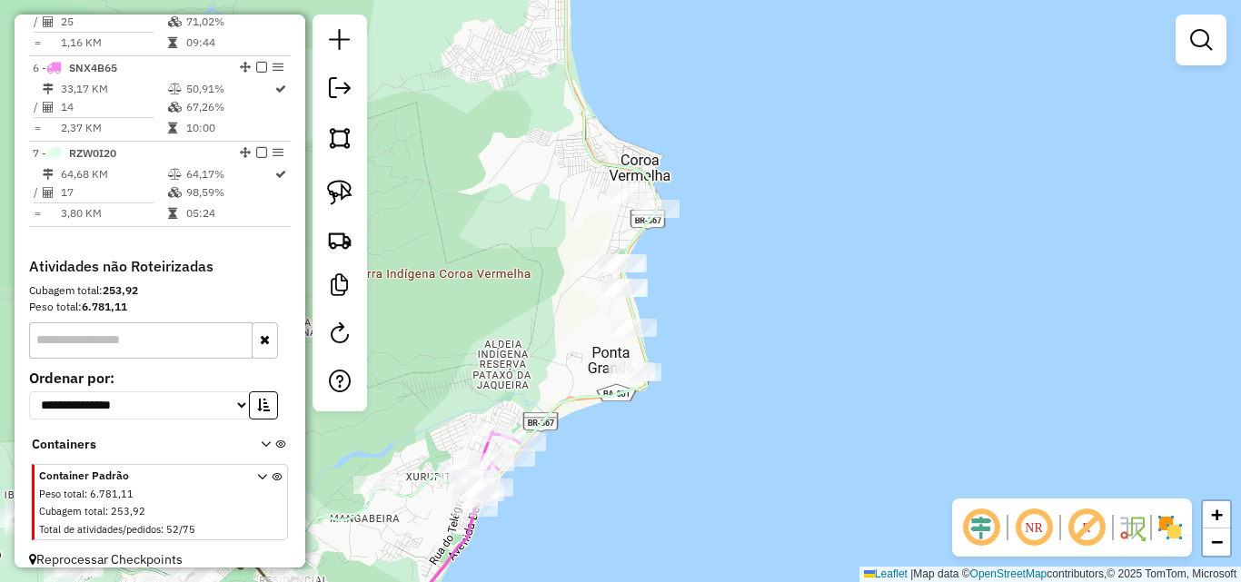
drag, startPoint x: 706, startPoint y: 464, endPoint x: 856, endPoint y: 332, distance: 200.2
click at [832, 356] on div "Janela de atendimento Grade de atendimento Capacidade Transportadoras Veículos …" at bounding box center [620, 291] width 1241 height 582
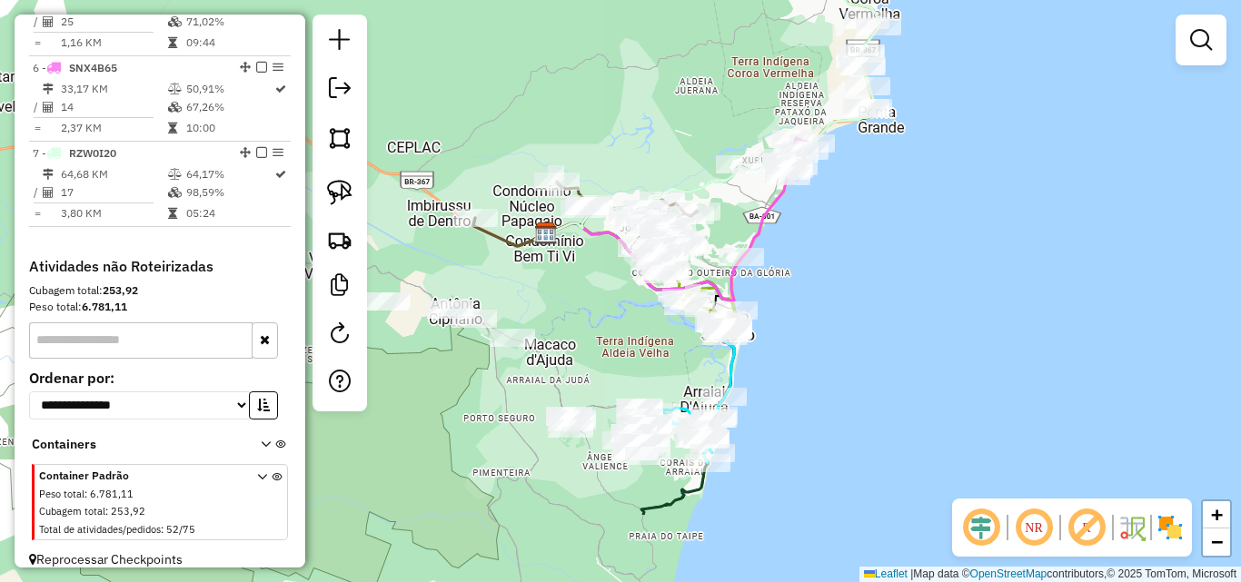
drag, startPoint x: 843, startPoint y: 376, endPoint x: 855, endPoint y: 234, distance: 143.1
click at [854, 245] on div "Janela de atendimento Grade de atendimento Capacidade Transportadoras Veículos …" at bounding box center [620, 291] width 1241 height 582
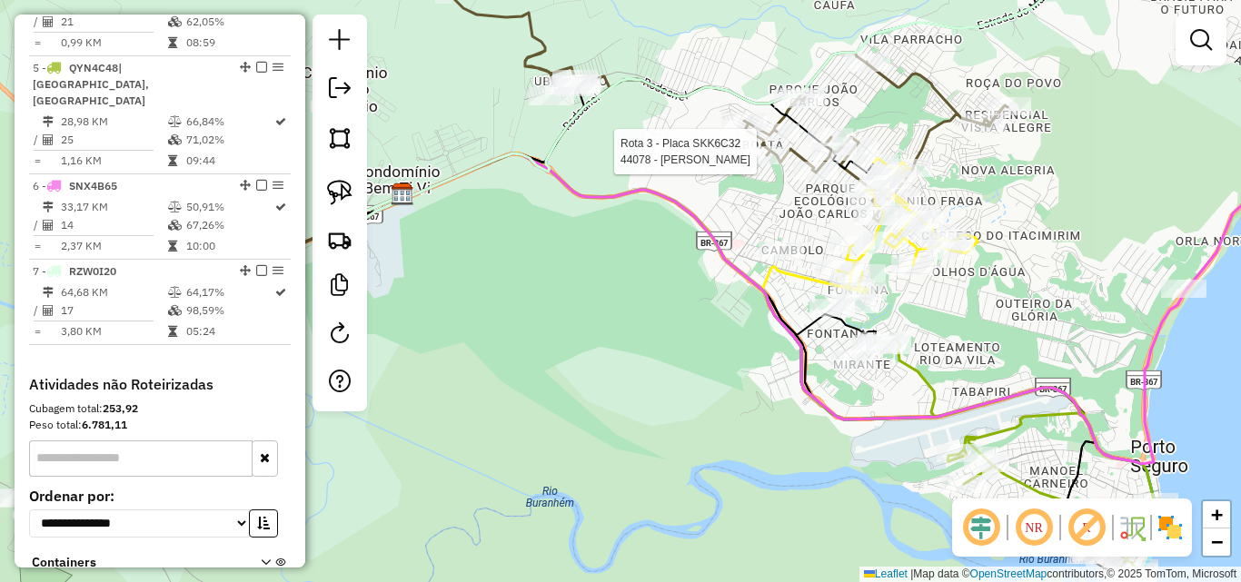
select select "**********"
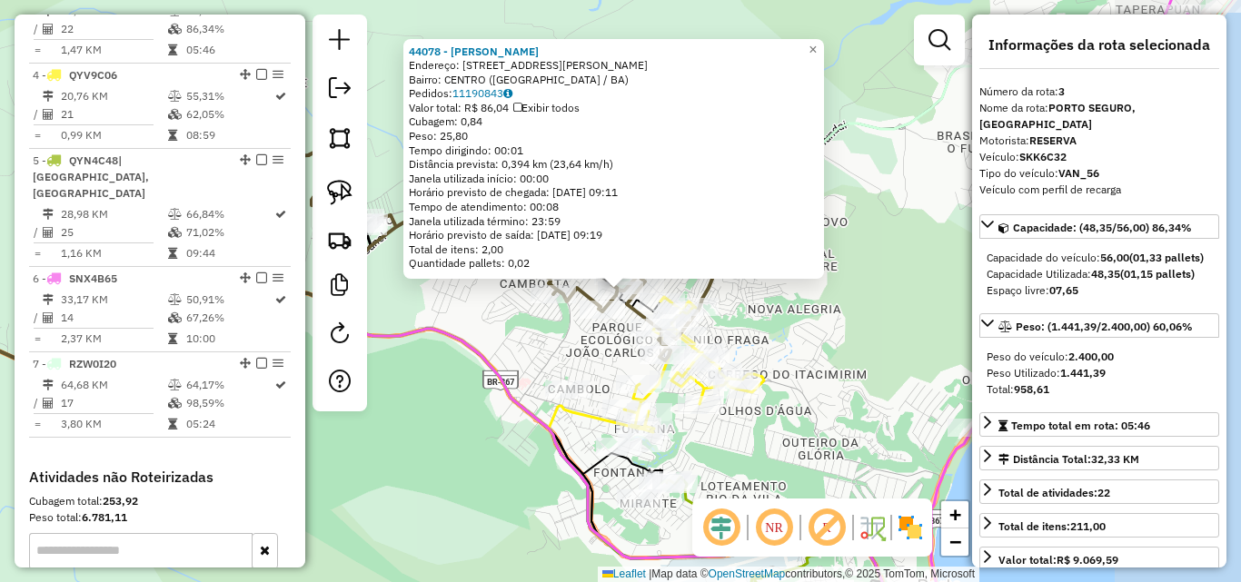
scroll to position [852, 0]
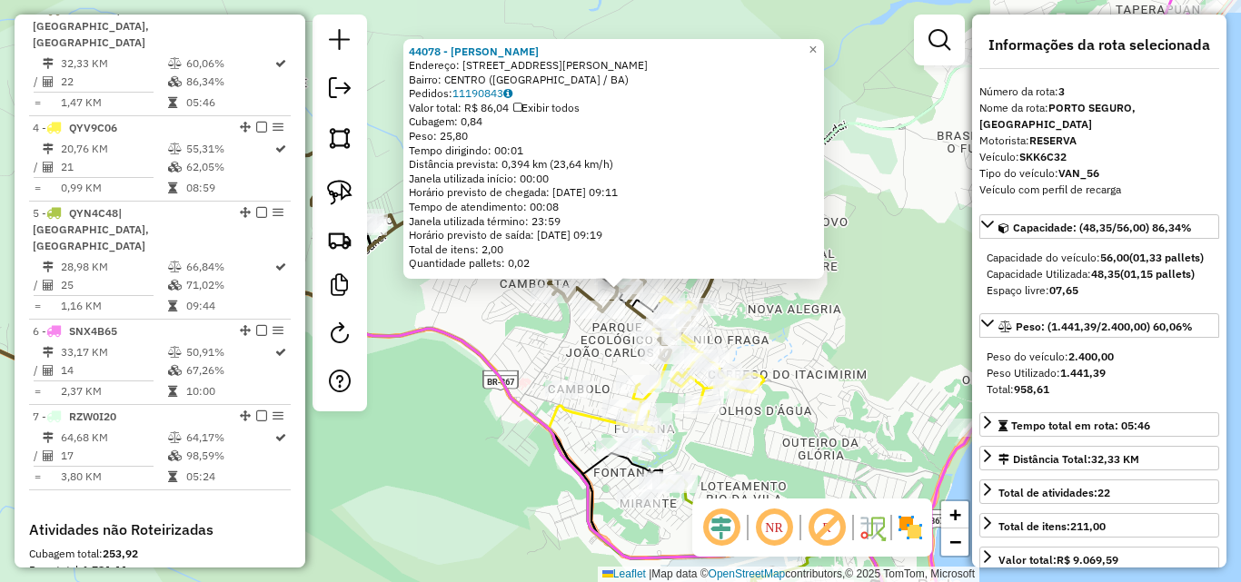
drag, startPoint x: 509, startPoint y: 453, endPoint x: 502, endPoint y: 461, distance: 10.4
click at [508, 454] on div "44078 - [PERSON_NAME]: [STREET_ADDRESS] Pedidos: 11190843 Valor total: R$ 86,04…" at bounding box center [620, 291] width 1241 height 582
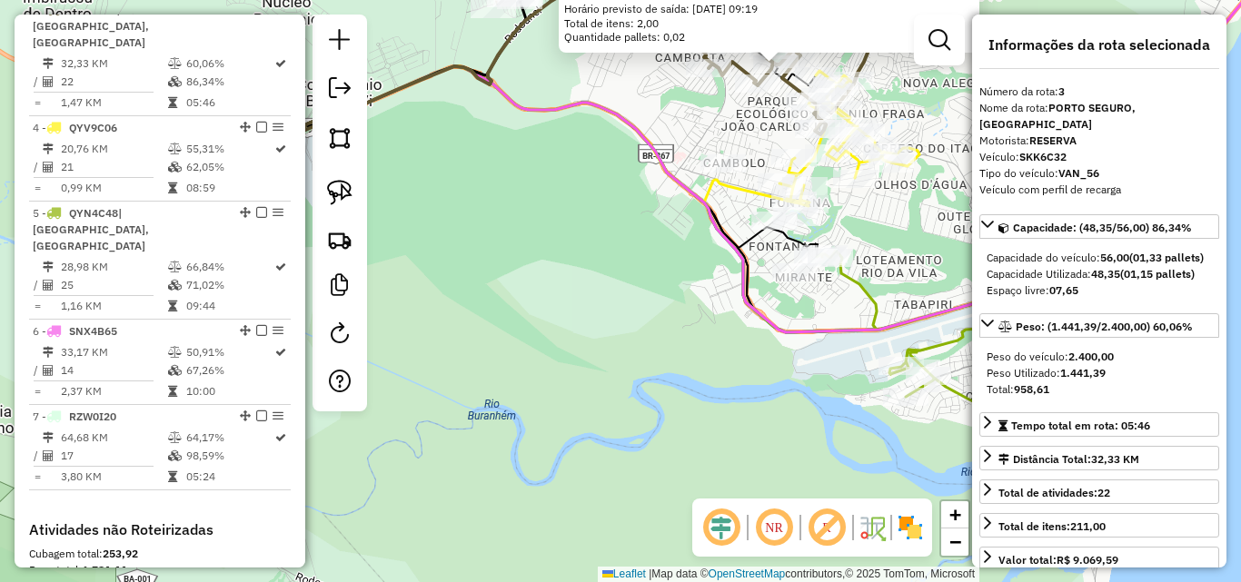
drag, startPoint x: 617, startPoint y: 293, endPoint x: 733, endPoint y: 55, distance: 265.0
click at [659, 231] on div "44078 - [PERSON_NAME]: [STREET_ADDRESS] Pedidos: 11190843 Valor total: R$ 86,04…" at bounding box center [620, 291] width 1241 height 582
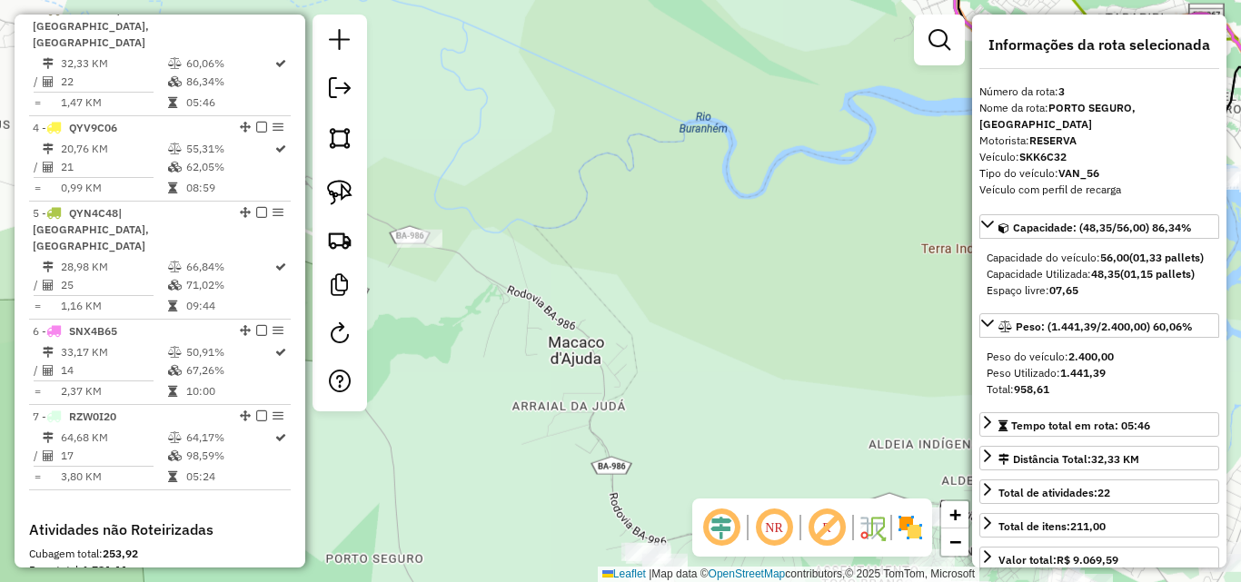
click at [723, 72] on div "44078 - [PERSON_NAME]: [STREET_ADDRESS] Pedidos: 11190843 Valor total: R$ 86,04…" at bounding box center [620, 291] width 1241 height 582
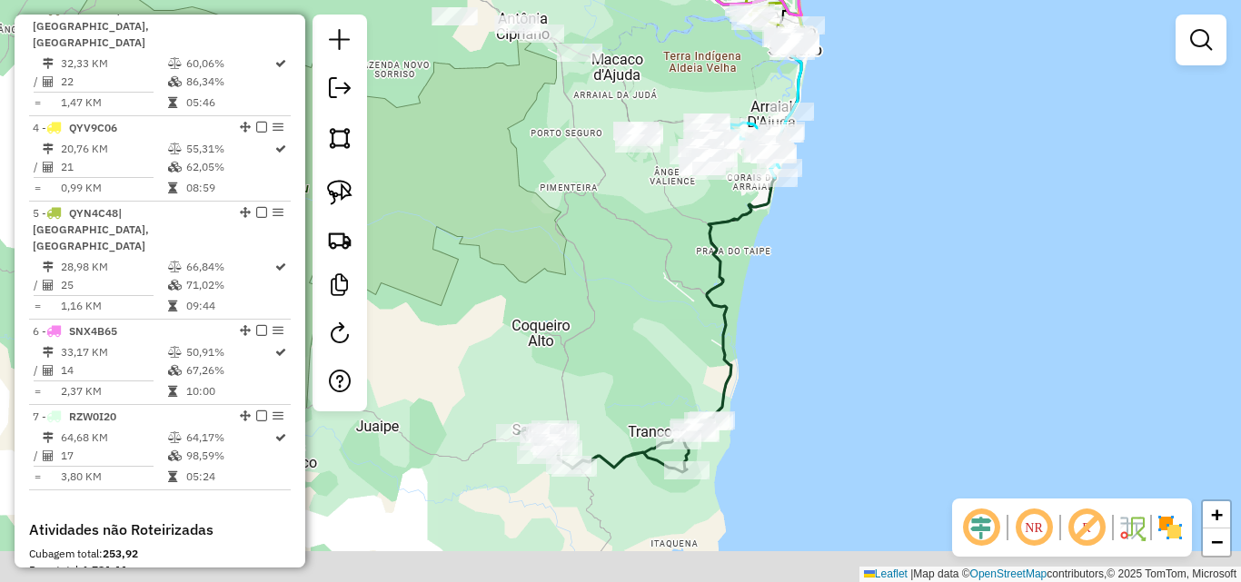
drag, startPoint x: 685, startPoint y: 415, endPoint x: 681, endPoint y: 128, distance: 287.2
click at [681, 129] on div "Janela de atendimento Grade de atendimento Capacidade Transportadoras Veículos …" at bounding box center [620, 291] width 1241 height 582
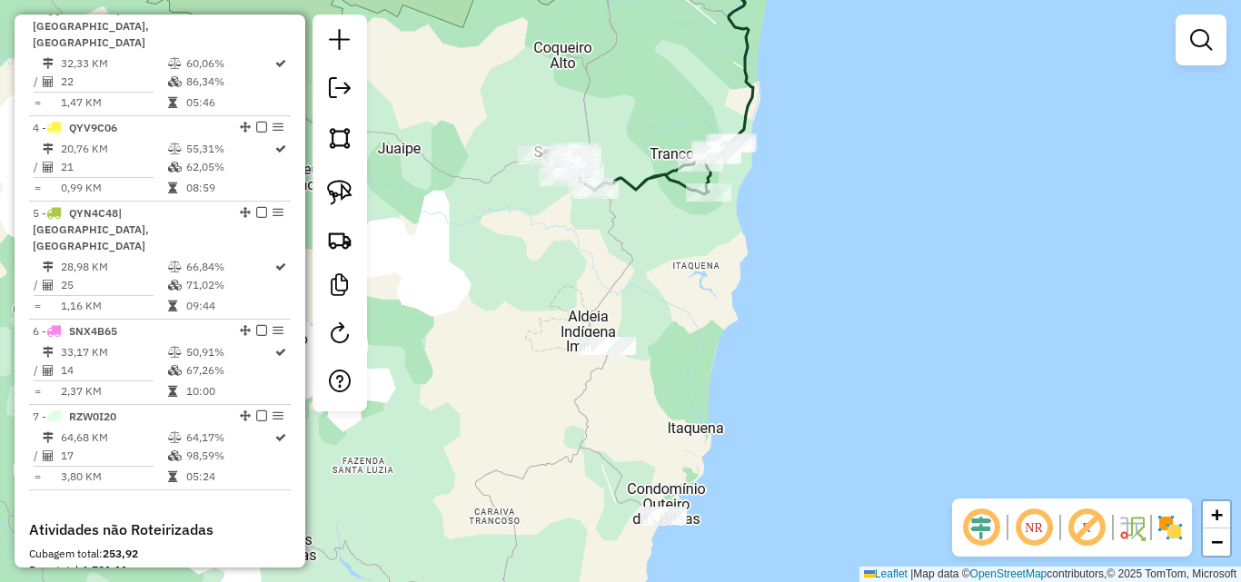
drag, startPoint x: 728, startPoint y: 427, endPoint x: 752, endPoint y: 240, distance: 188.8
click at [750, 245] on div "Janela de atendimento Grade de atendimento Capacidade Transportadoras Veículos …" at bounding box center [620, 291] width 1241 height 582
